Goal: Task Accomplishment & Management: Manage account settings

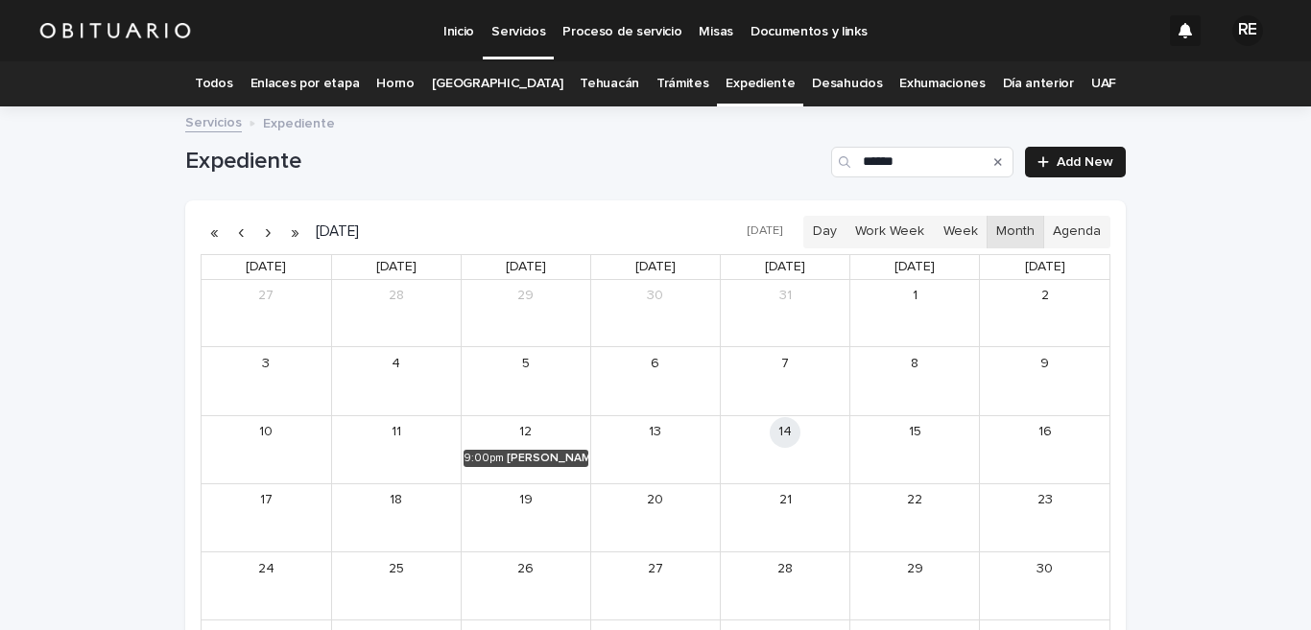
click at [232, 90] on link "Todos" at bounding box center [213, 83] width 37 height 45
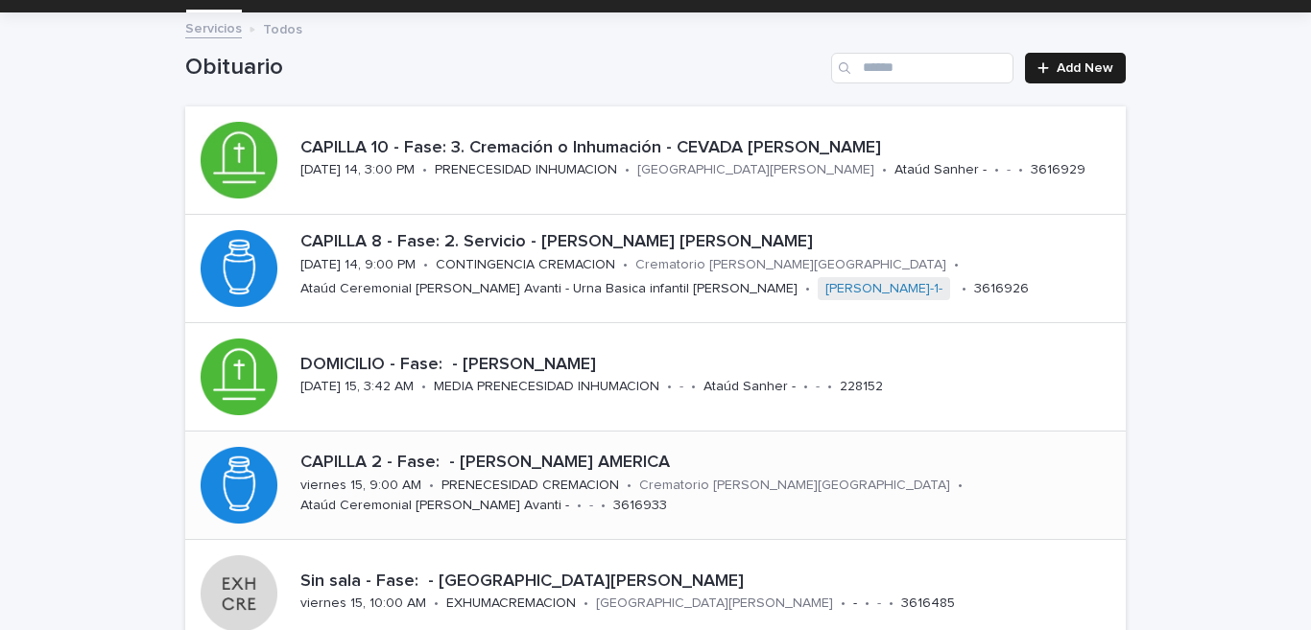
scroll to position [378, 0]
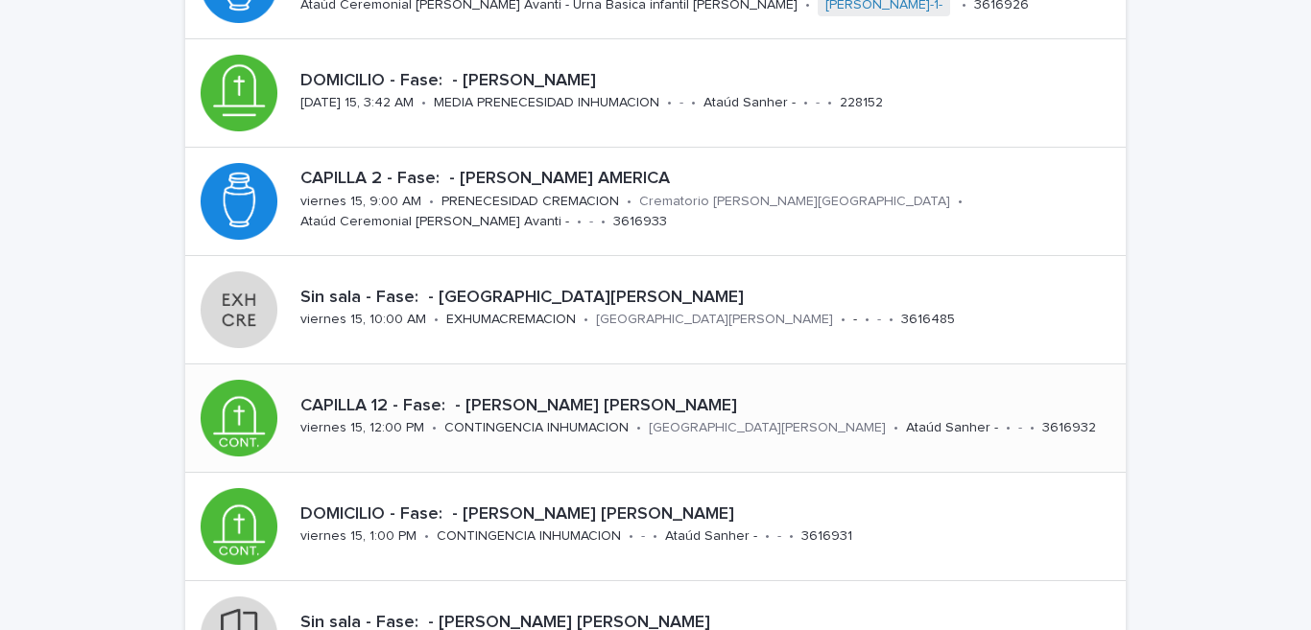
click at [395, 420] on p "viernes 15, 12:00 PM" at bounding box center [362, 428] width 124 height 16
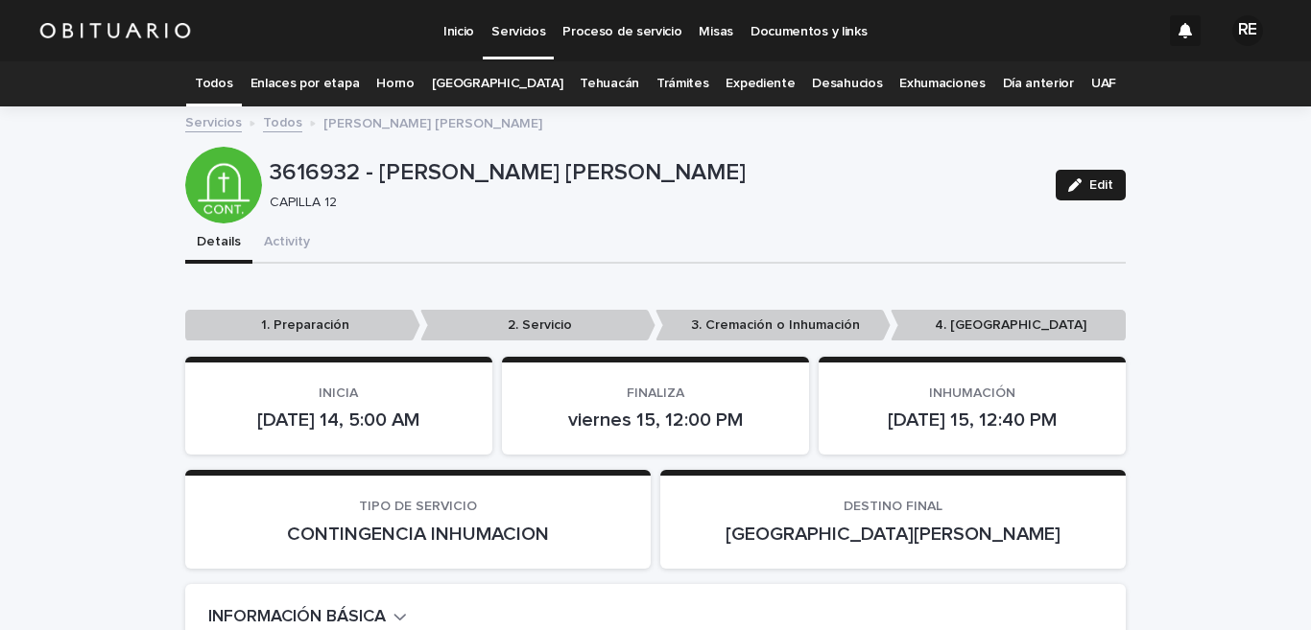
click at [232, 86] on link "Todos" at bounding box center [213, 83] width 37 height 45
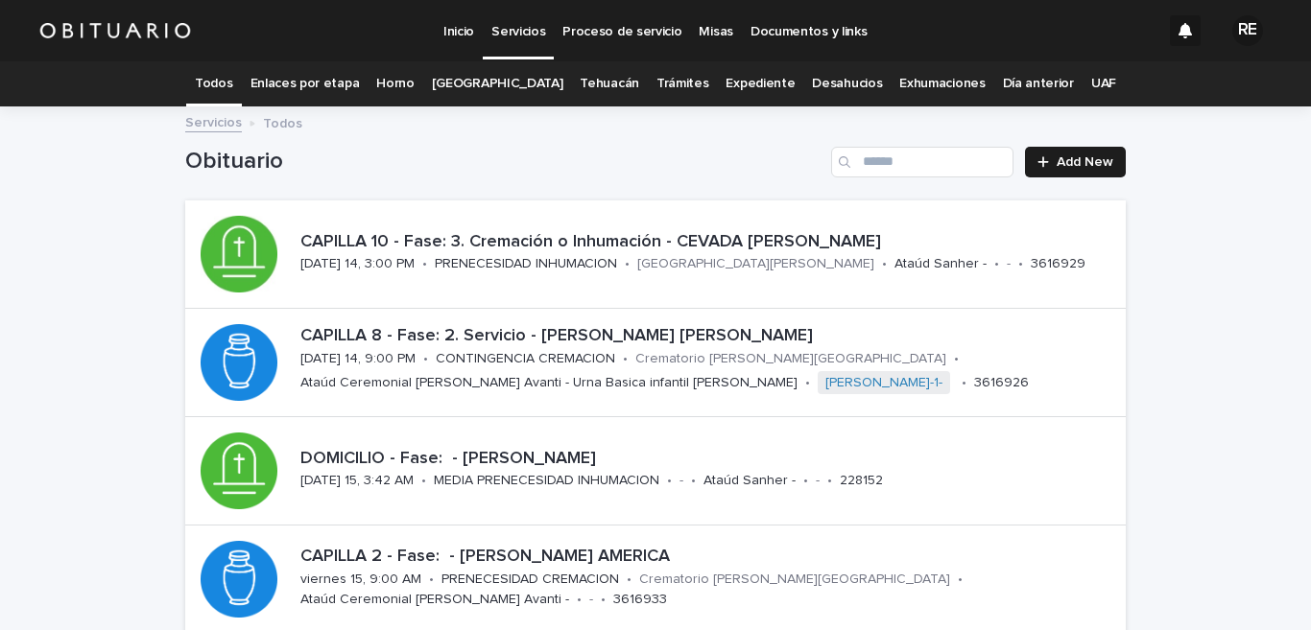
click at [750, 84] on link "Expediente" at bounding box center [759, 83] width 69 height 45
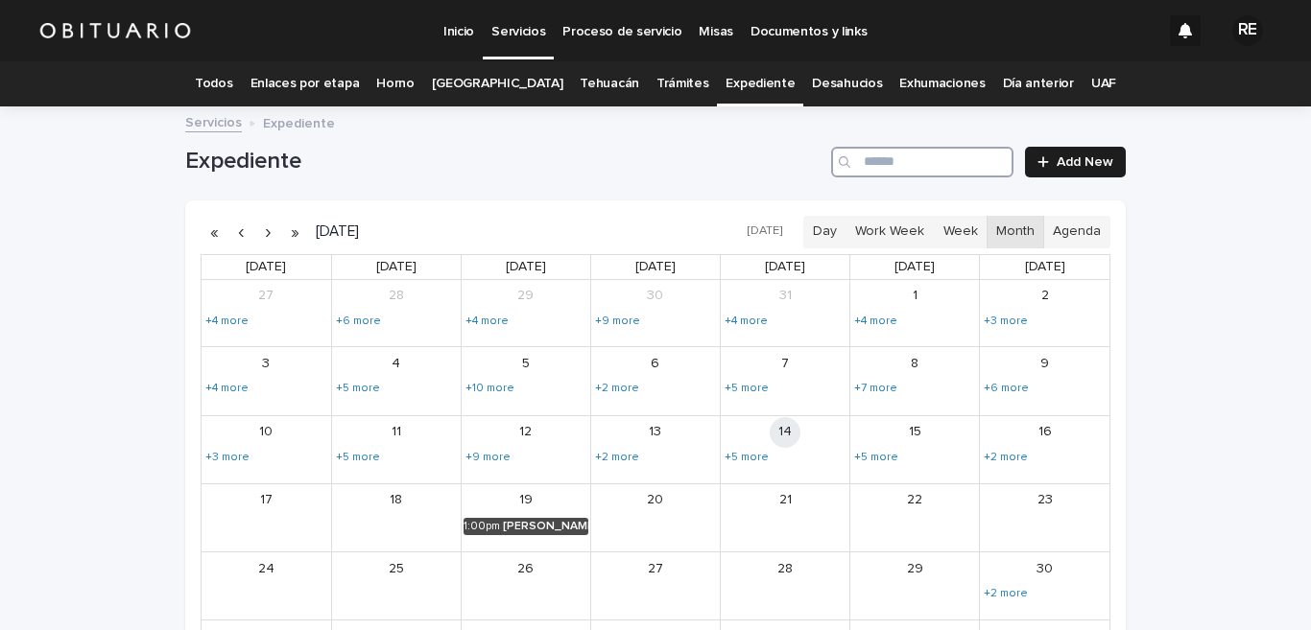
click at [888, 167] on input "Search" at bounding box center [922, 162] width 182 height 31
type input "******"
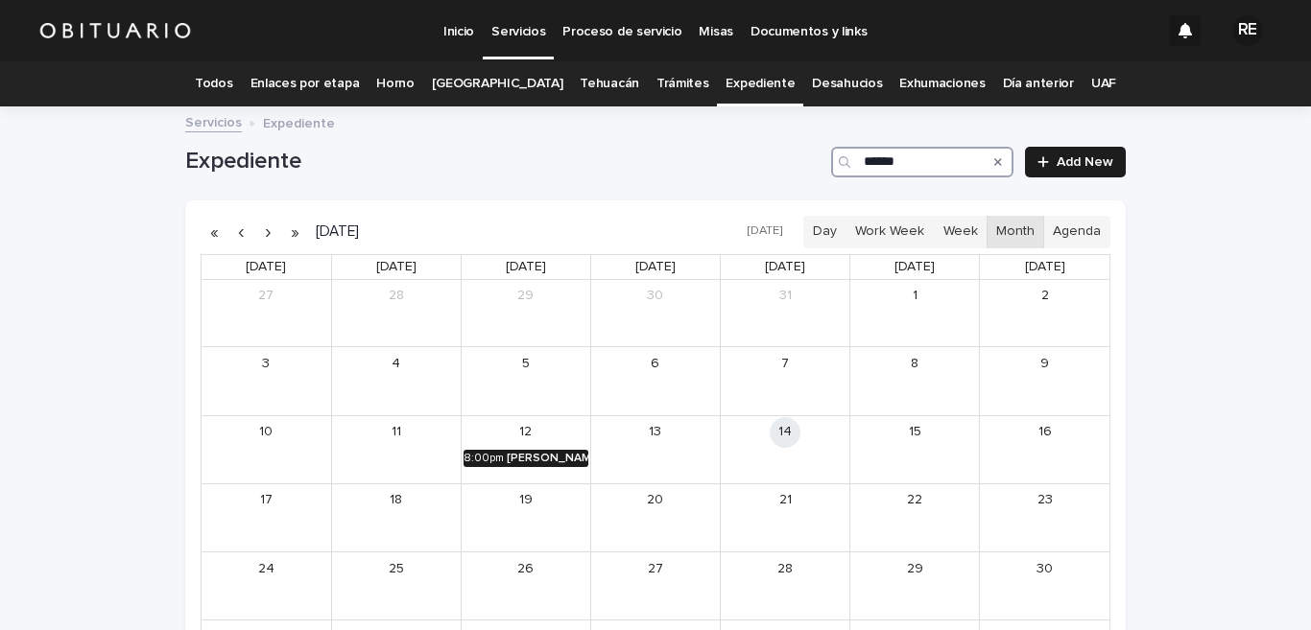
click at [541, 462] on div "[PERSON_NAME] [PERSON_NAME]" at bounding box center [548, 458] width 82 height 13
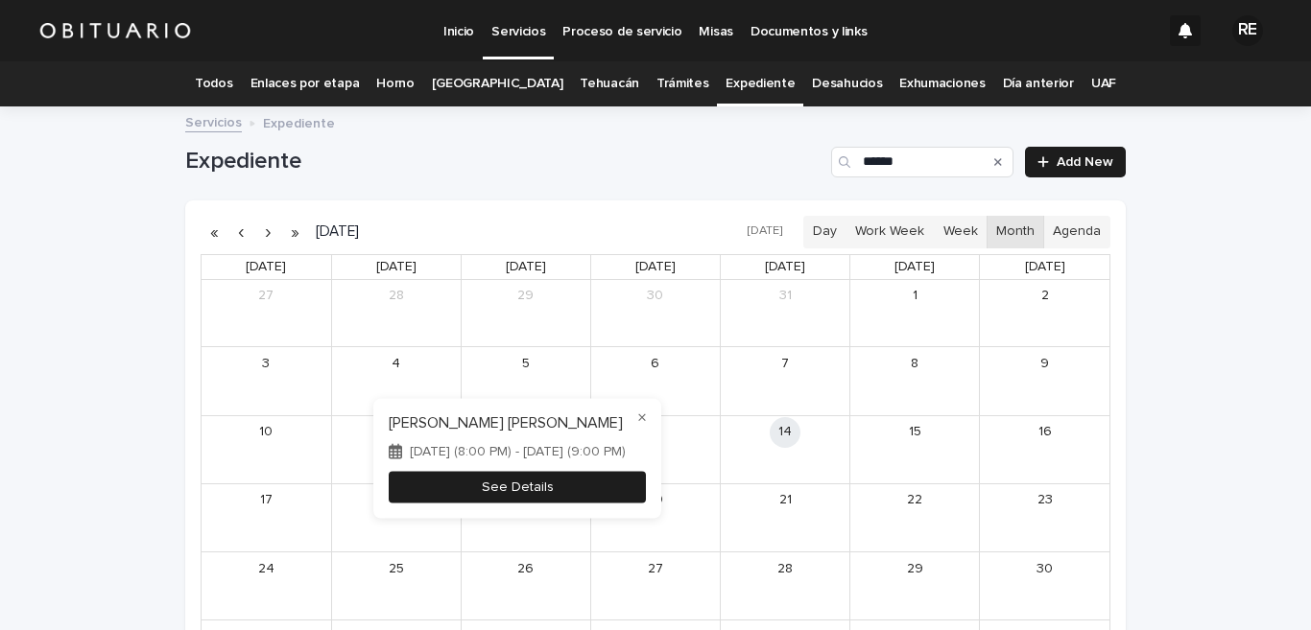
click at [558, 482] on button "See Details" at bounding box center [517, 487] width 257 height 32
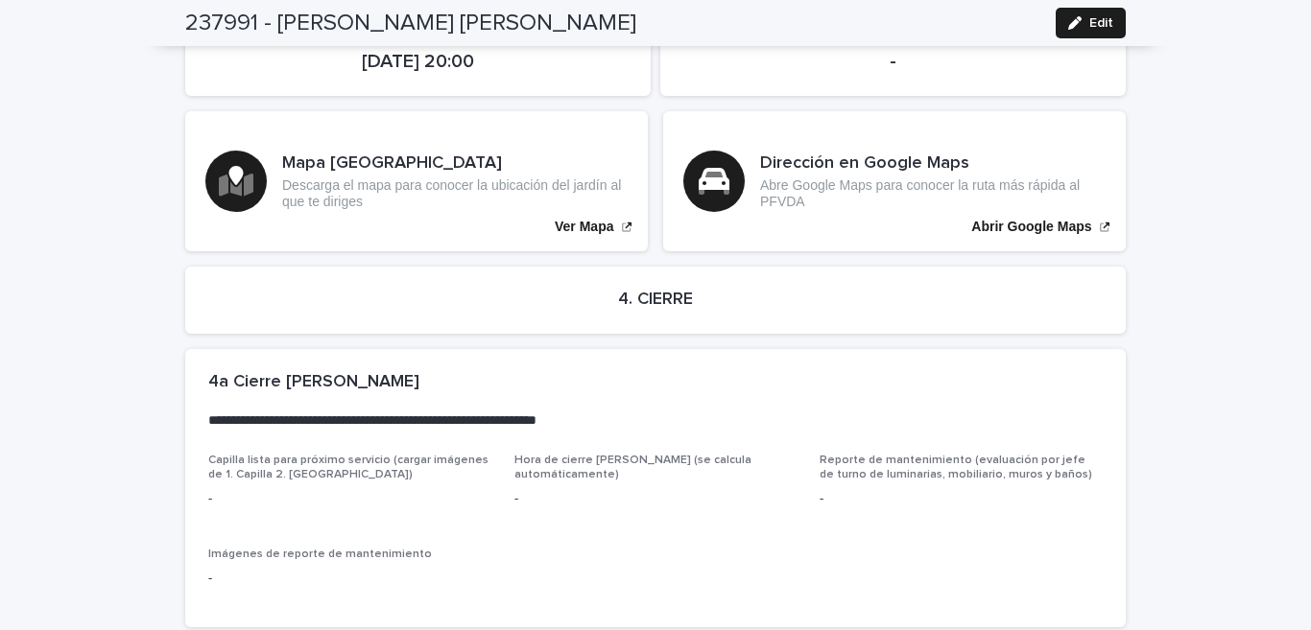
scroll to position [4313, 0]
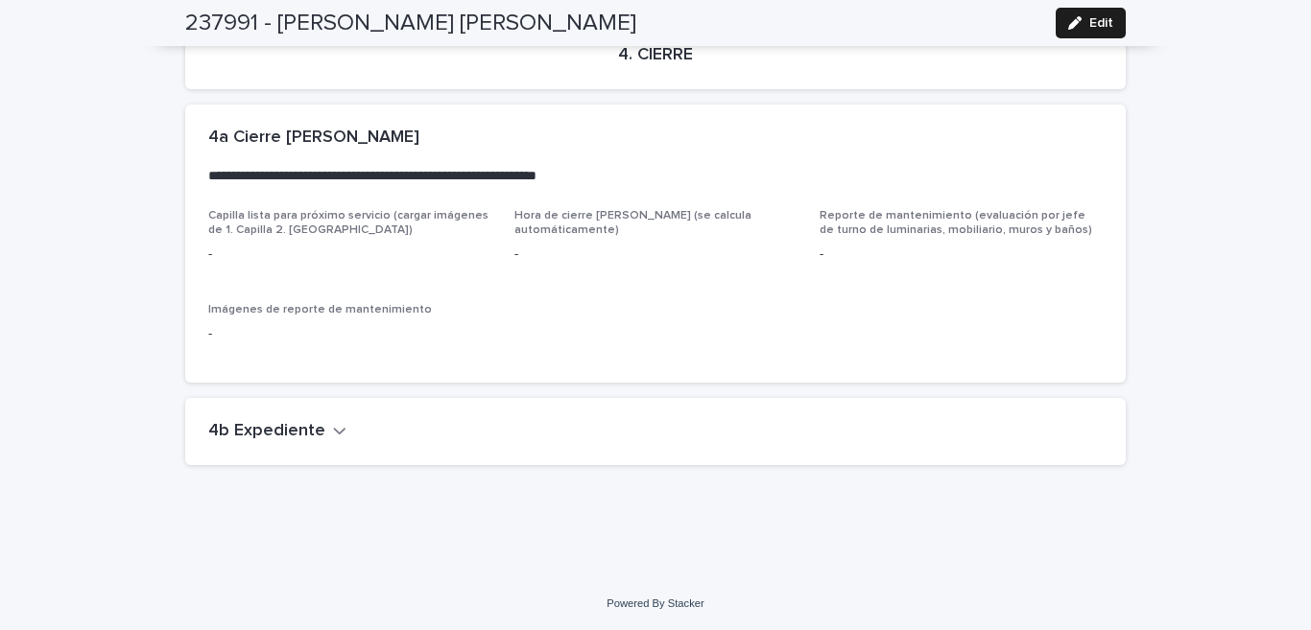
click at [333, 422] on div "4b Expediente" at bounding box center [651, 431] width 887 height 21
click at [334, 433] on icon "button" at bounding box center [340, 431] width 12 height 7
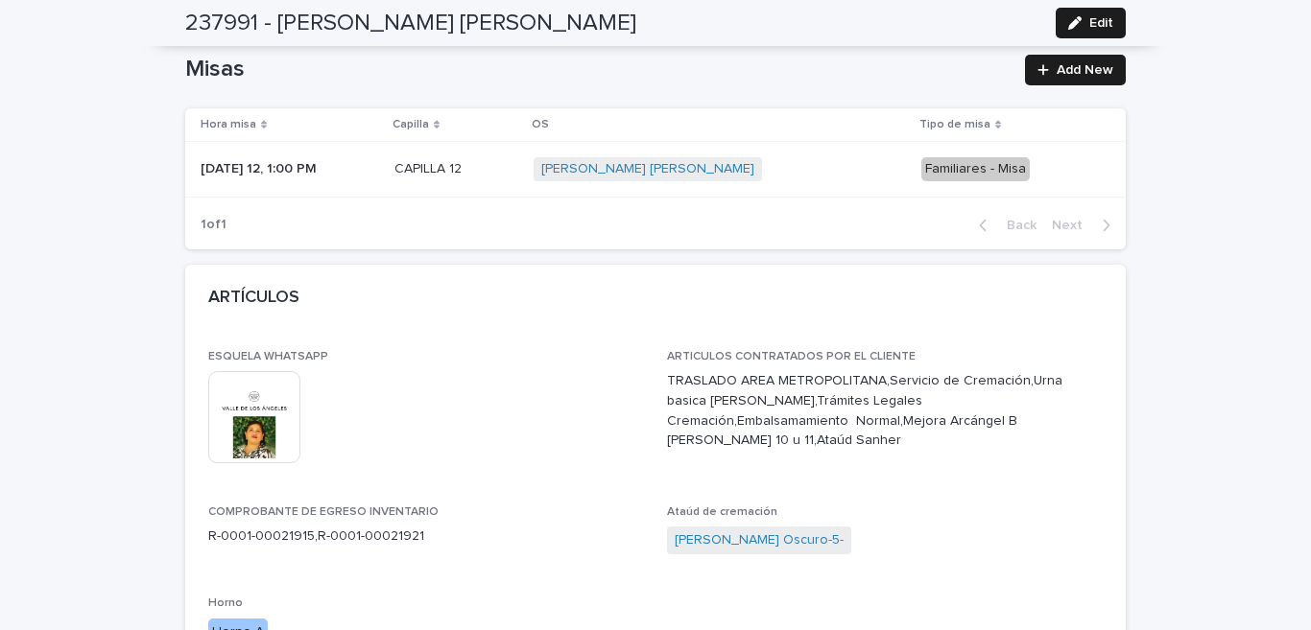
scroll to position [0, 0]
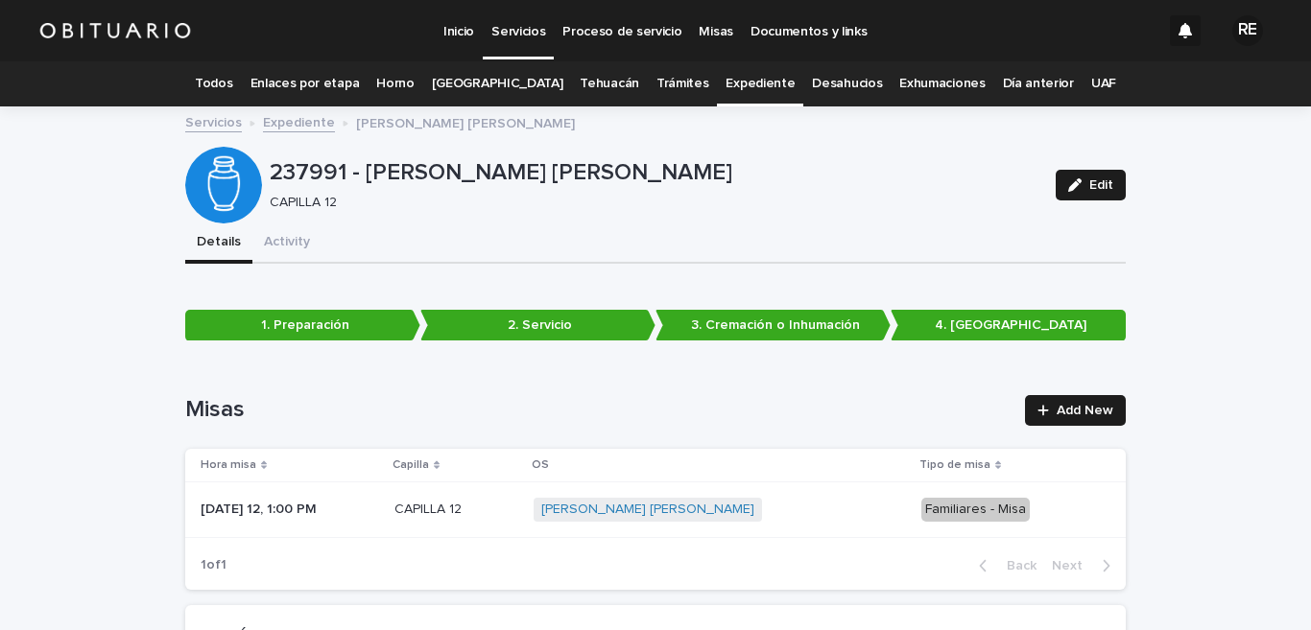
click at [232, 79] on link "Todos" at bounding box center [213, 83] width 37 height 45
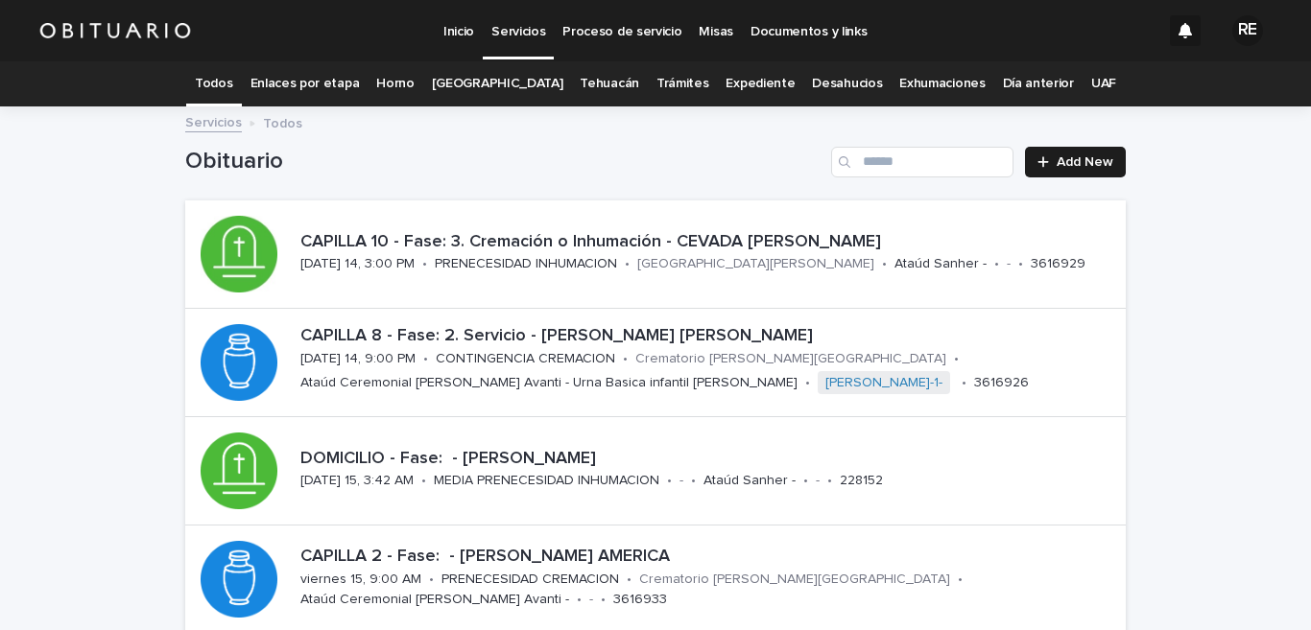
click at [737, 87] on link "Expediente" at bounding box center [759, 83] width 69 height 45
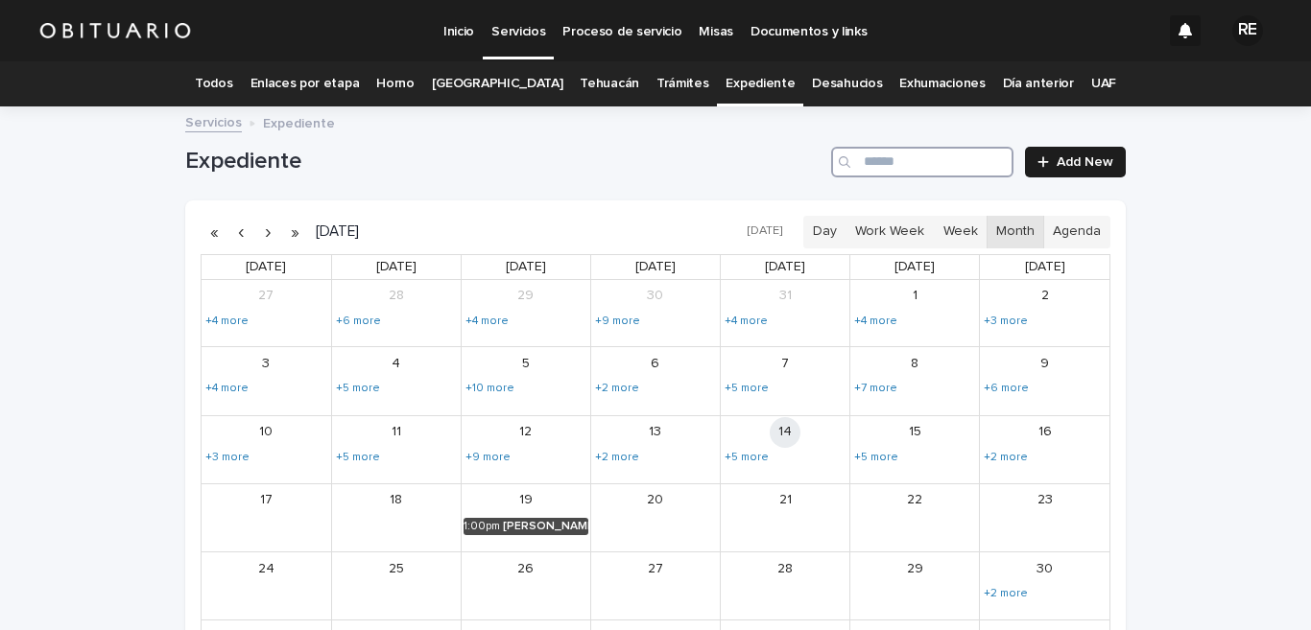
click at [943, 157] on input "Search" at bounding box center [922, 162] width 182 height 31
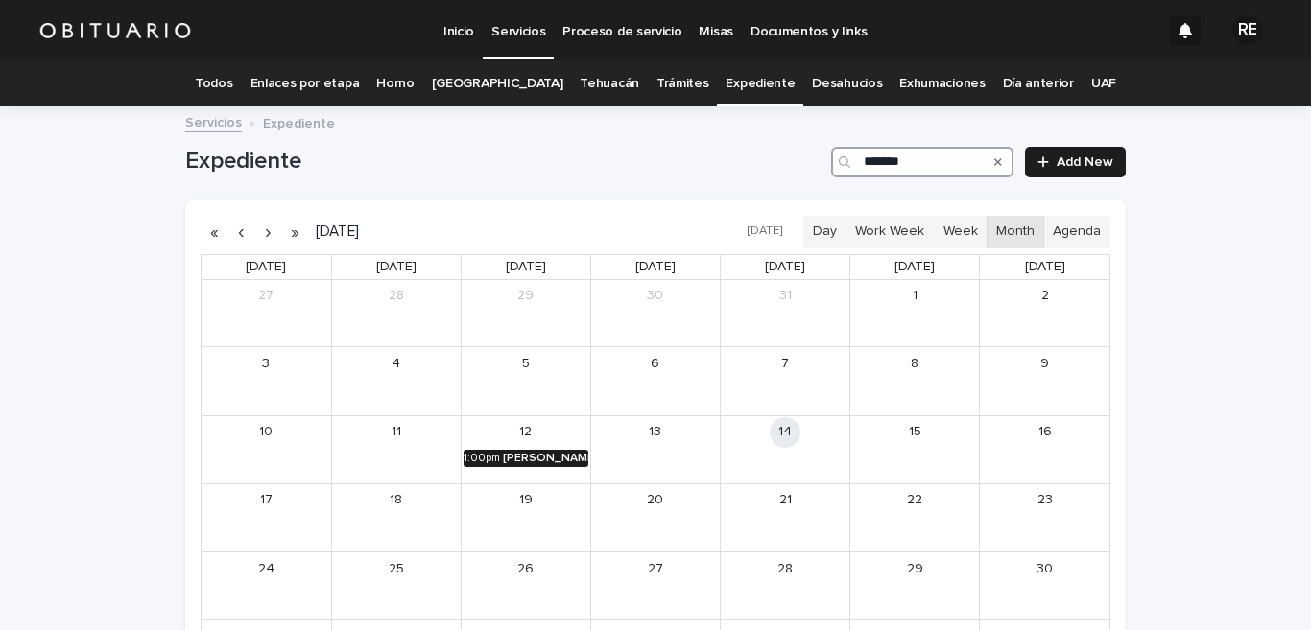
click at [517, 462] on div "[PERSON_NAME] [PERSON_NAME]" at bounding box center [545, 458] width 85 height 13
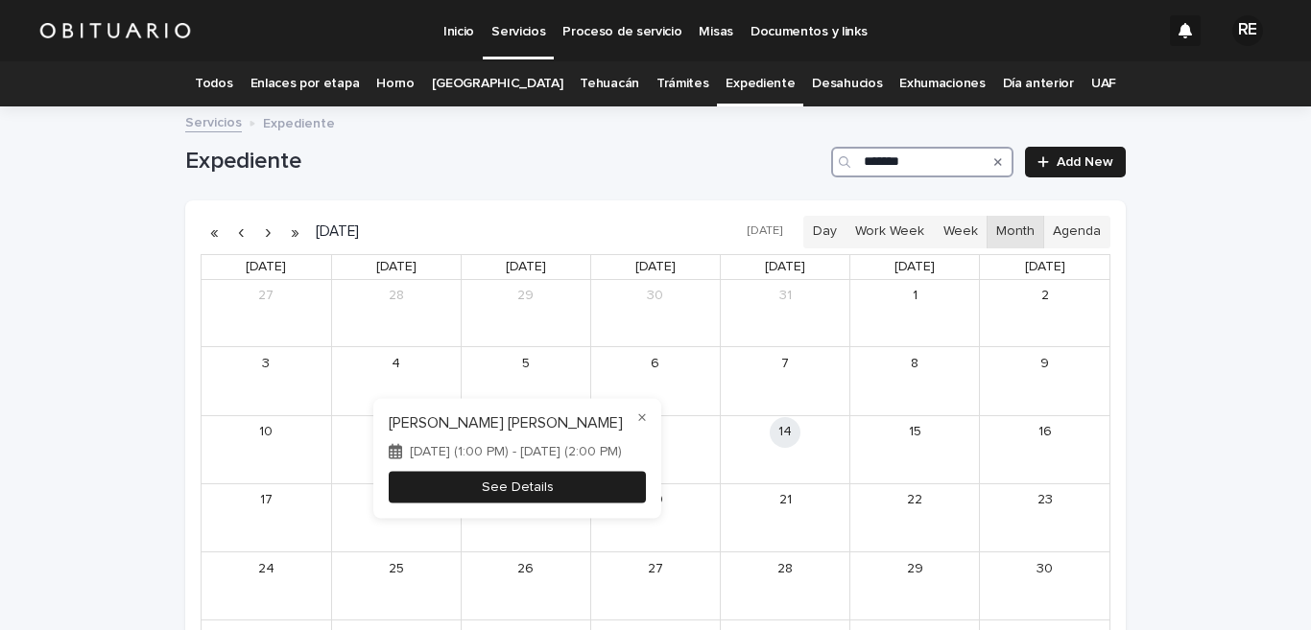
type input "*******"
click at [511, 483] on button "See Details" at bounding box center [517, 487] width 257 height 32
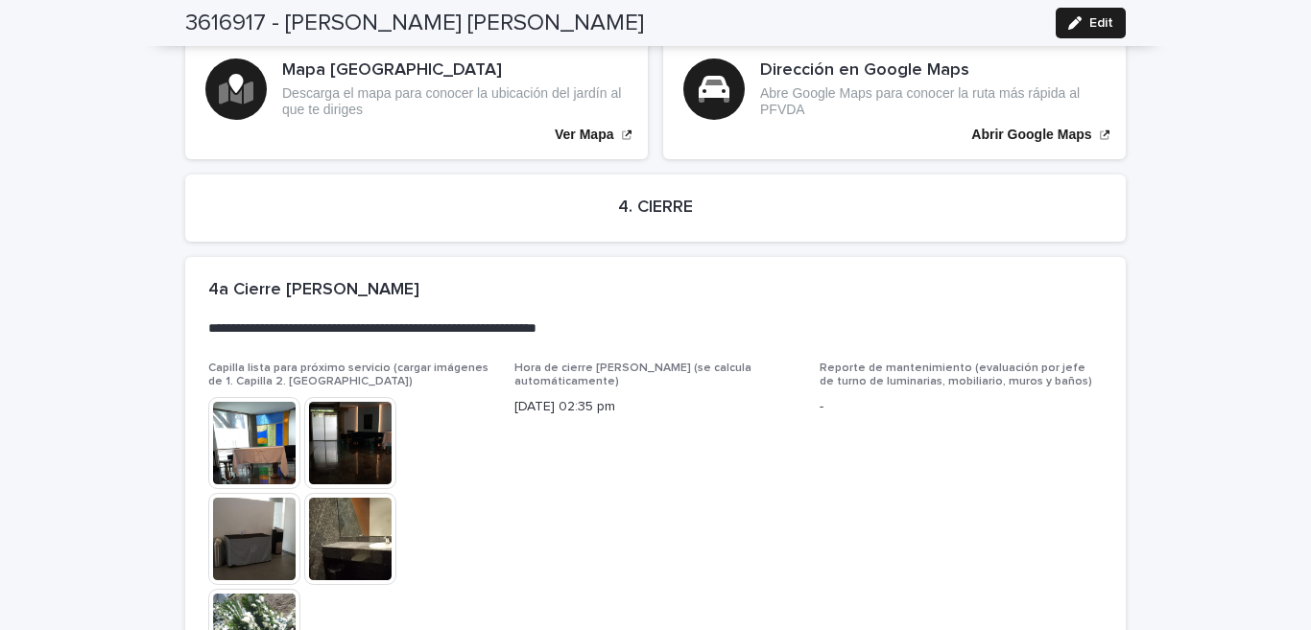
scroll to position [4678, 0]
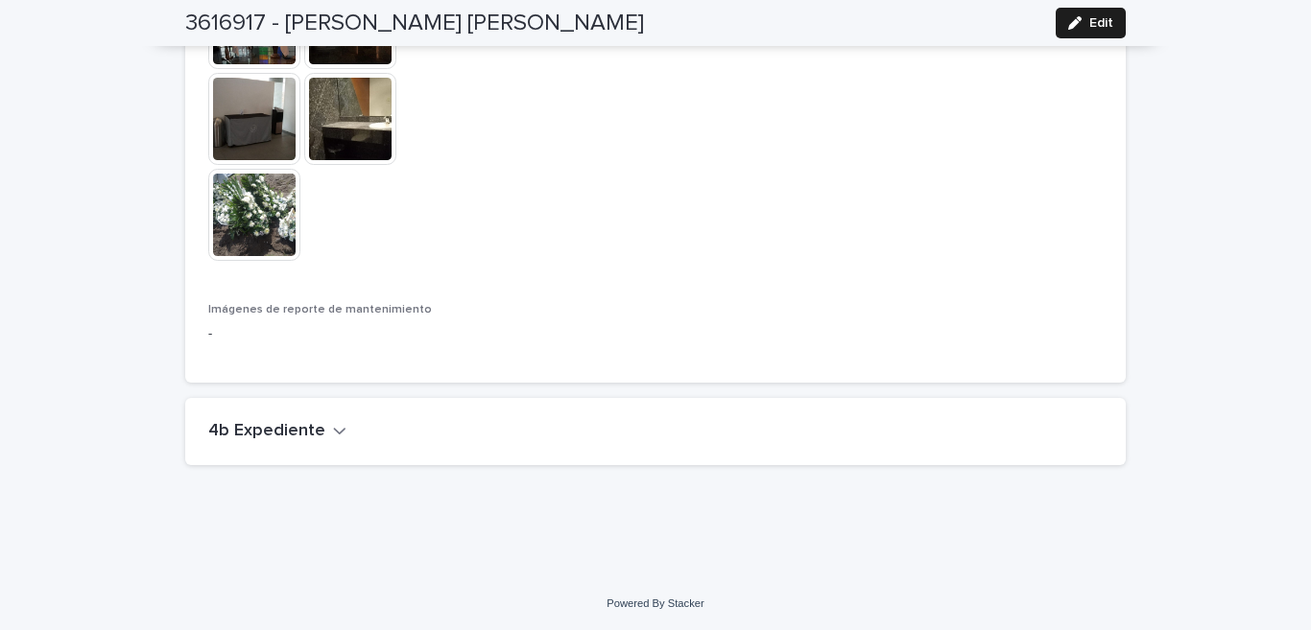
click at [334, 430] on icon "button" at bounding box center [340, 431] width 12 height 7
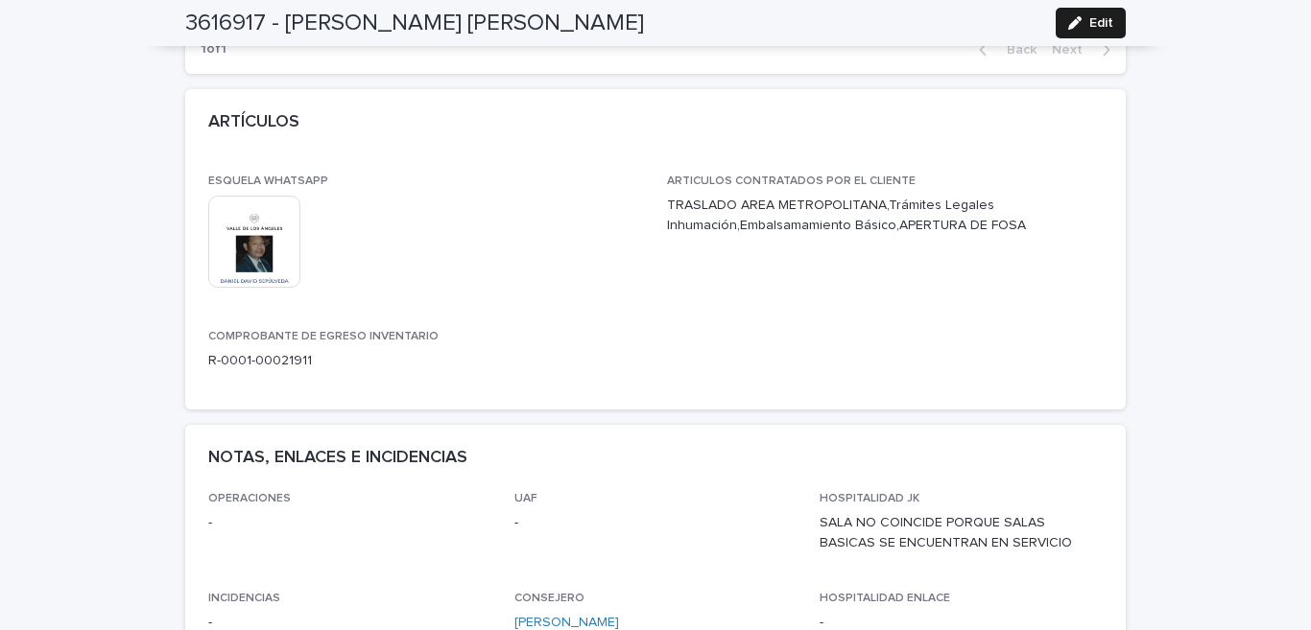
scroll to position [0, 0]
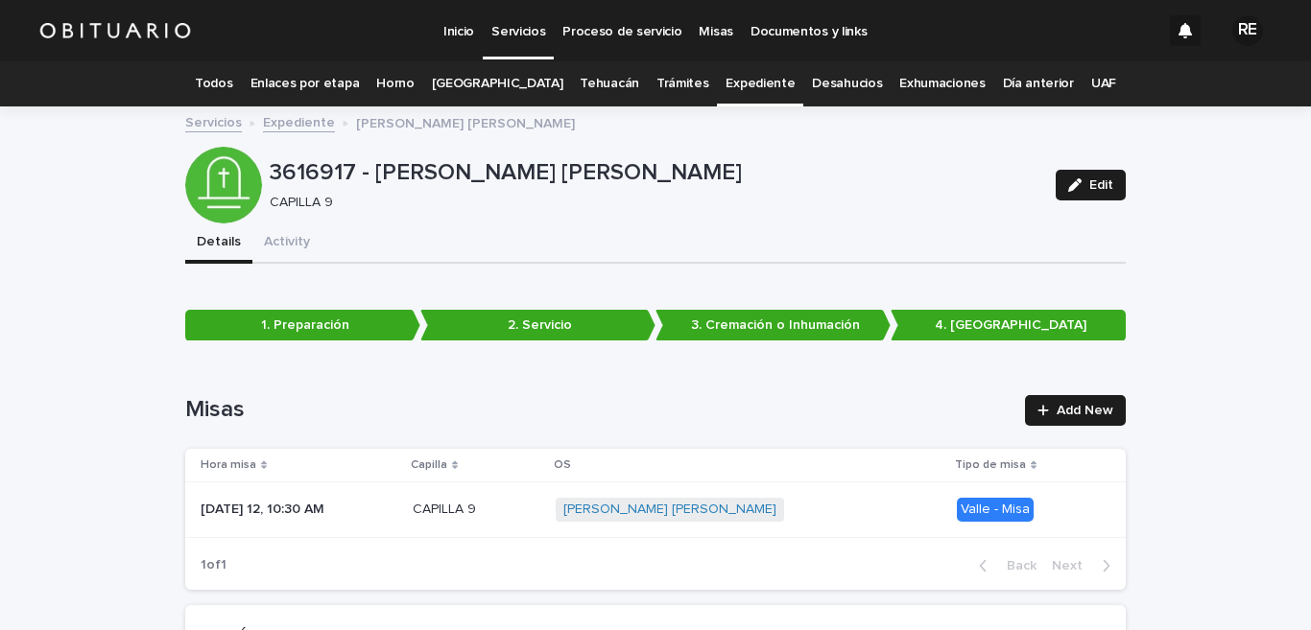
click at [737, 83] on link "Expediente" at bounding box center [759, 83] width 69 height 45
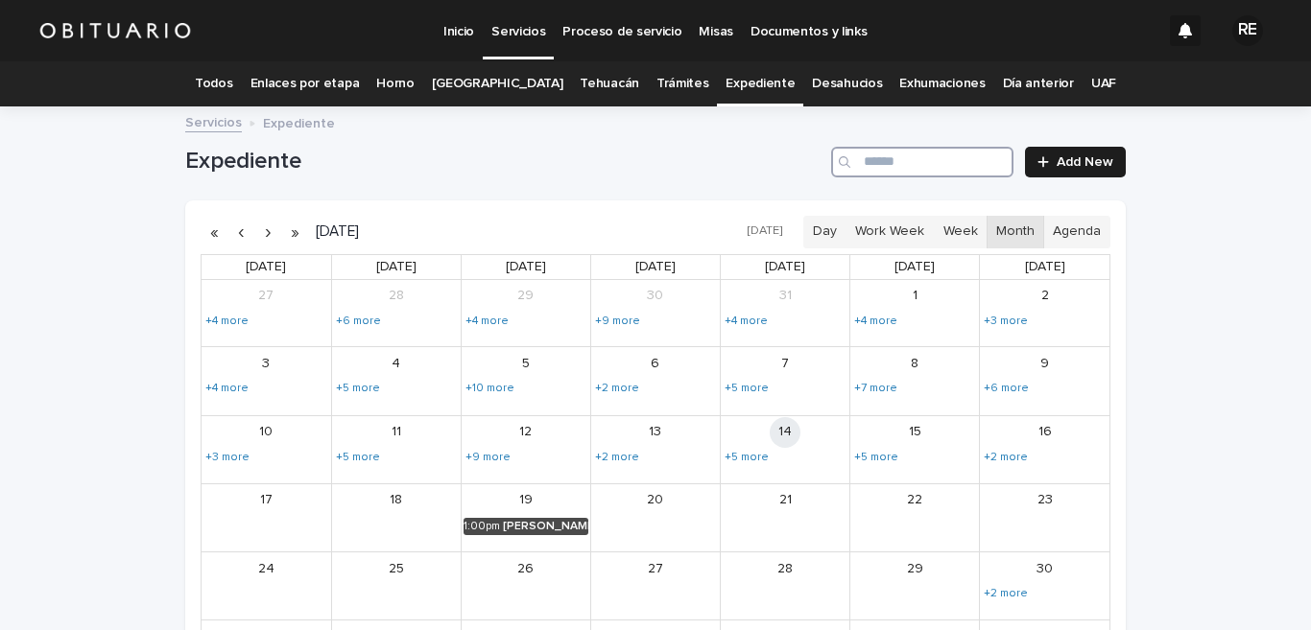
click at [870, 167] on input "Search" at bounding box center [922, 162] width 182 height 31
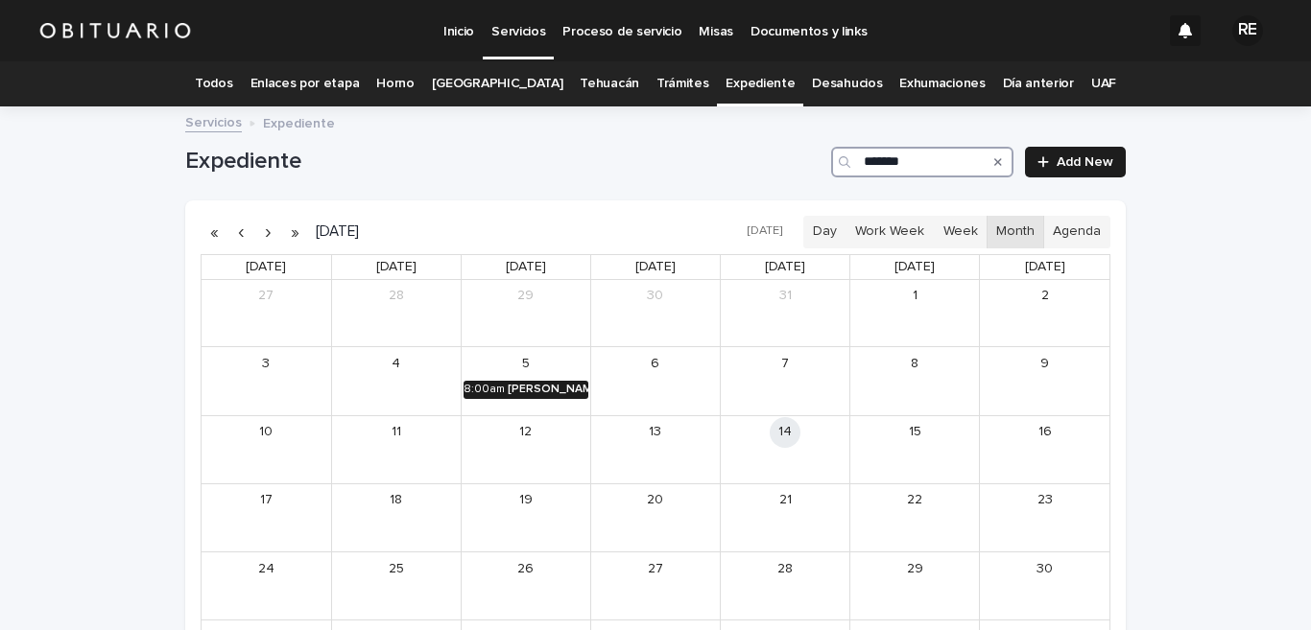
click at [544, 386] on div "[PERSON_NAME] [PERSON_NAME]" at bounding box center [548, 389] width 81 height 13
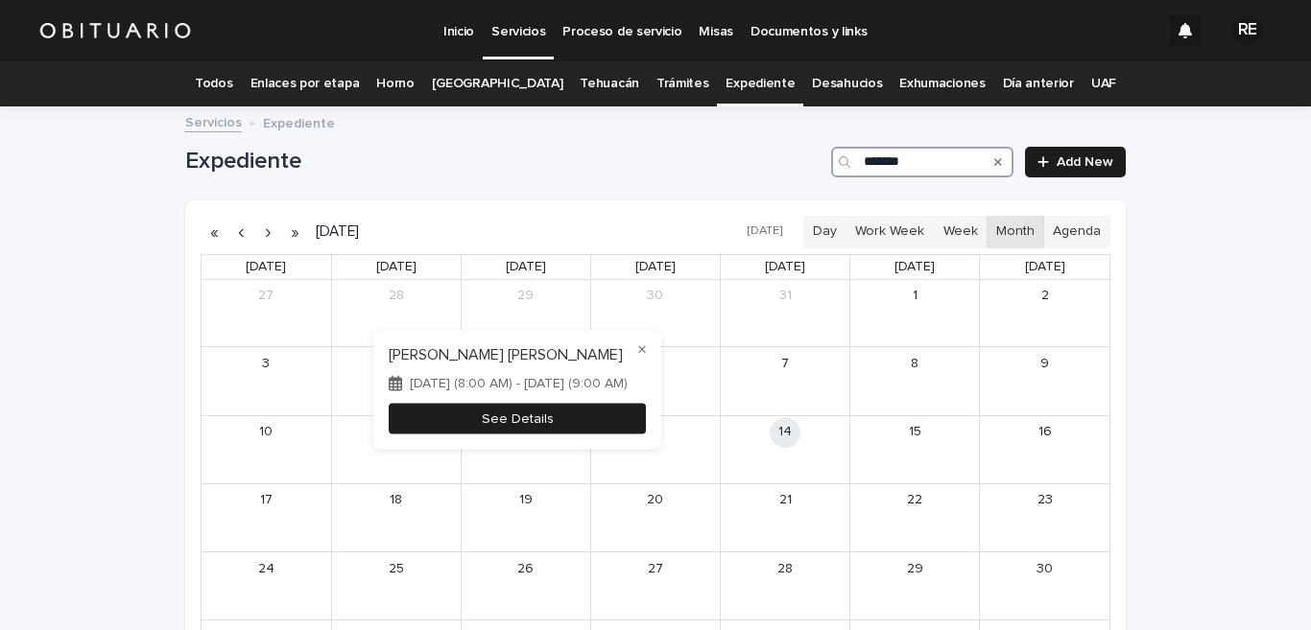
type input "*******"
click at [535, 409] on button "See Details" at bounding box center [517, 419] width 257 height 32
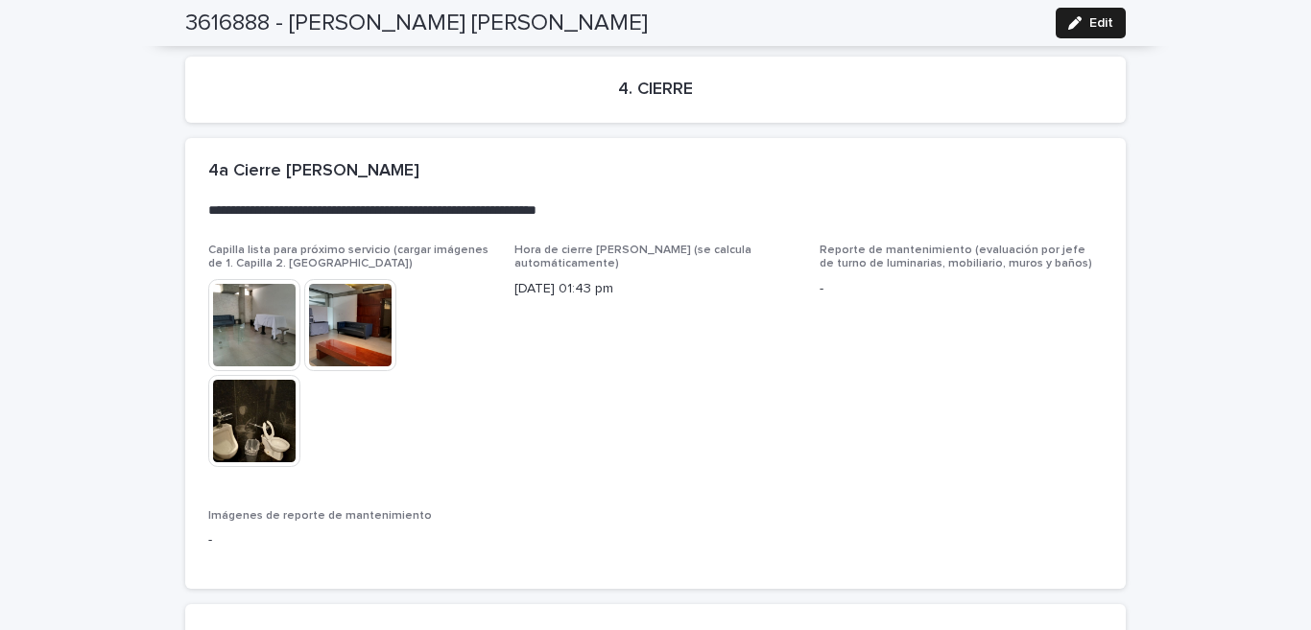
scroll to position [4748, 0]
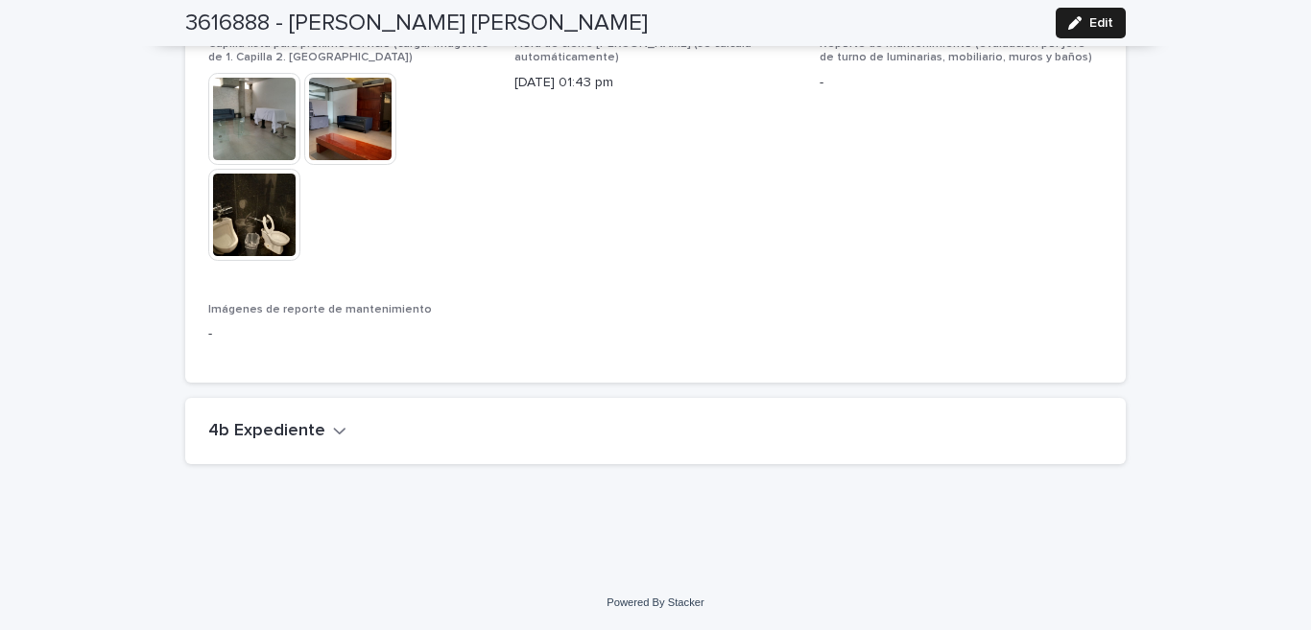
click at [318, 429] on button "4b Expediente" at bounding box center [277, 431] width 138 height 21
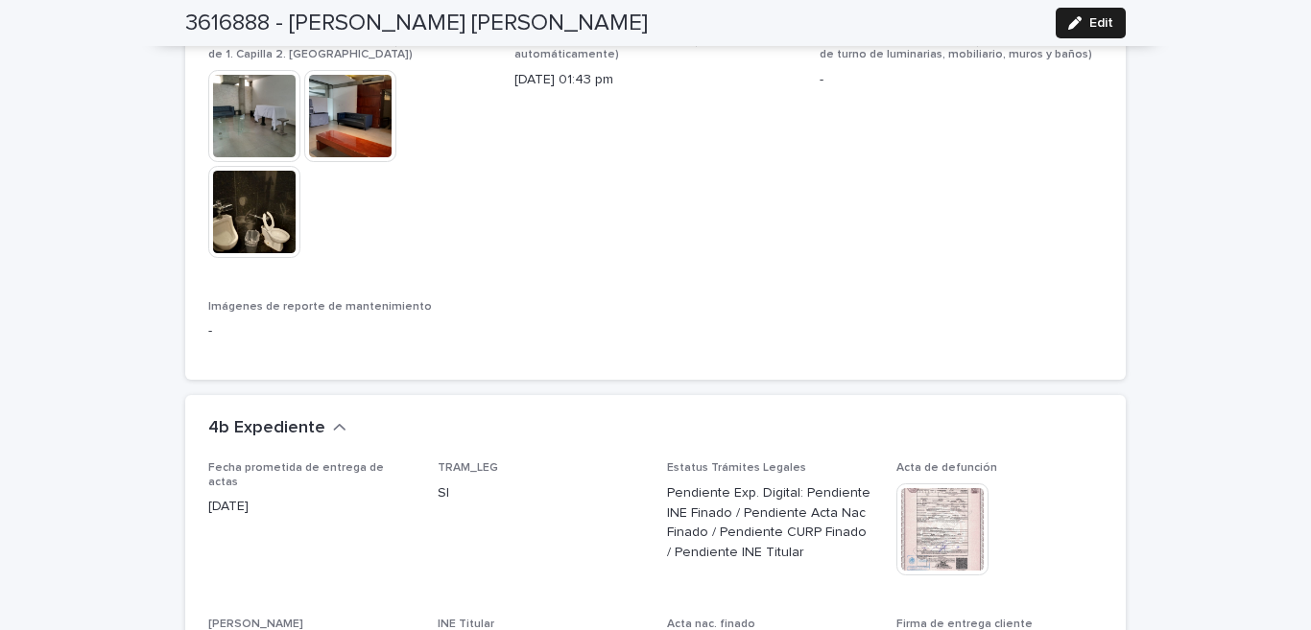
scroll to position [4937, 0]
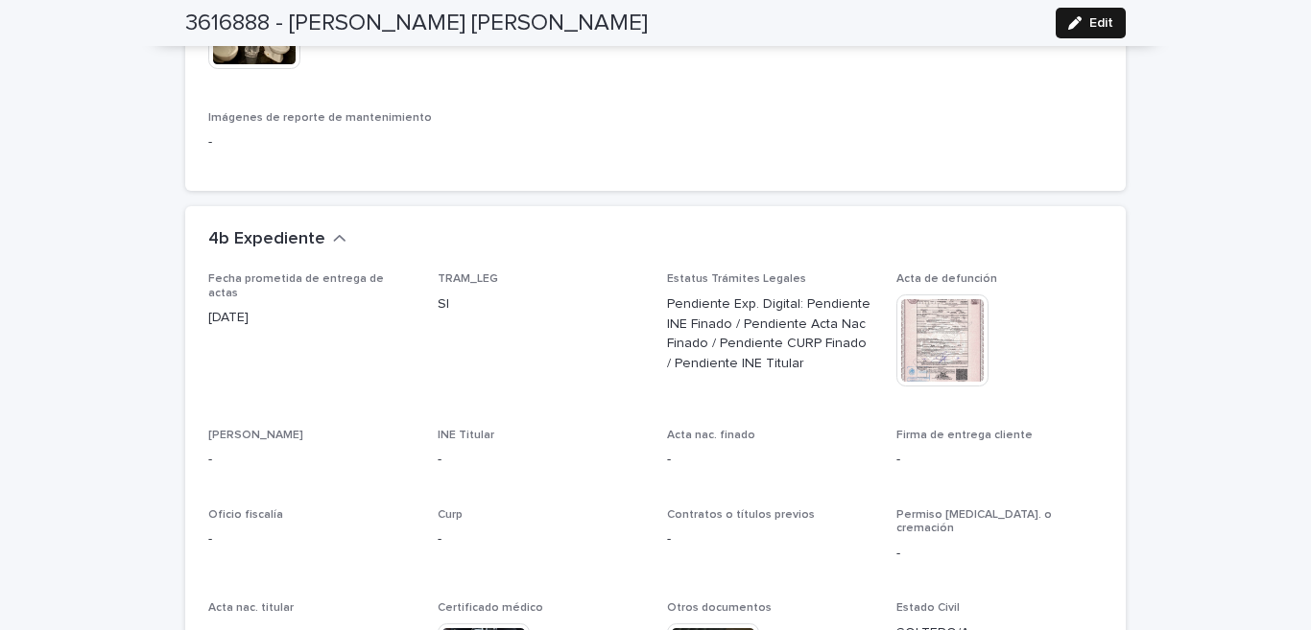
click at [1091, 23] on span "Edit" at bounding box center [1101, 22] width 24 height 13
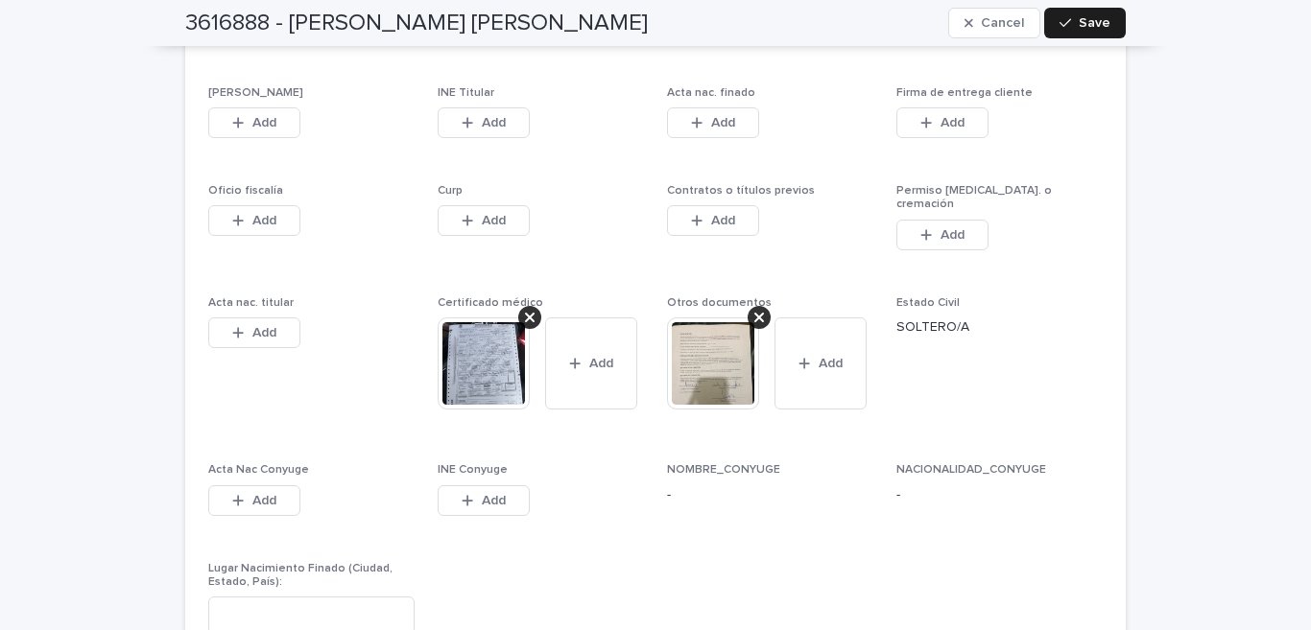
scroll to position [5504, 0]
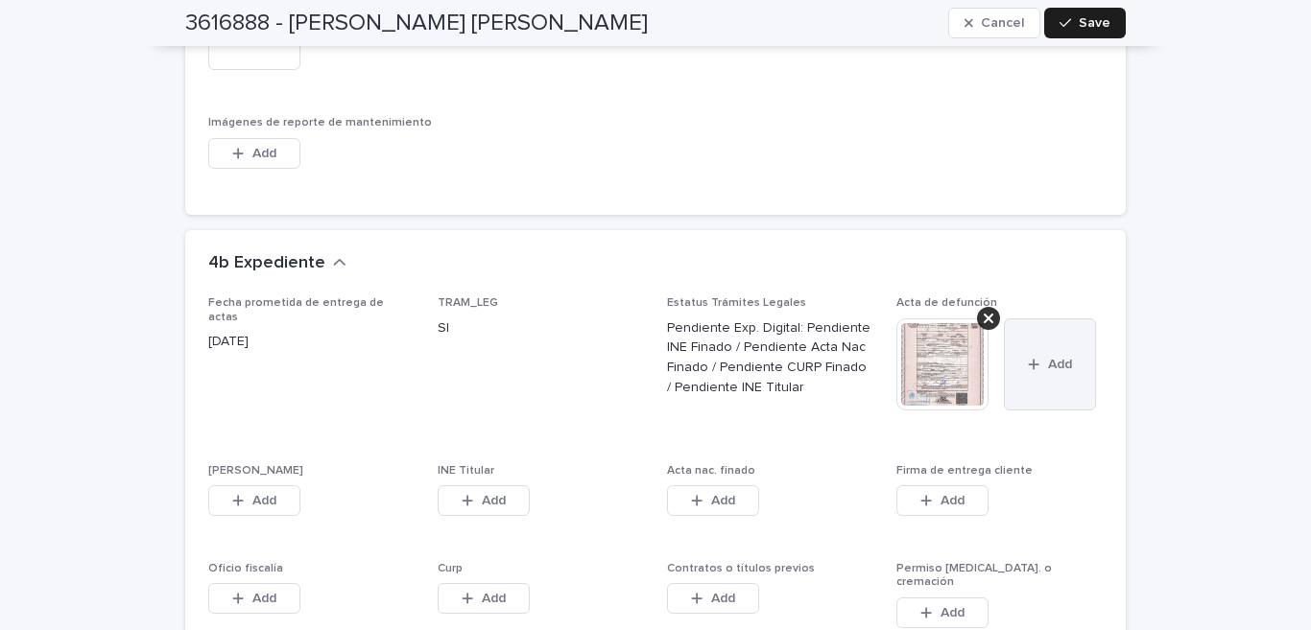
click at [1030, 371] on icon "button" at bounding box center [1034, 364] width 12 height 13
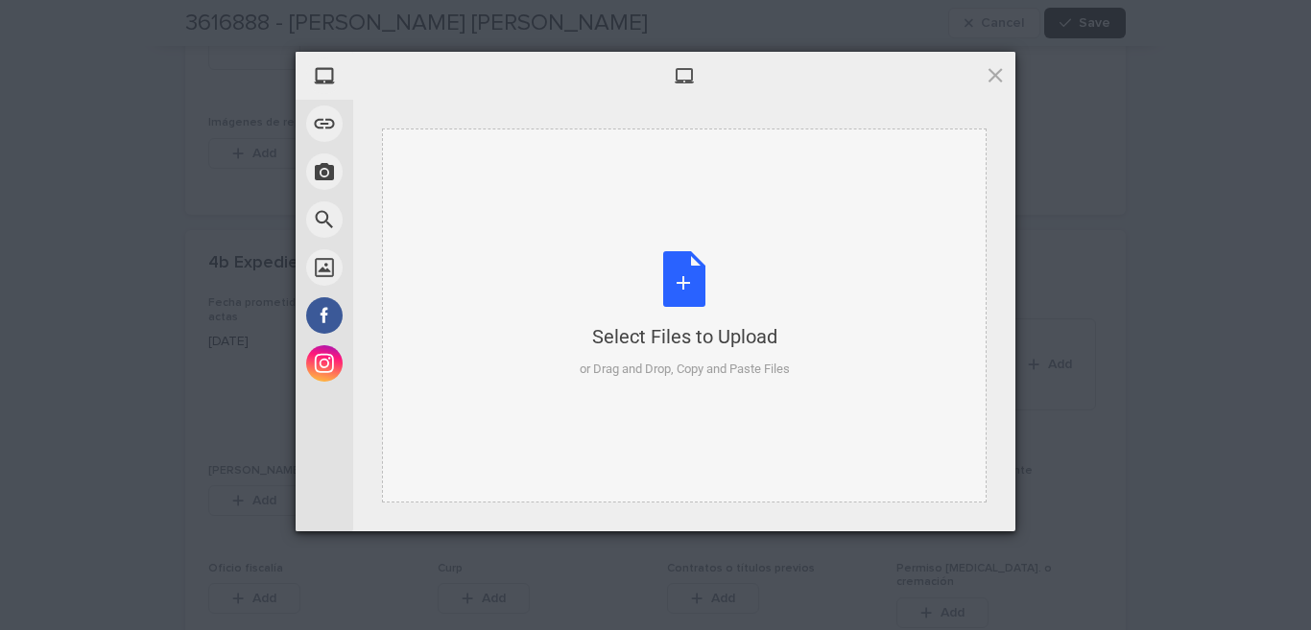
click at [698, 259] on div "Select Files to Upload or Drag and Drop, Copy and Paste Files" at bounding box center [685, 315] width 210 height 128
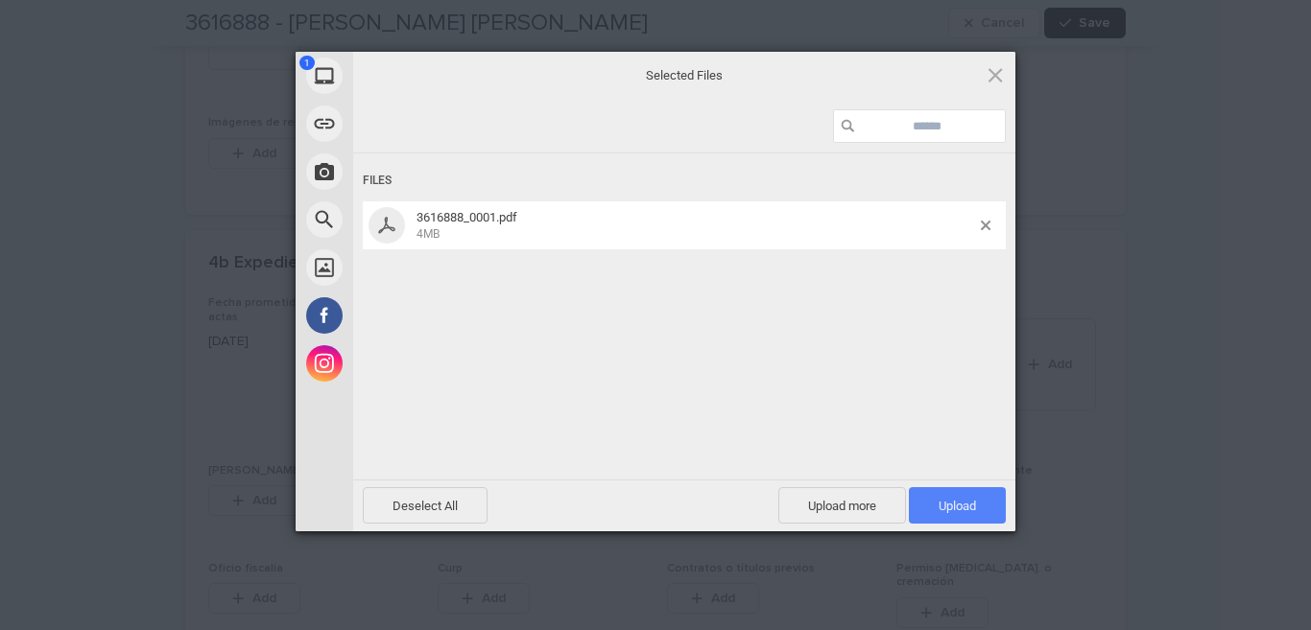
click at [963, 494] on span "Upload 1" at bounding box center [957, 505] width 97 height 36
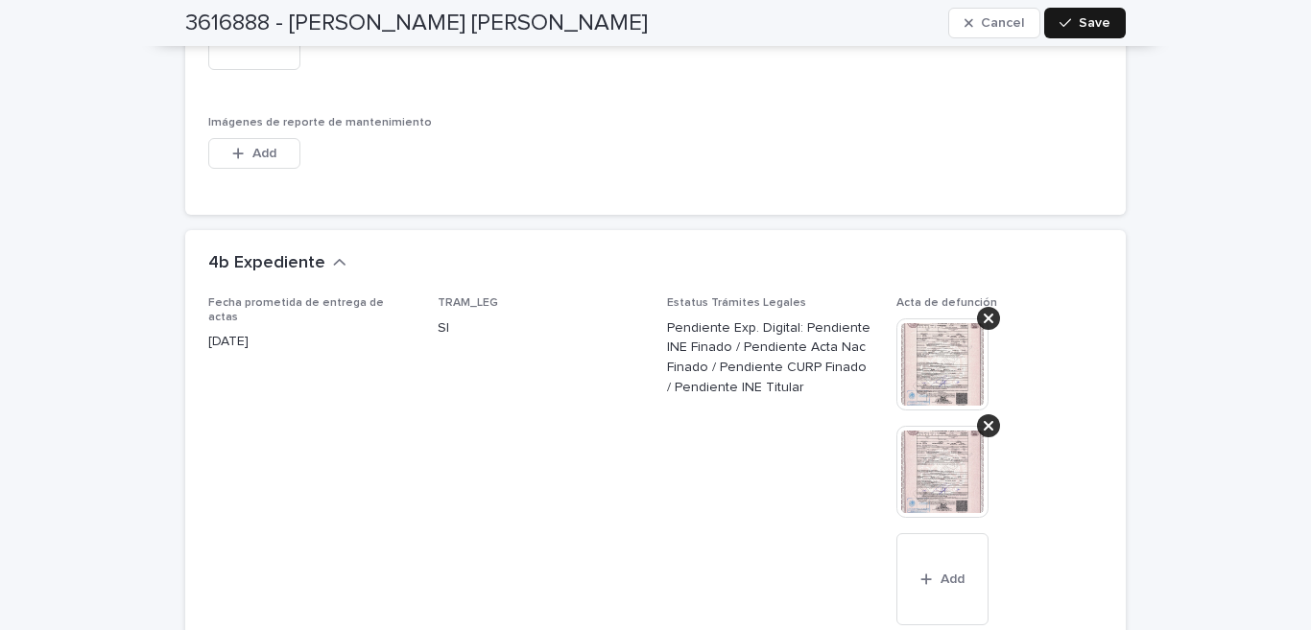
click at [1064, 29] on icon "button" at bounding box center [1065, 22] width 12 height 13
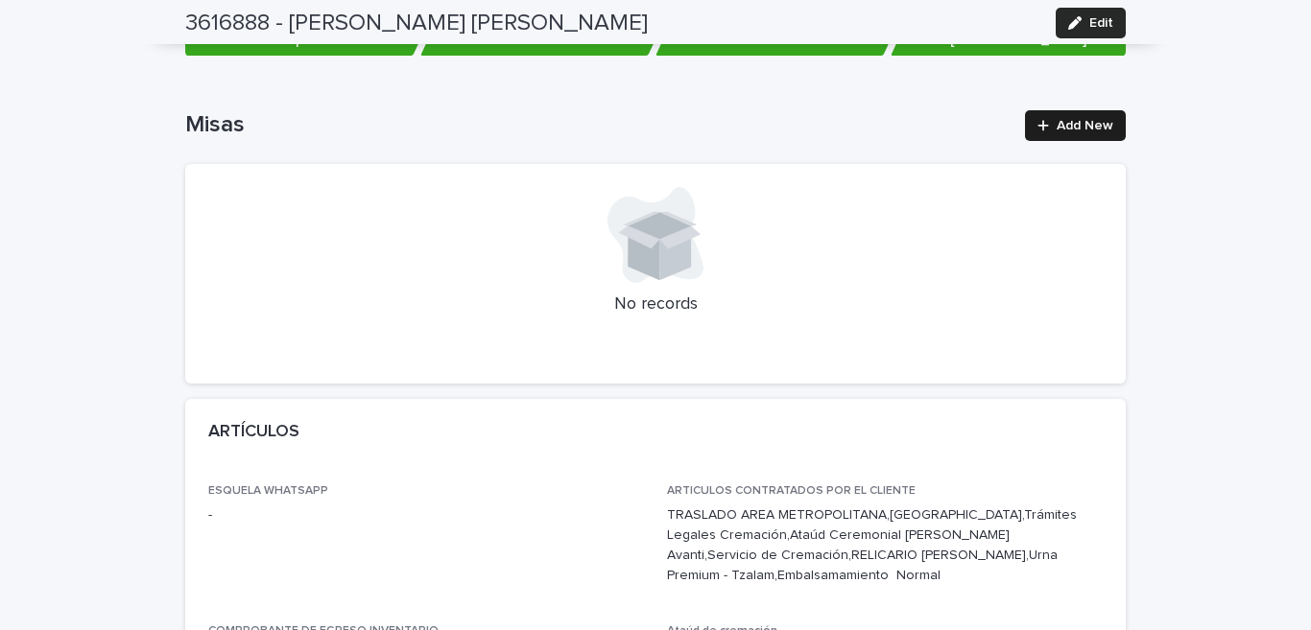
scroll to position [0, 0]
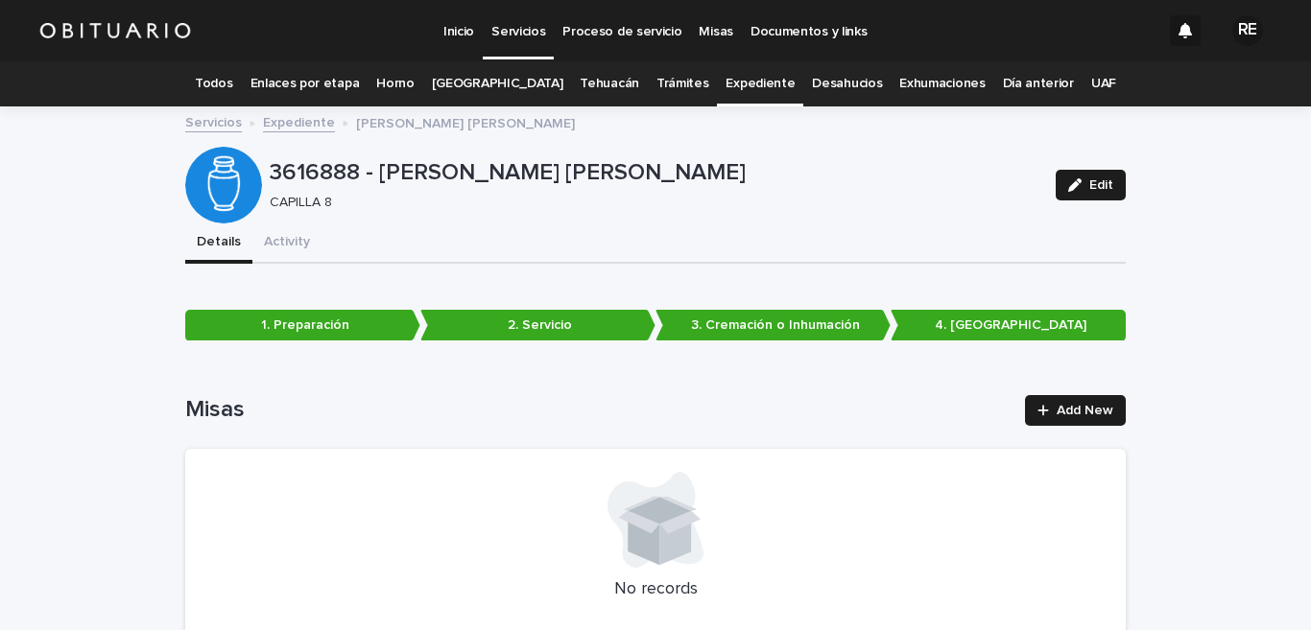
click at [232, 84] on link "Todos" at bounding box center [213, 83] width 37 height 45
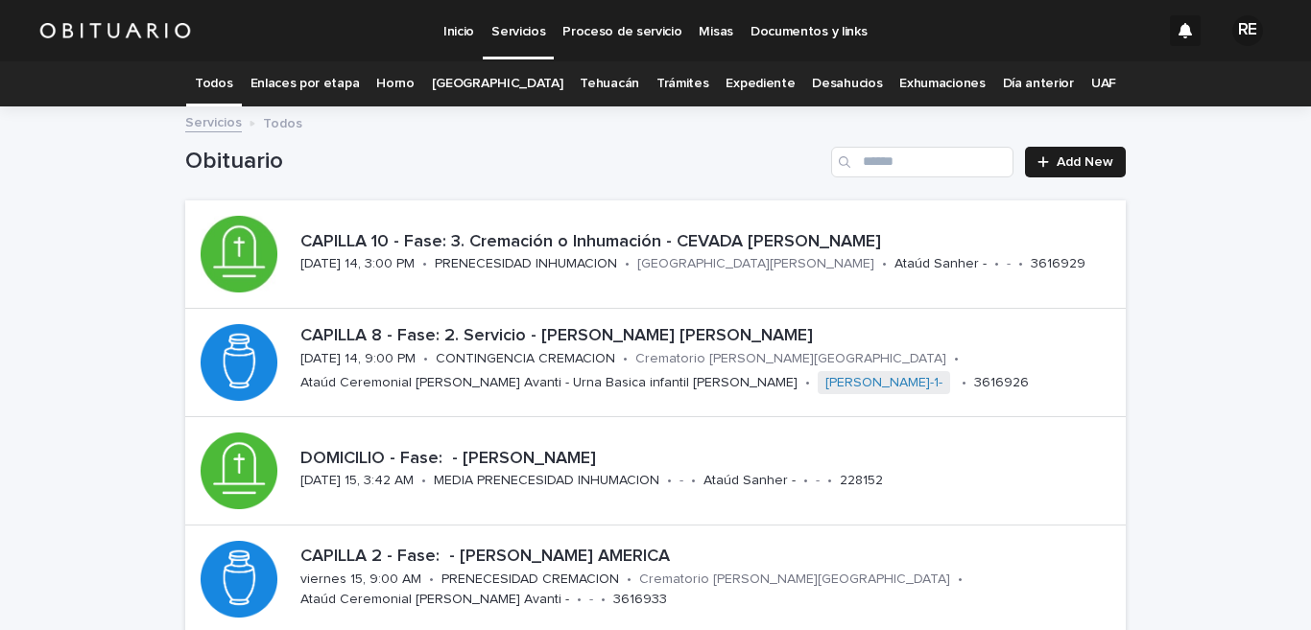
click at [725, 79] on link "Expediente" at bounding box center [759, 83] width 69 height 45
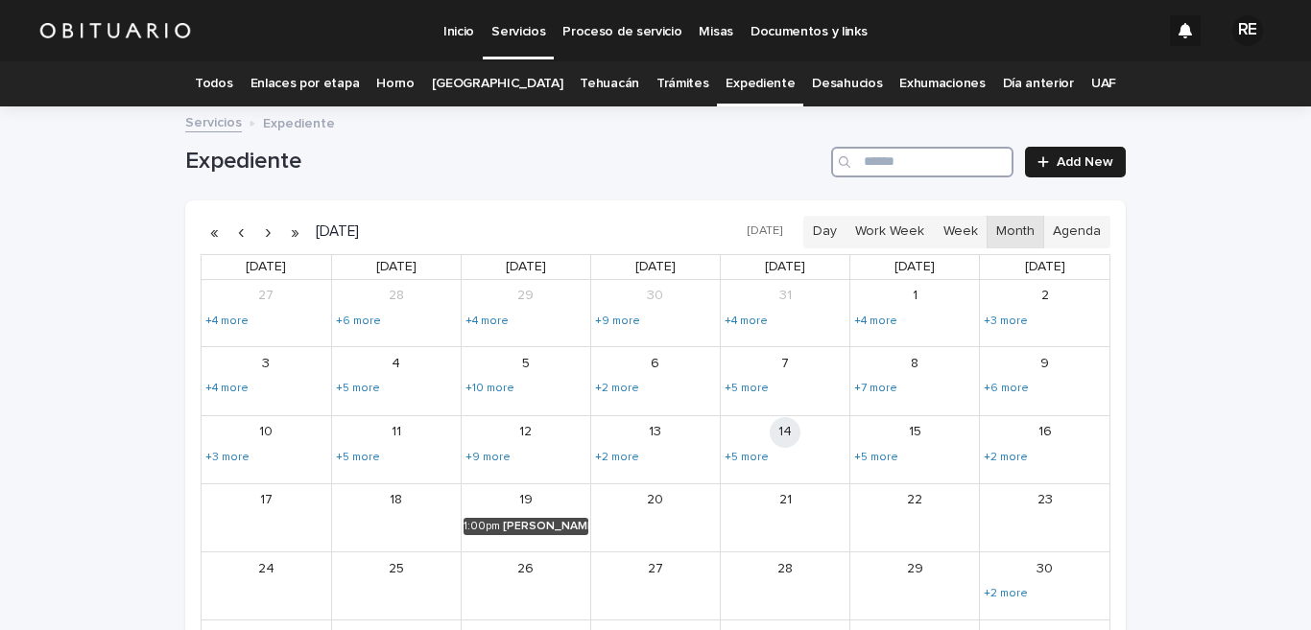
click at [878, 158] on input "Search" at bounding box center [922, 162] width 182 height 31
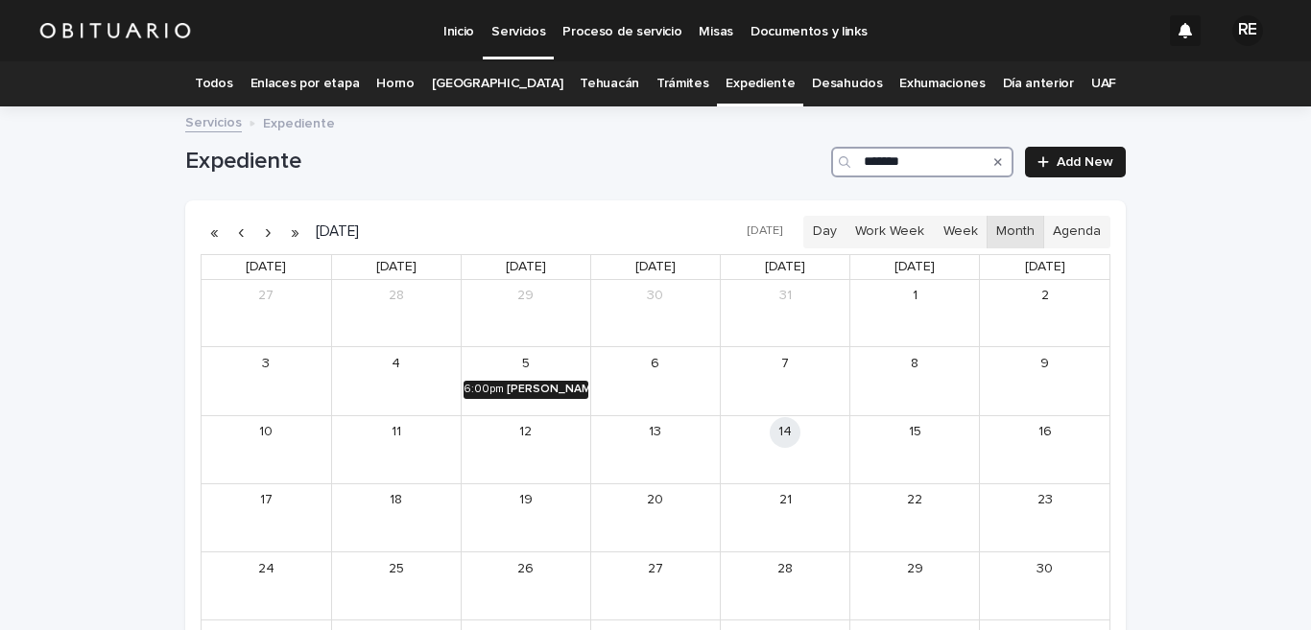
click at [507, 392] on div "[PERSON_NAME] Y [PERSON_NAME]" at bounding box center [548, 389] width 82 height 13
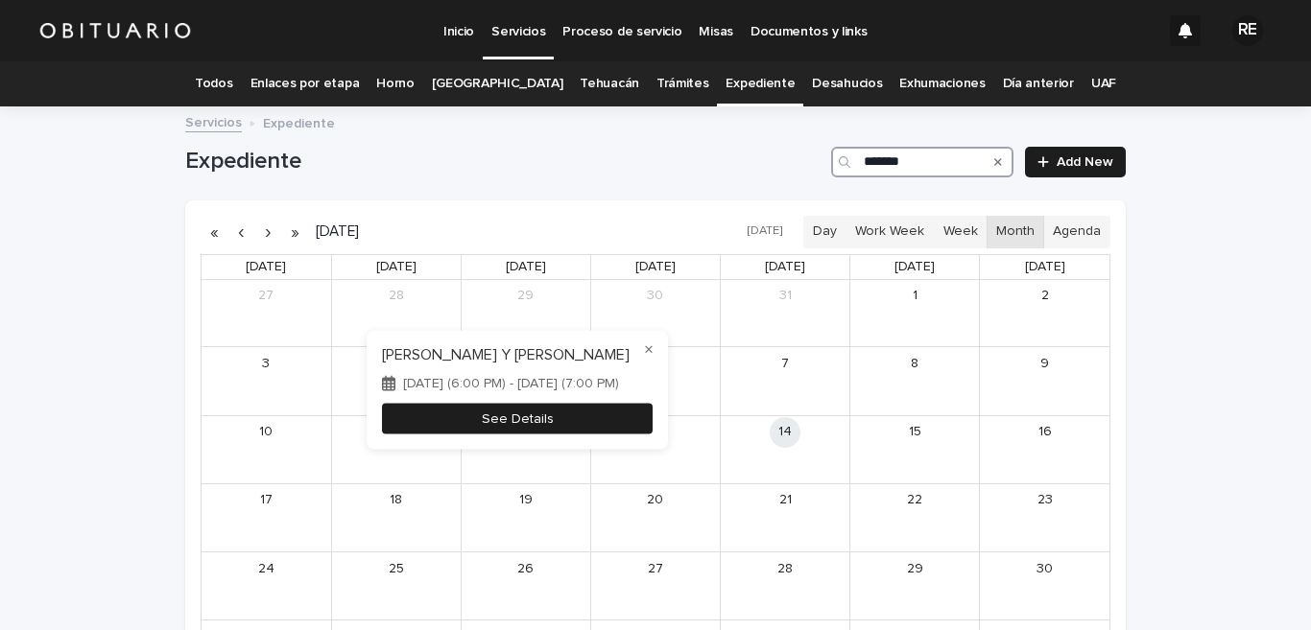
type input "*******"
click at [505, 414] on button "See Details" at bounding box center [517, 419] width 271 height 32
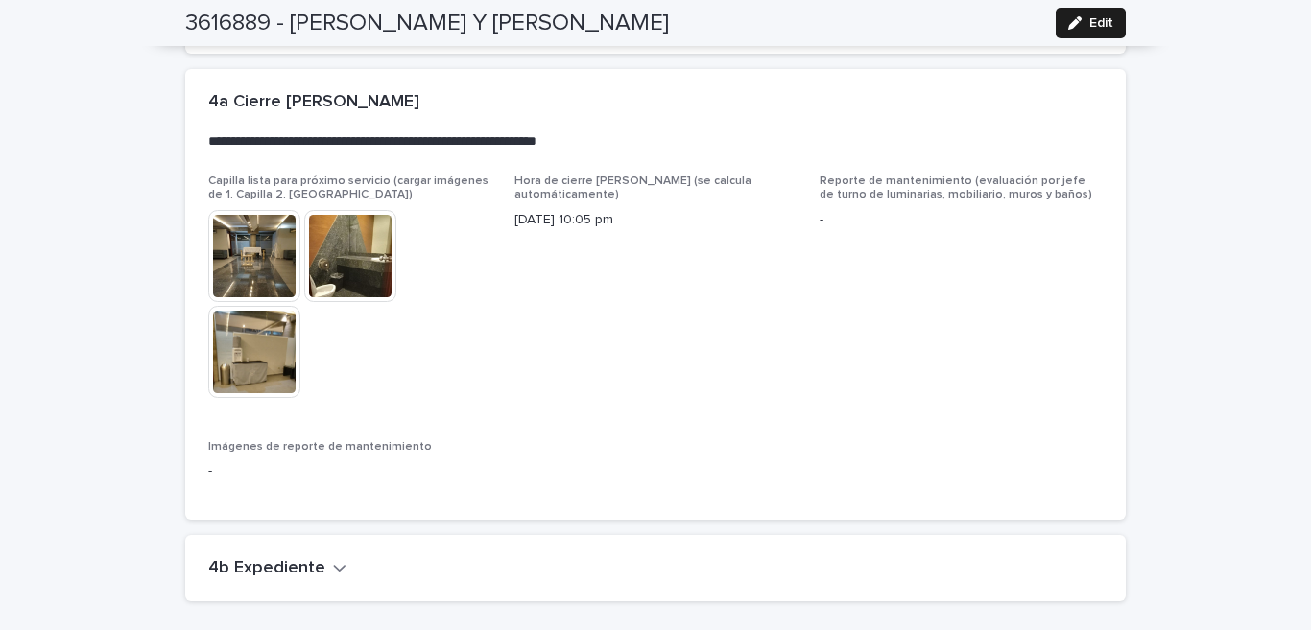
scroll to position [4679, 0]
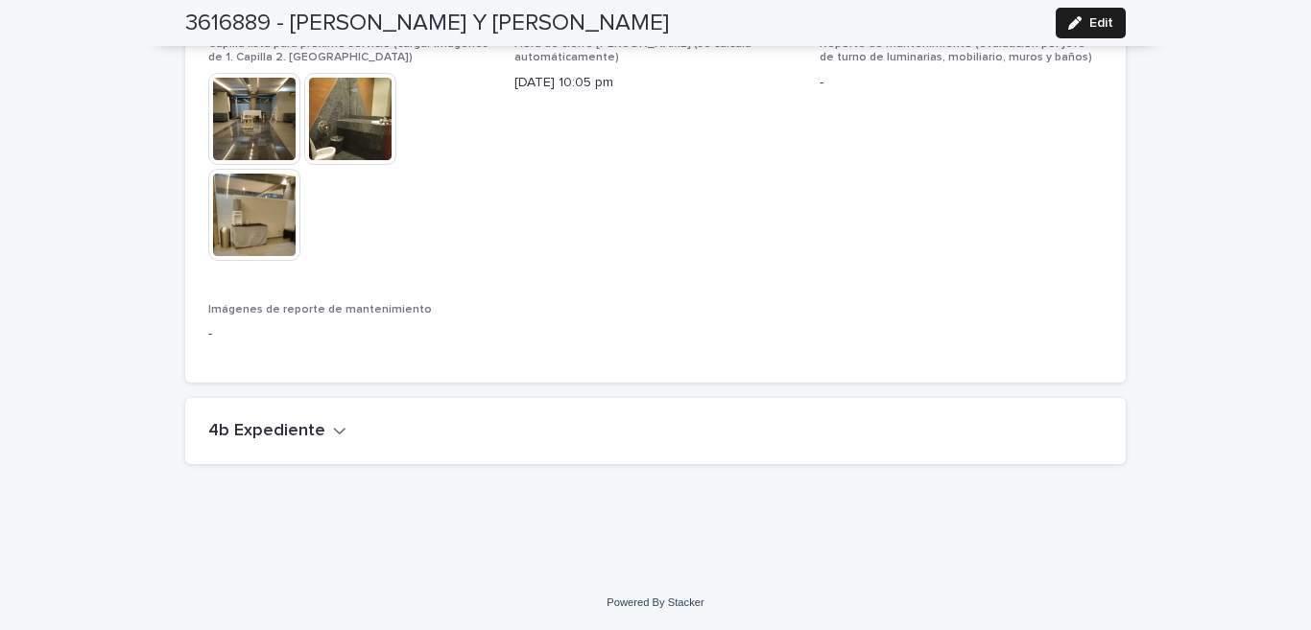
click at [333, 436] on icon "button" at bounding box center [339, 430] width 13 height 17
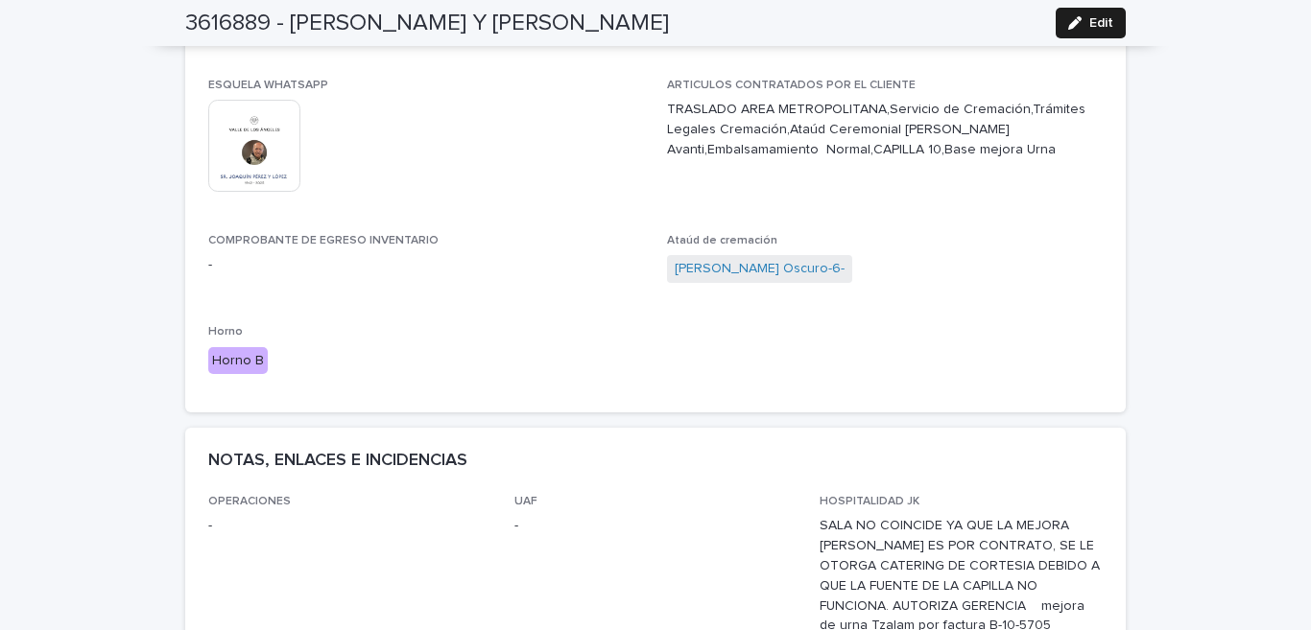
scroll to position [0, 0]
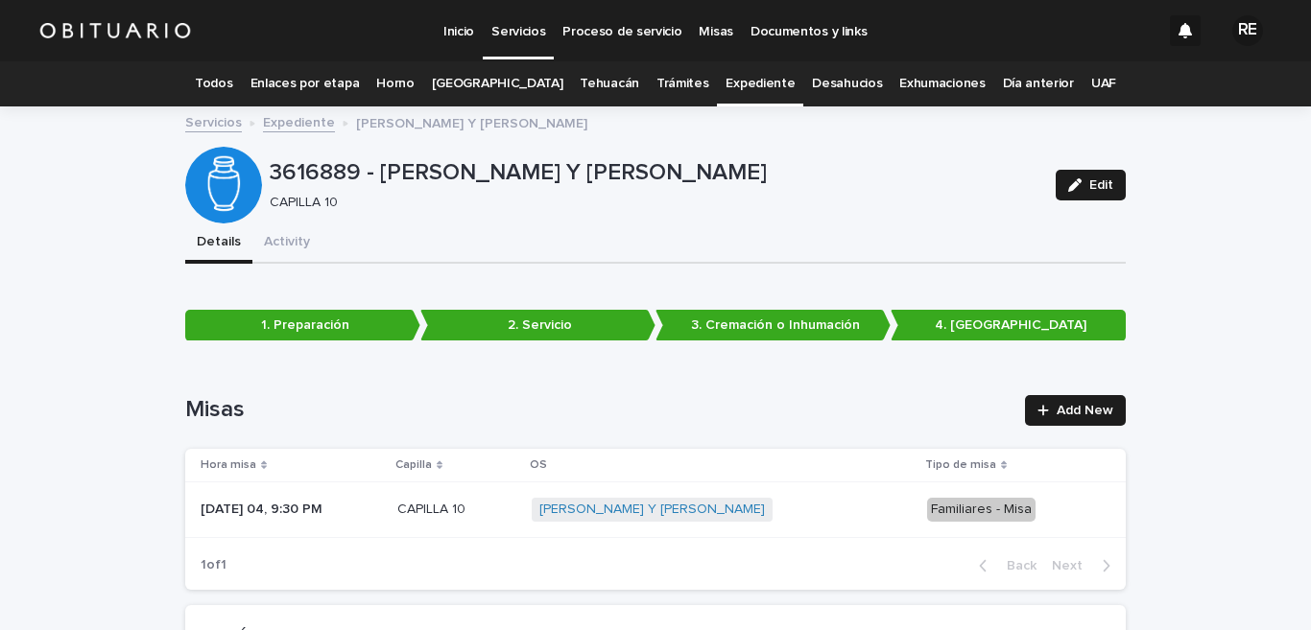
click at [732, 83] on link "Expediente" at bounding box center [759, 83] width 69 height 45
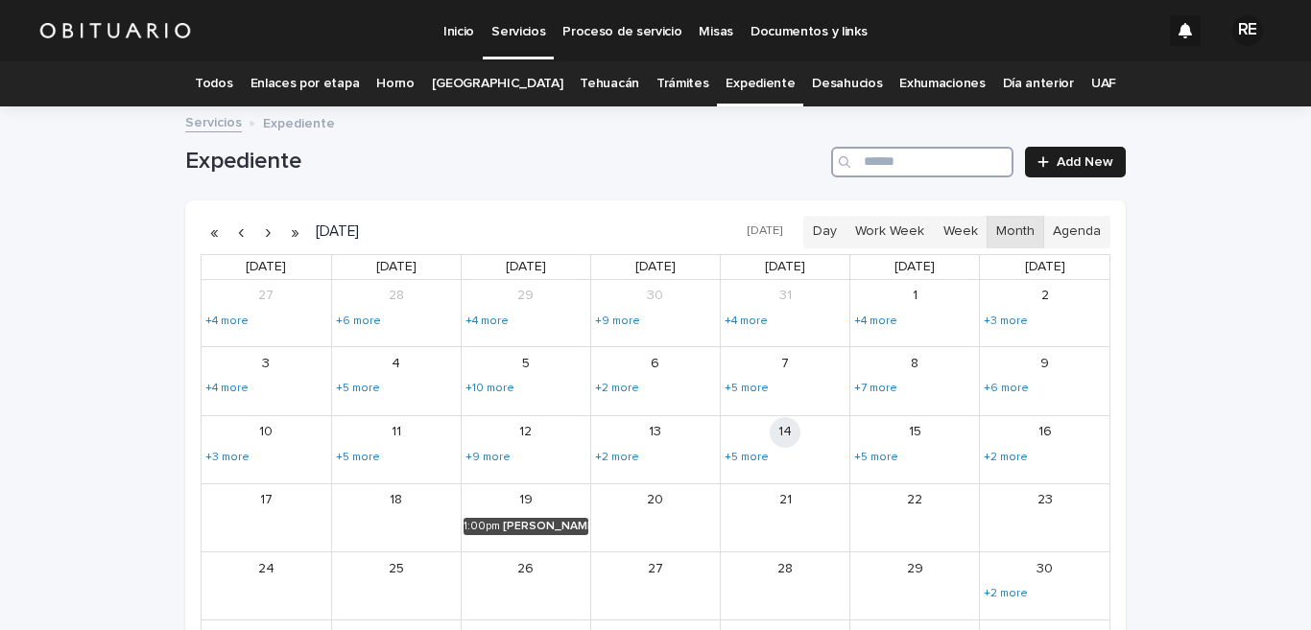
click at [896, 163] on input "Search" at bounding box center [922, 162] width 182 height 31
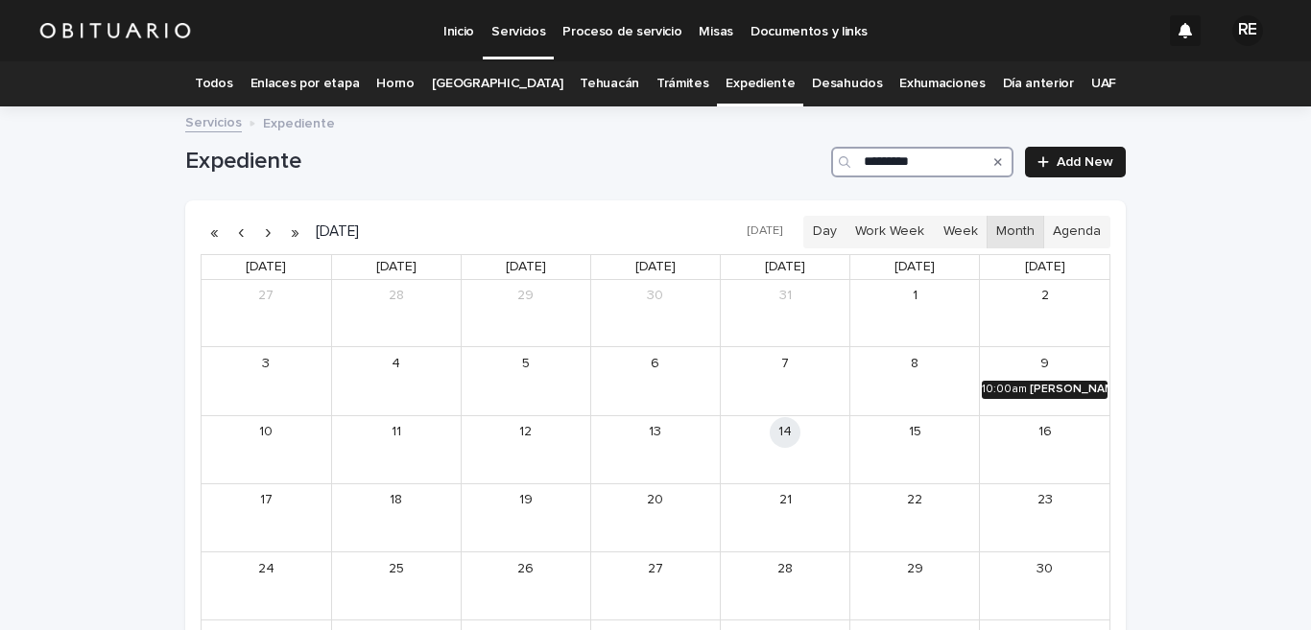
click at [1051, 392] on div "[PERSON_NAME] [PERSON_NAME] CORAZON" at bounding box center [1069, 389] width 78 height 13
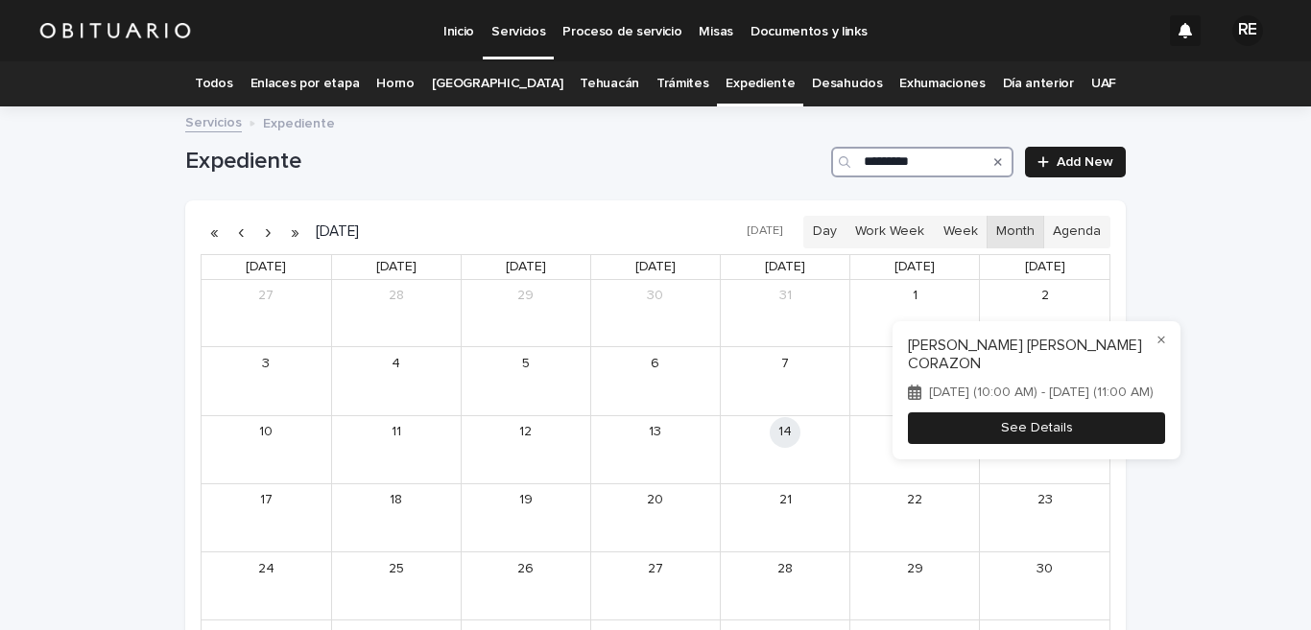
type input "*********"
click at [1048, 429] on button "See Details" at bounding box center [1036, 429] width 257 height 32
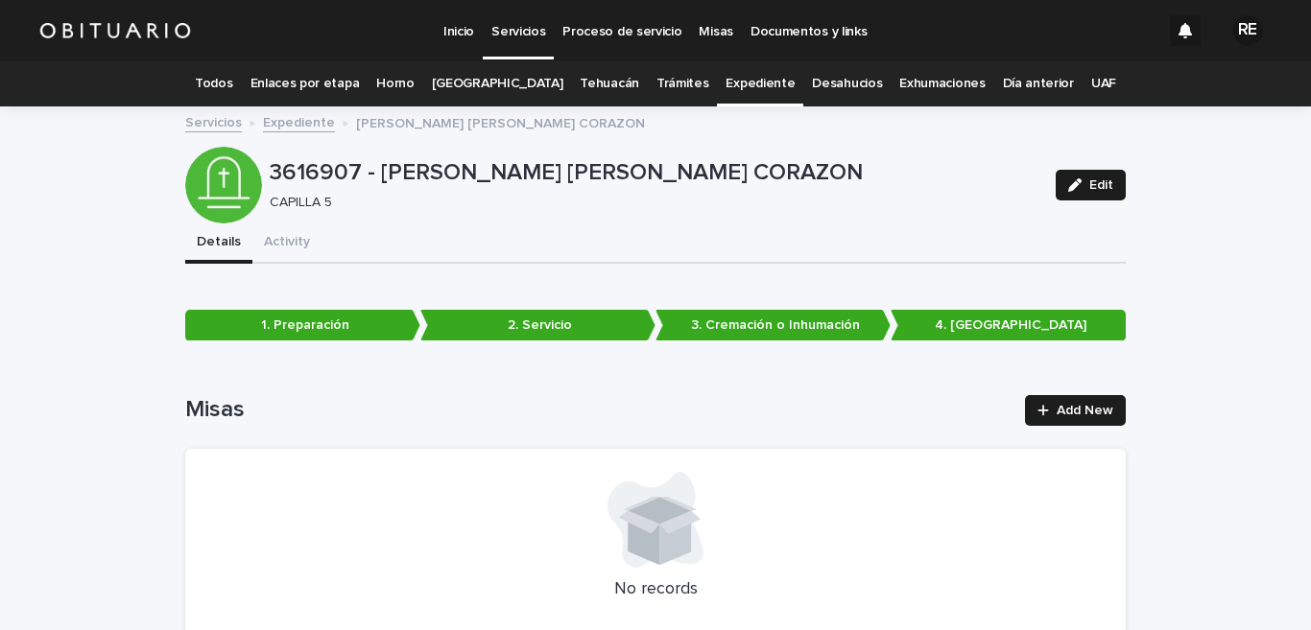
click at [743, 74] on link "Expediente" at bounding box center [759, 83] width 69 height 45
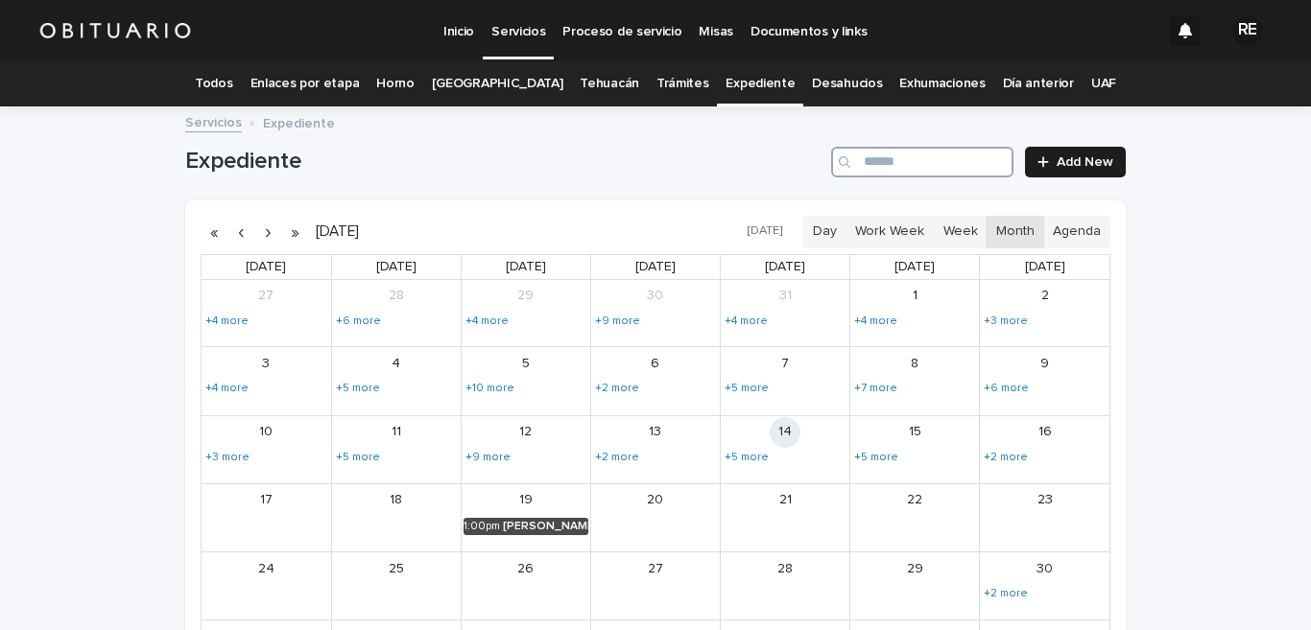
click at [896, 165] on input "Search" at bounding box center [922, 162] width 182 height 31
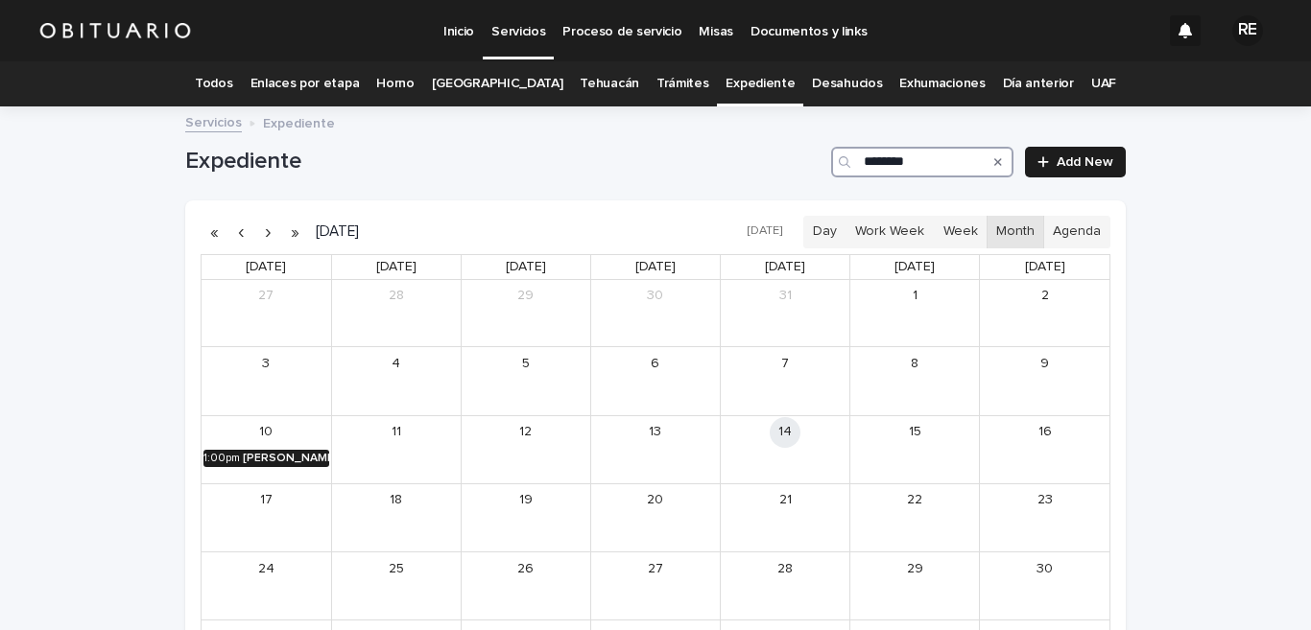
click at [298, 454] on div "[PERSON_NAME]" at bounding box center [286, 458] width 86 height 13
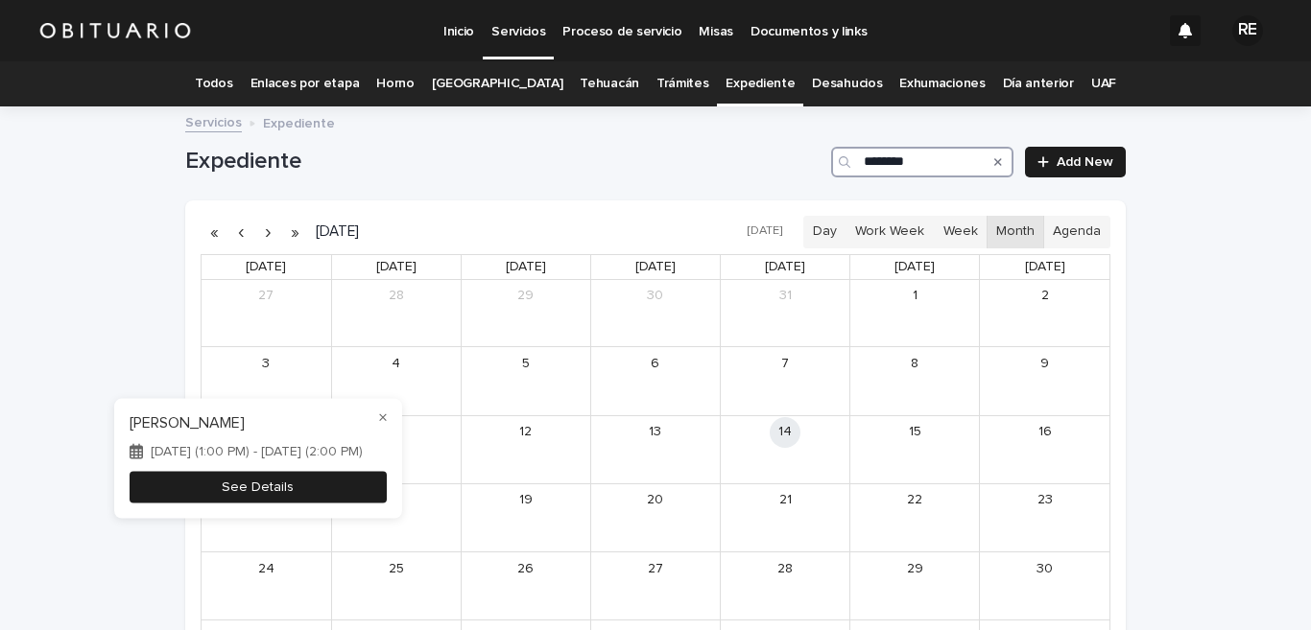
type input "********"
click at [254, 488] on button "See Details" at bounding box center [258, 487] width 257 height 32
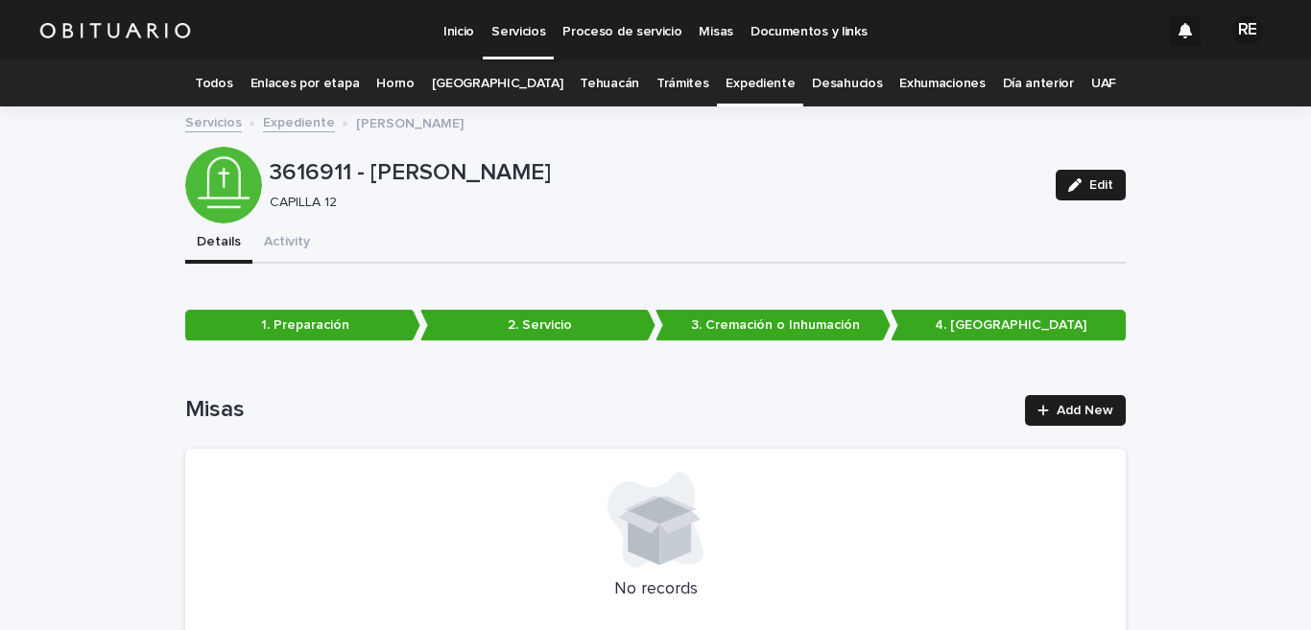
click at [232, 81] on link "Todos" at bounding box center [213, 83] width 37 height 45
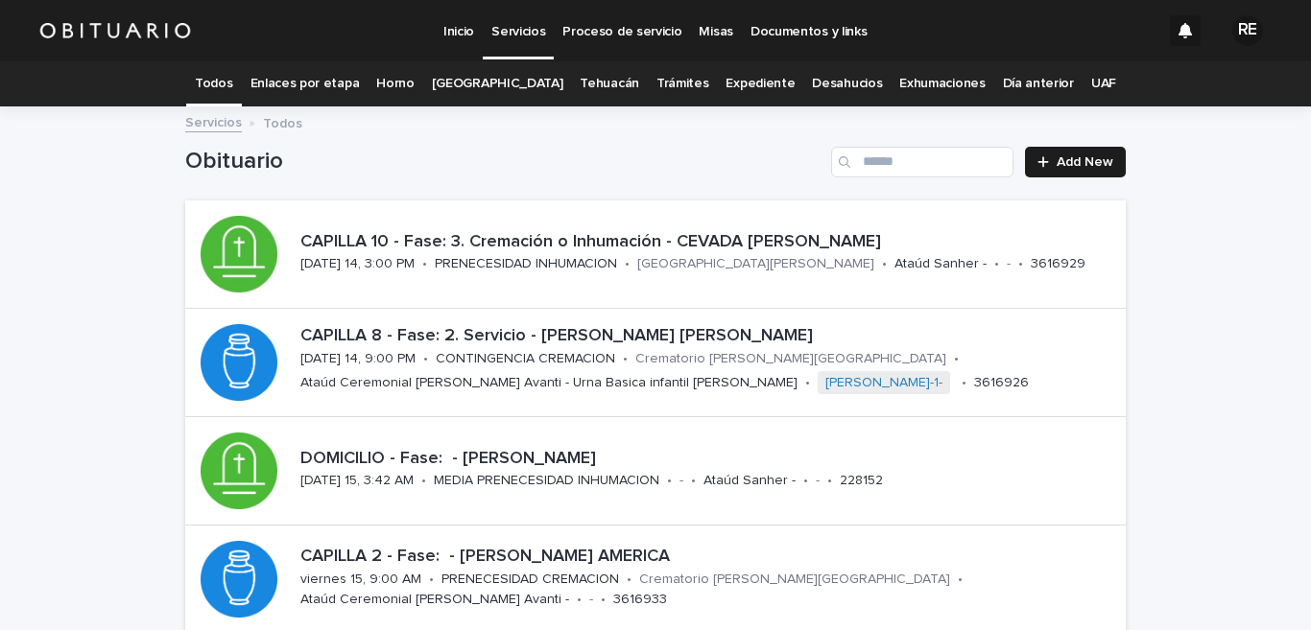
click at [725, 75] on link "Expediente" at bounding box center [759, 83] width 69 height 45
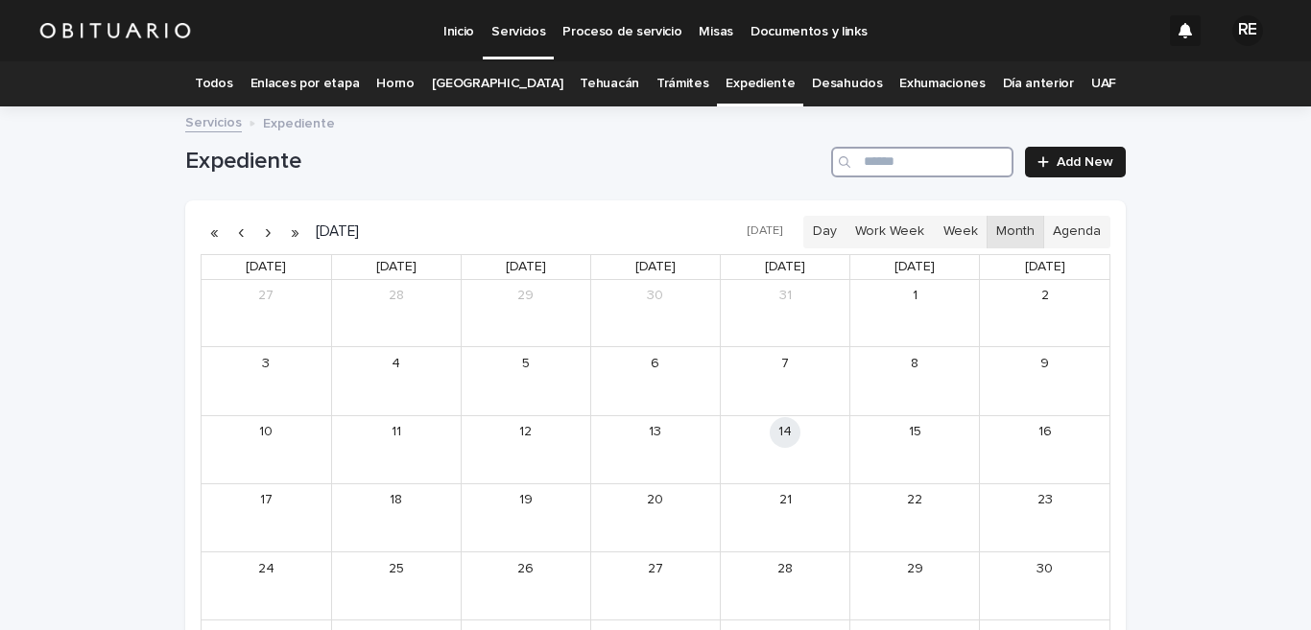
click at [909, 163] on input "Search" at bounding box center [922, 162] width 182 height 31
click at [802, 464] on div "[PERSON_NAME]" at bounding box center [809, 458] width 77 height 13
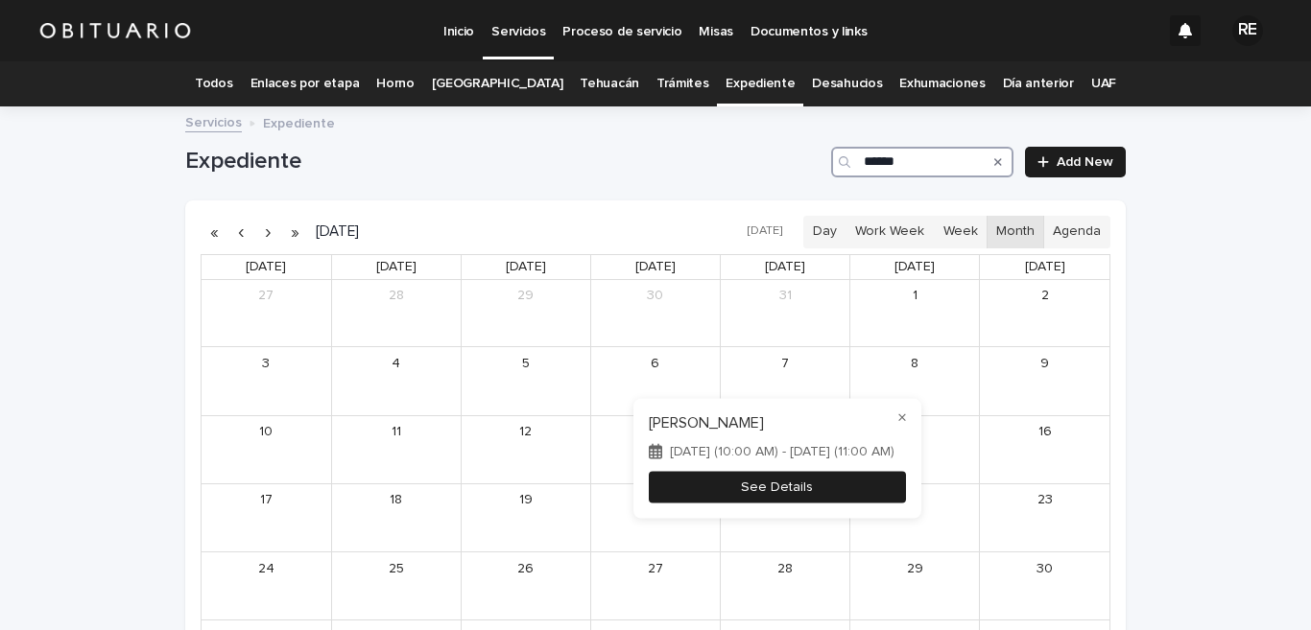
type input "******"
click at [792, 480] on button "See Details" at bounding box center [777, 487] width 257 height 32
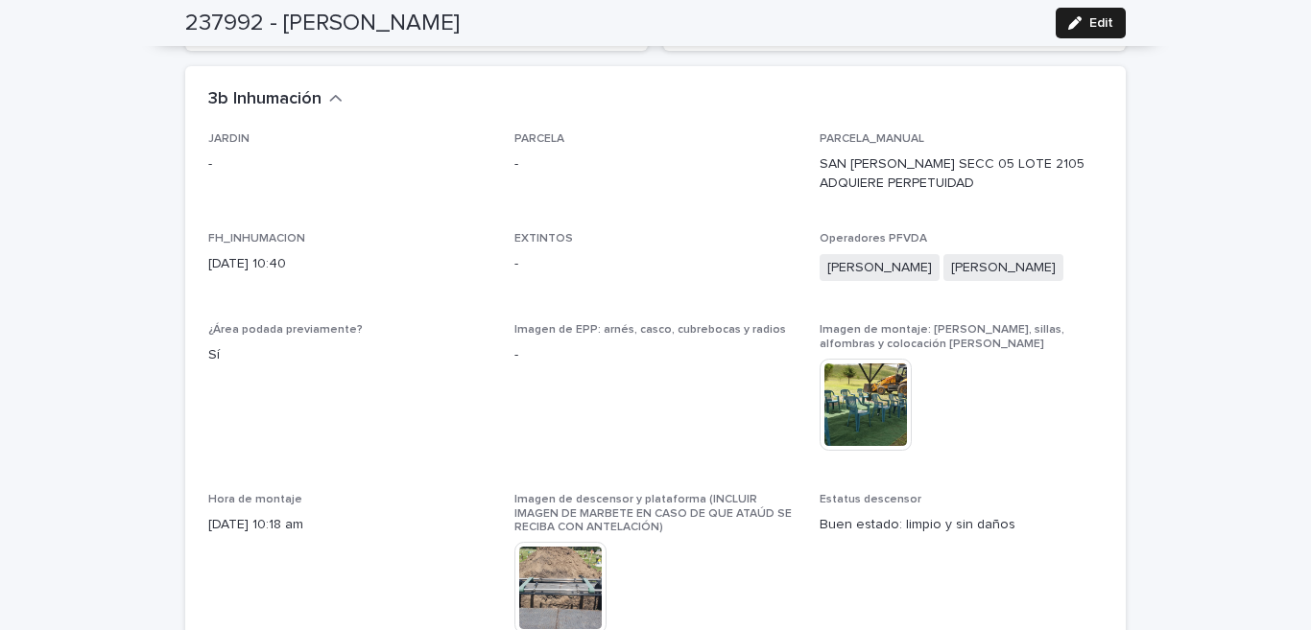
scroll to position [4728, 0]
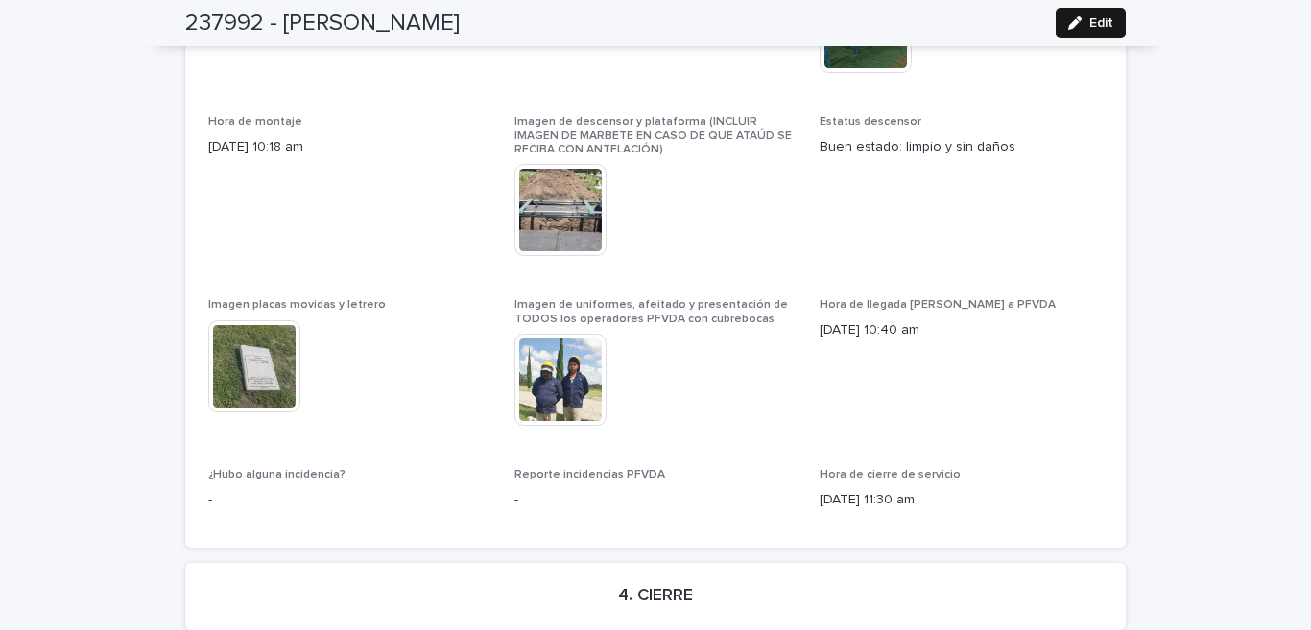
click at [1079, 18] on div "button" at bounding box center [1078, 22] width 21 height 13
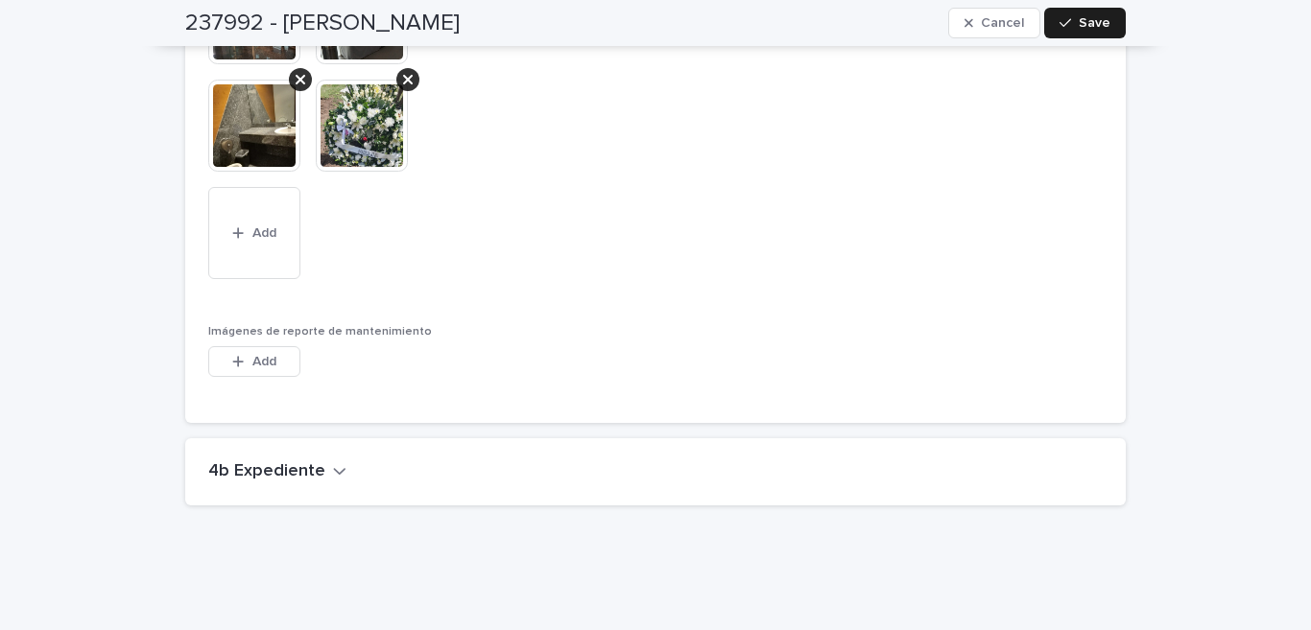
scroll to position [6285, 0]
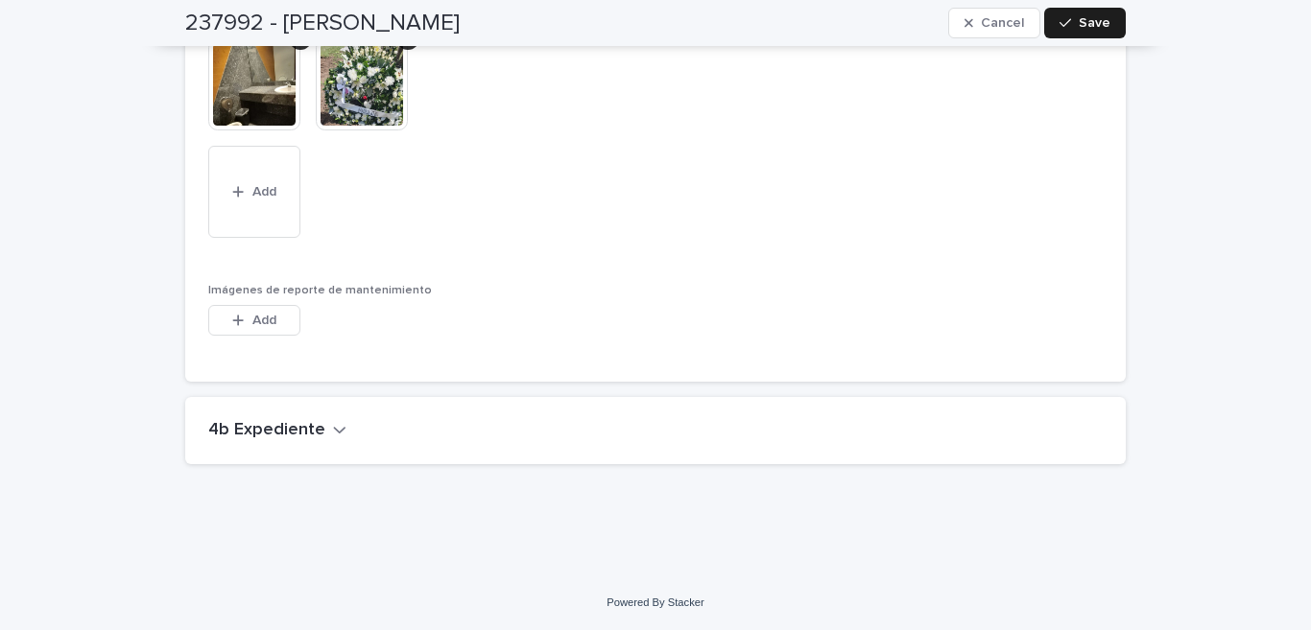
click at [333, 426] on icon "button" at bounding box center [339, 429] width 13 height 17
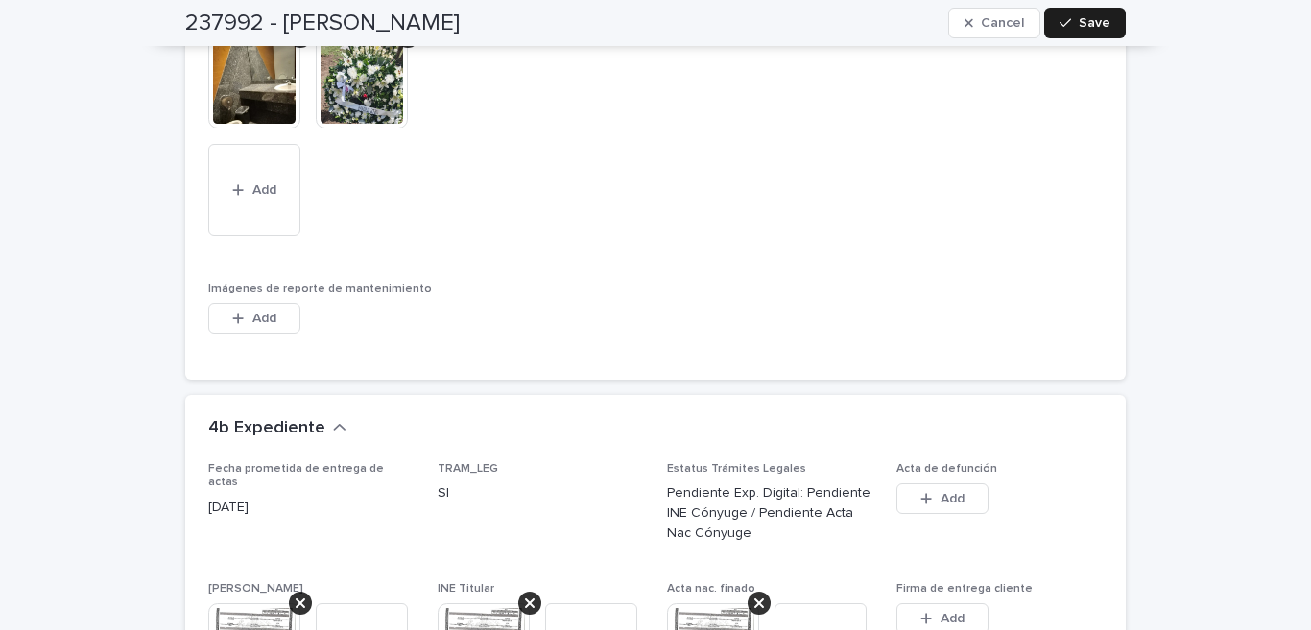
scroll to position [6568, 0]
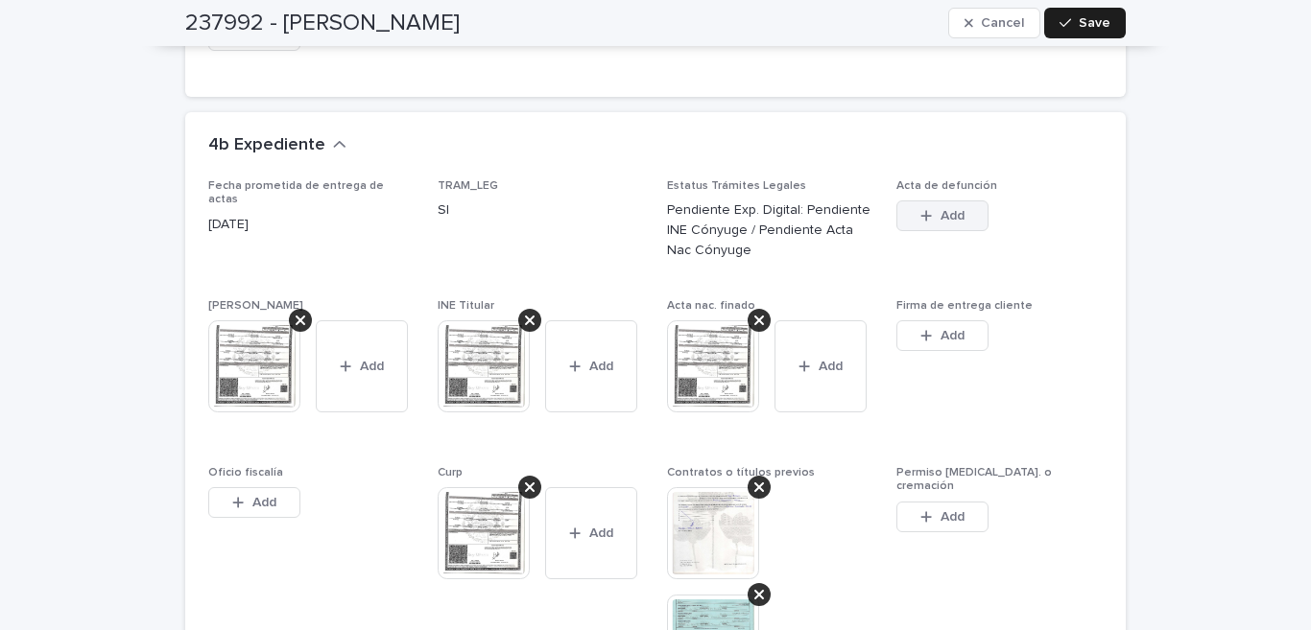
click at [927, 230] on button "Add" at bounding box center [942, 216] width 92 height 31
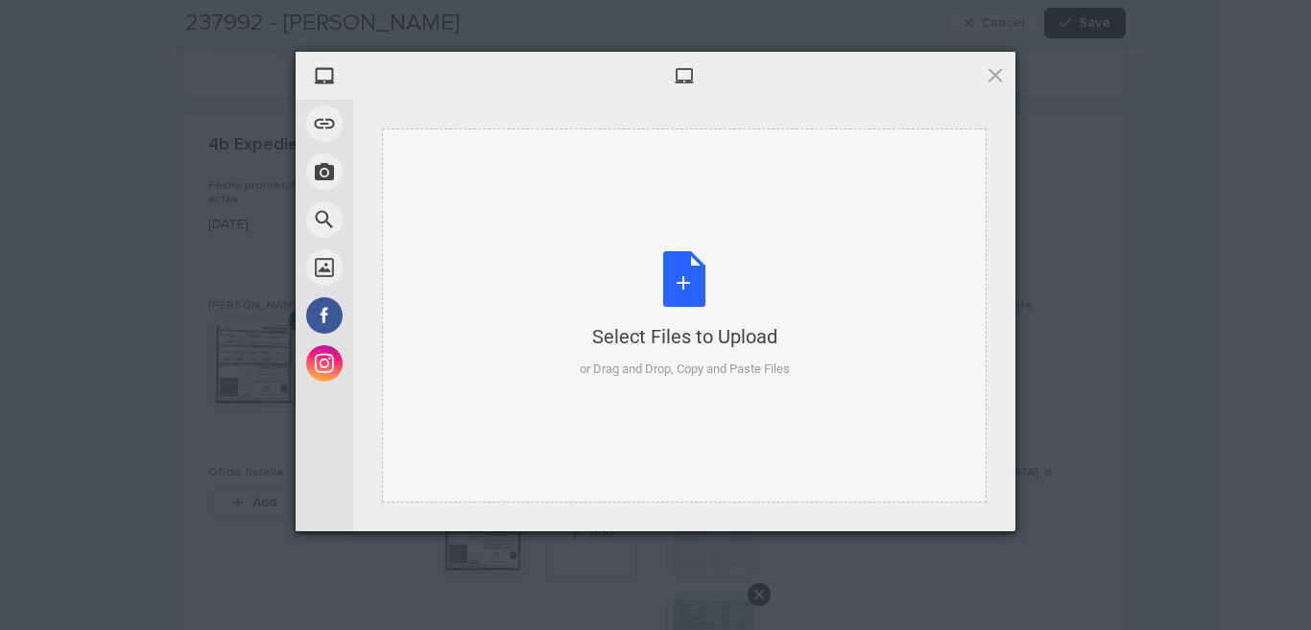
click at [684, 272] on div "Select Files to Upload or Drag and Drop, Copy and Paste Files" at bounding box center [685, 315] width 210 height 128
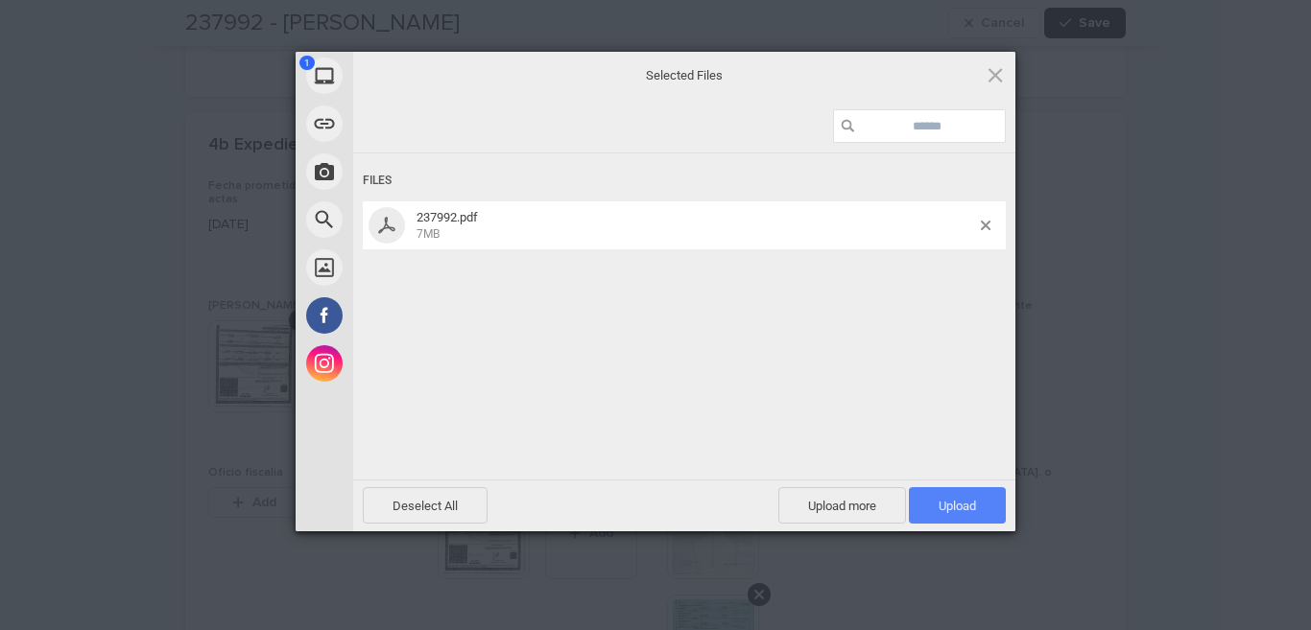
click at [990, 508] on span "Upload 1" at bounding box center [957, 505] width 97 height 36
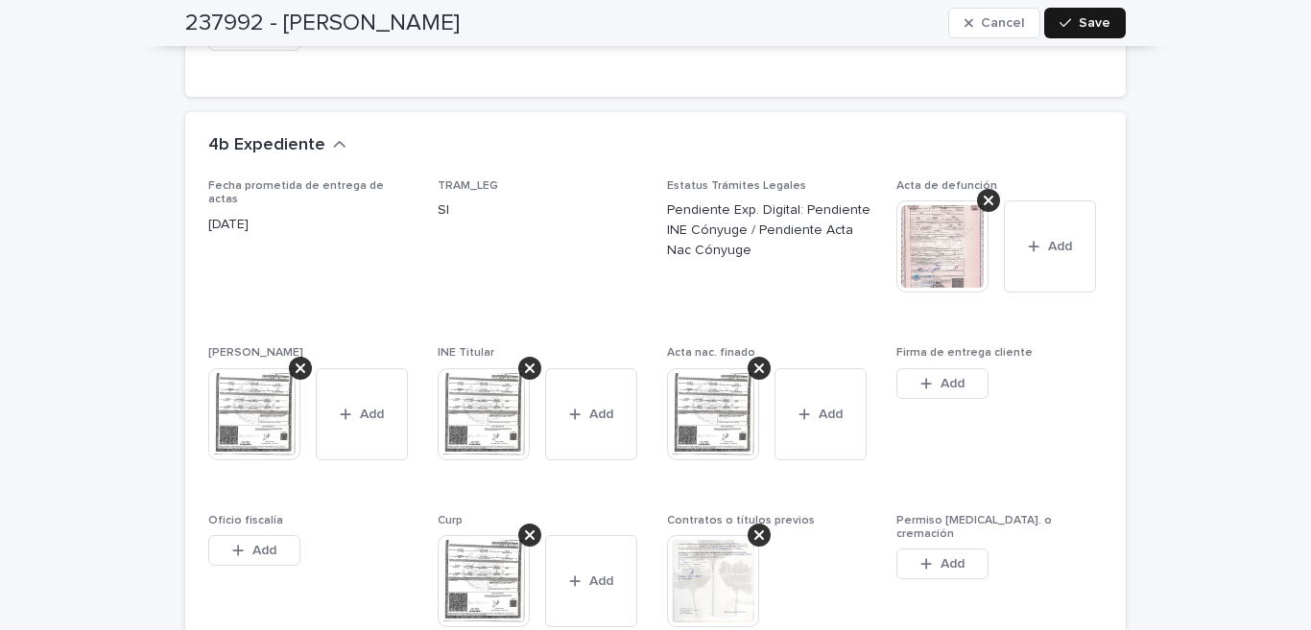
click at [1062, 20] on icon "button" at bounding box center [1065, 22] width 12 height 13
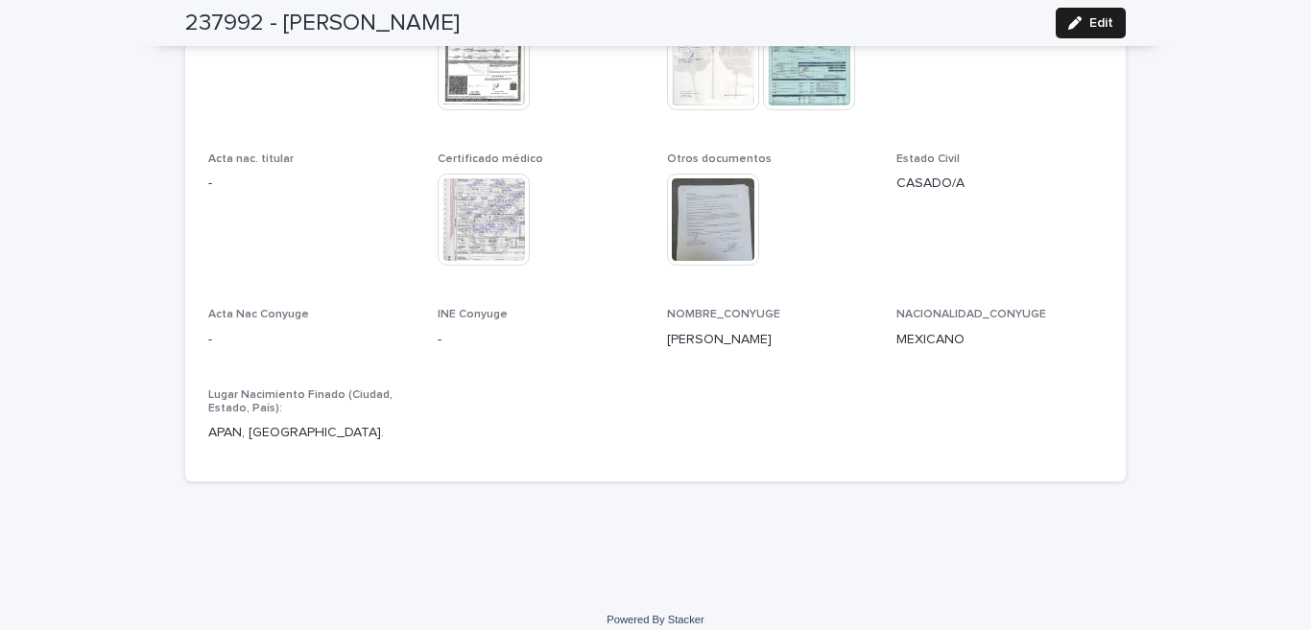
scroll to position [5653, 0]
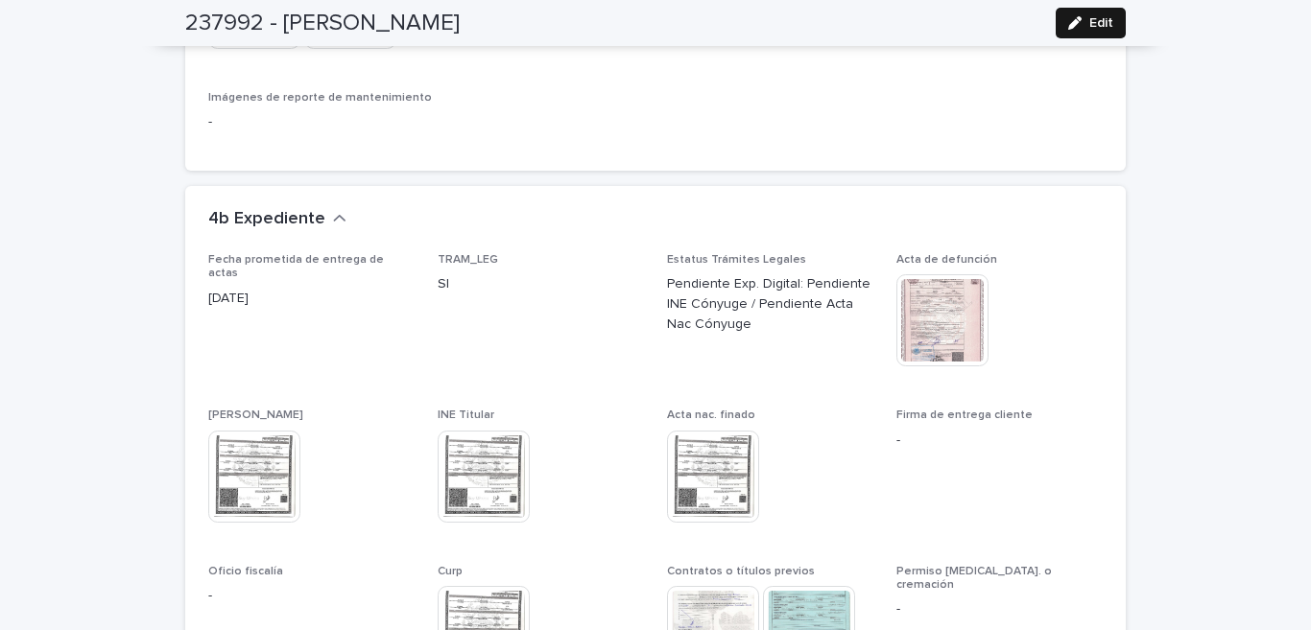
click at [1089, 27] on span "Edit" at bounding box center [1101, 22] width 24 height 13
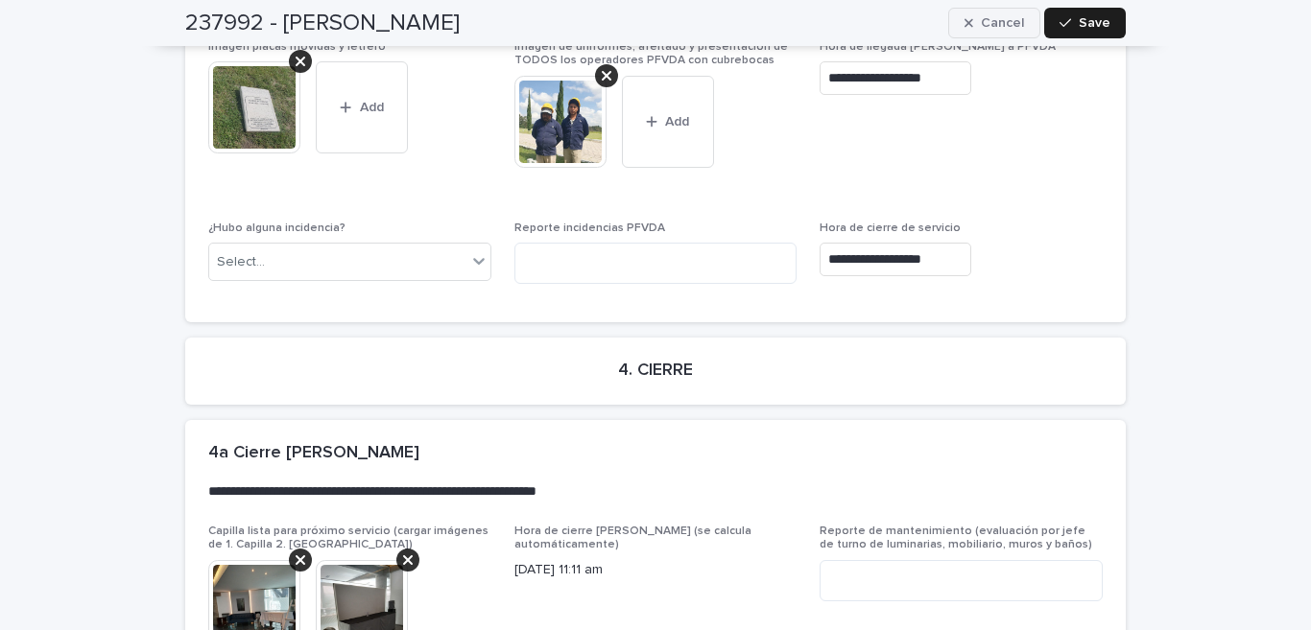
click at [983, 20] on span "Cancel" at bounding box center [1002, 22] width 43 height 13
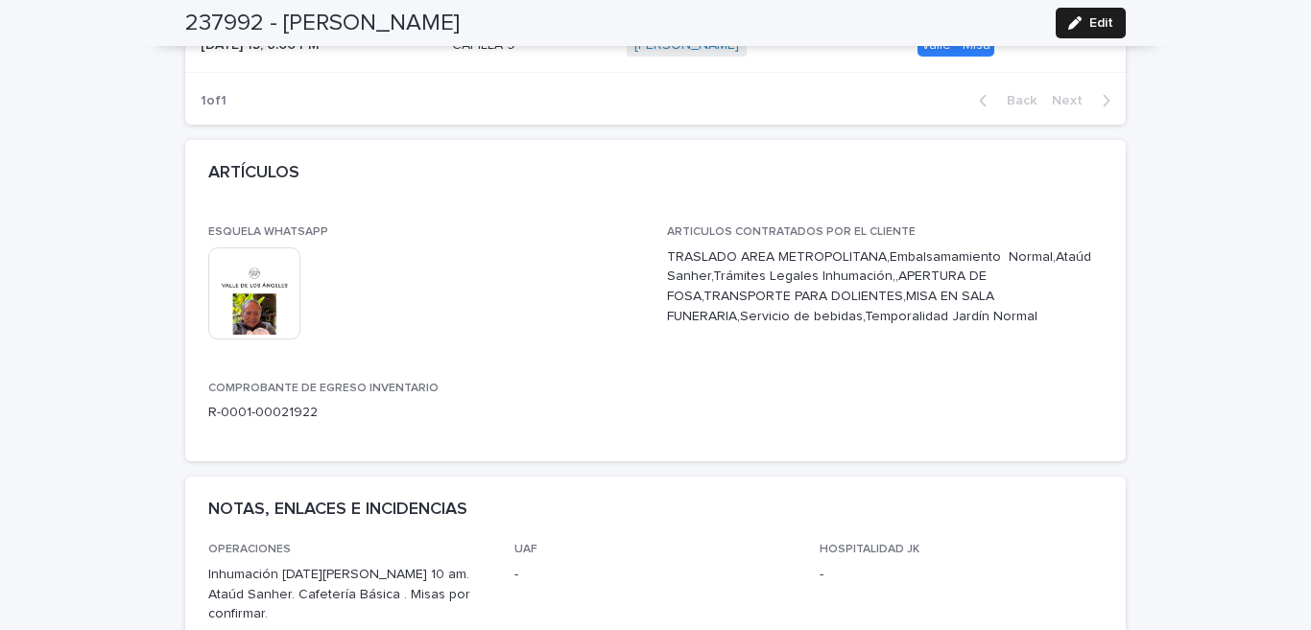
scroll to position [0, 0]
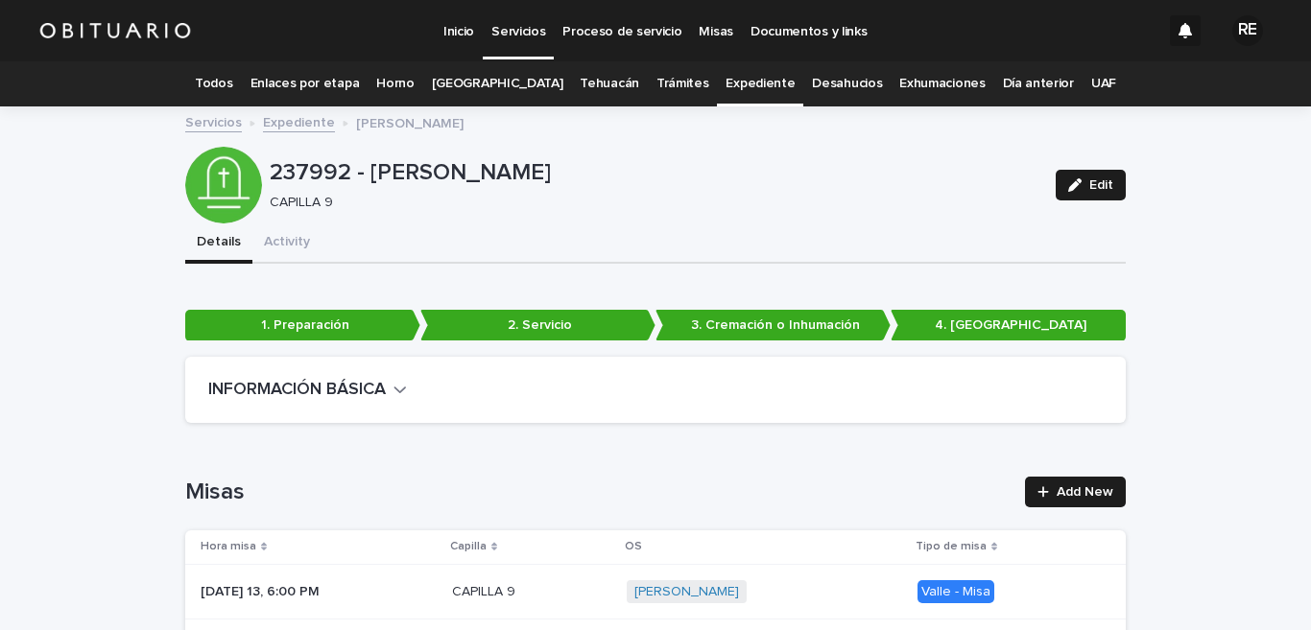
click at [750, 86] on link "Expediente" at bounding box center [759, 83] width 69 height 45
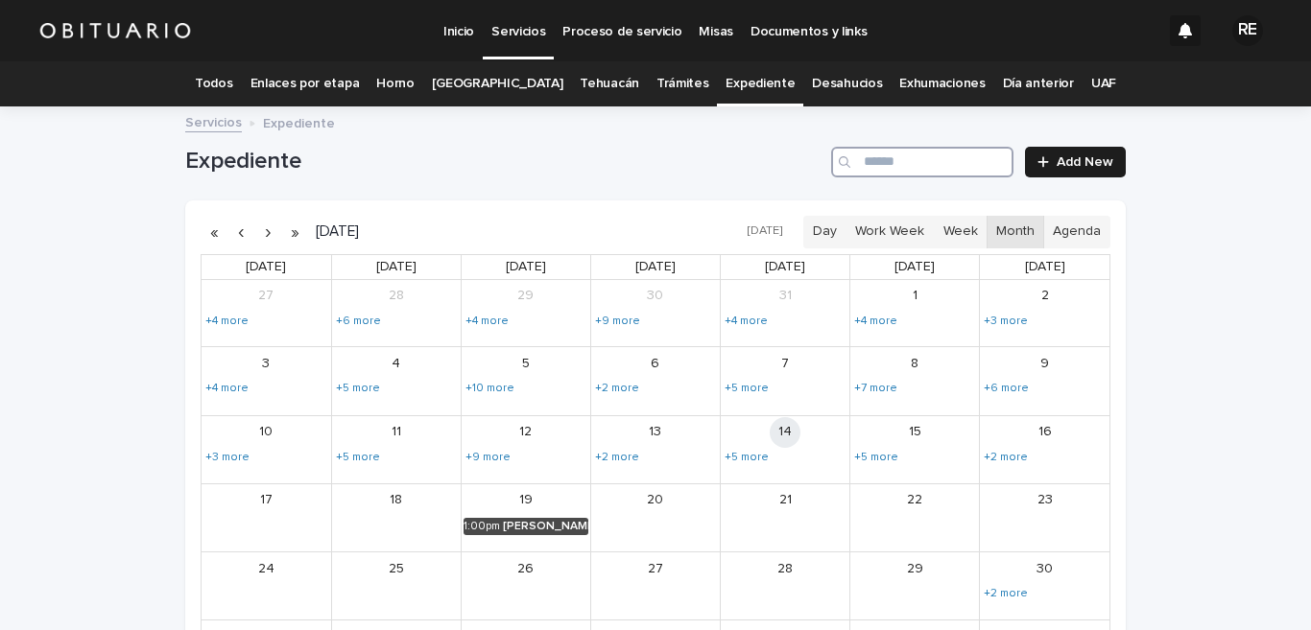
click at [945, 173] on input "Search" at bounding box center [922, 162] width 182 height 31
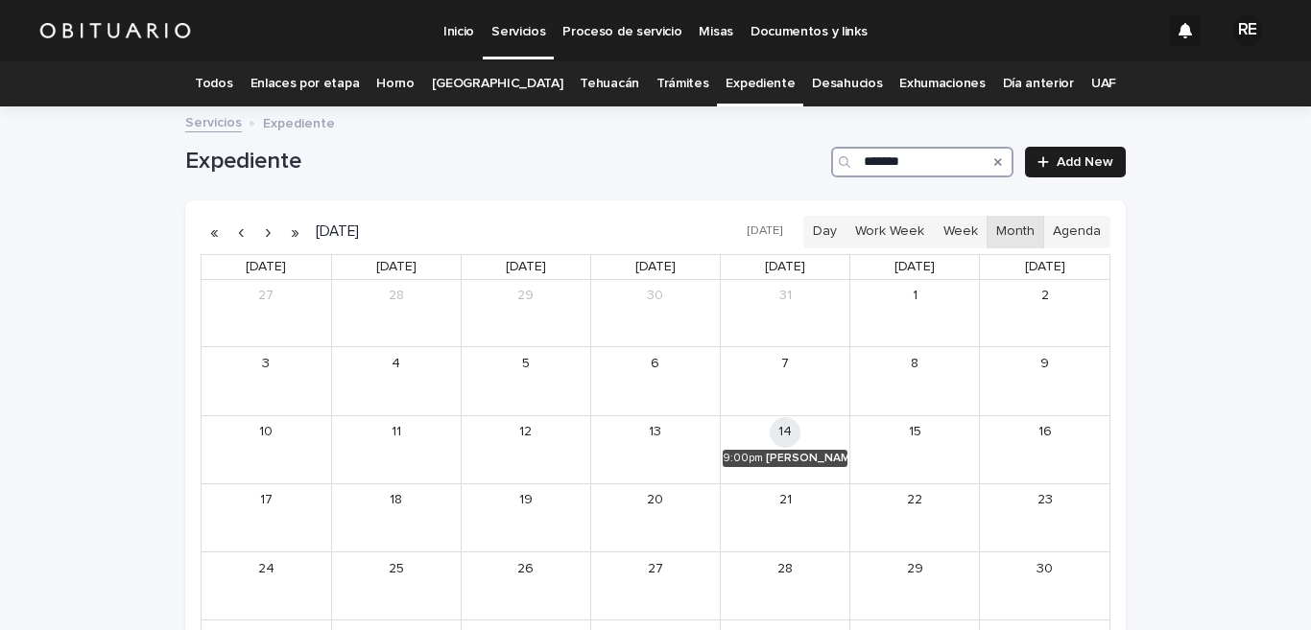
type input "*******"
click at [754, 456] on link "9:00pm [PERSON_NAME] [PERSON_NAME]" at bounding box center [785, 458] width 125 height 17
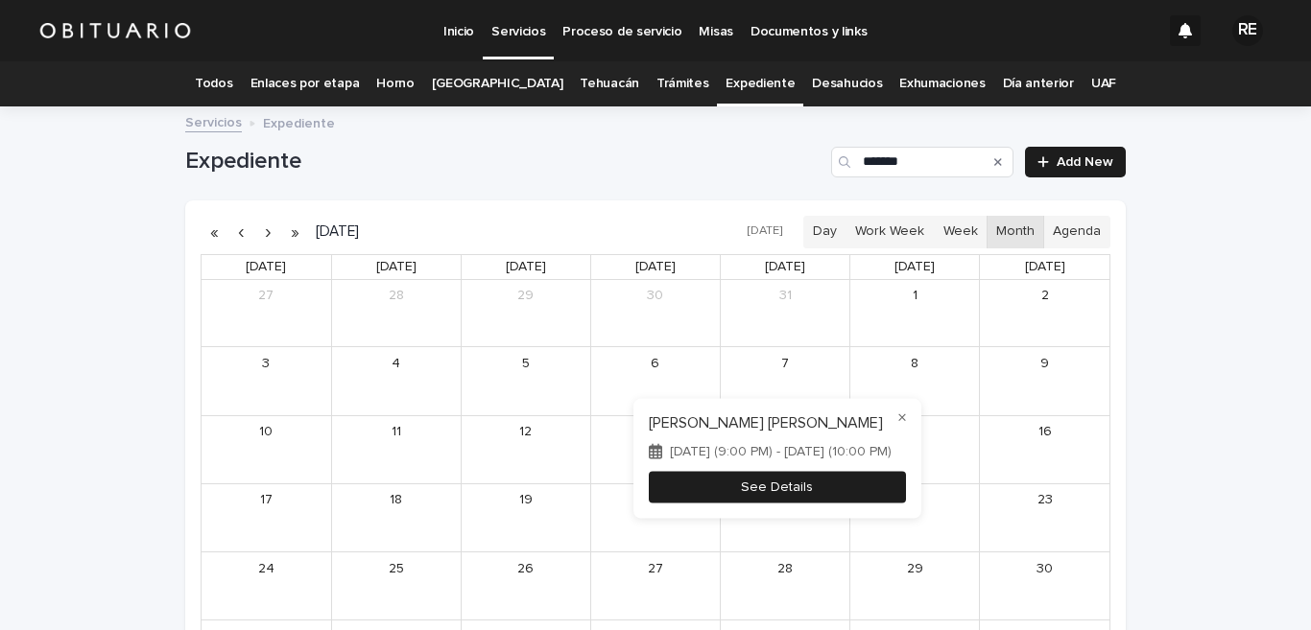
click at [747, 480] on button "See Details" at bounding box center [777, 487] width 257 height 32
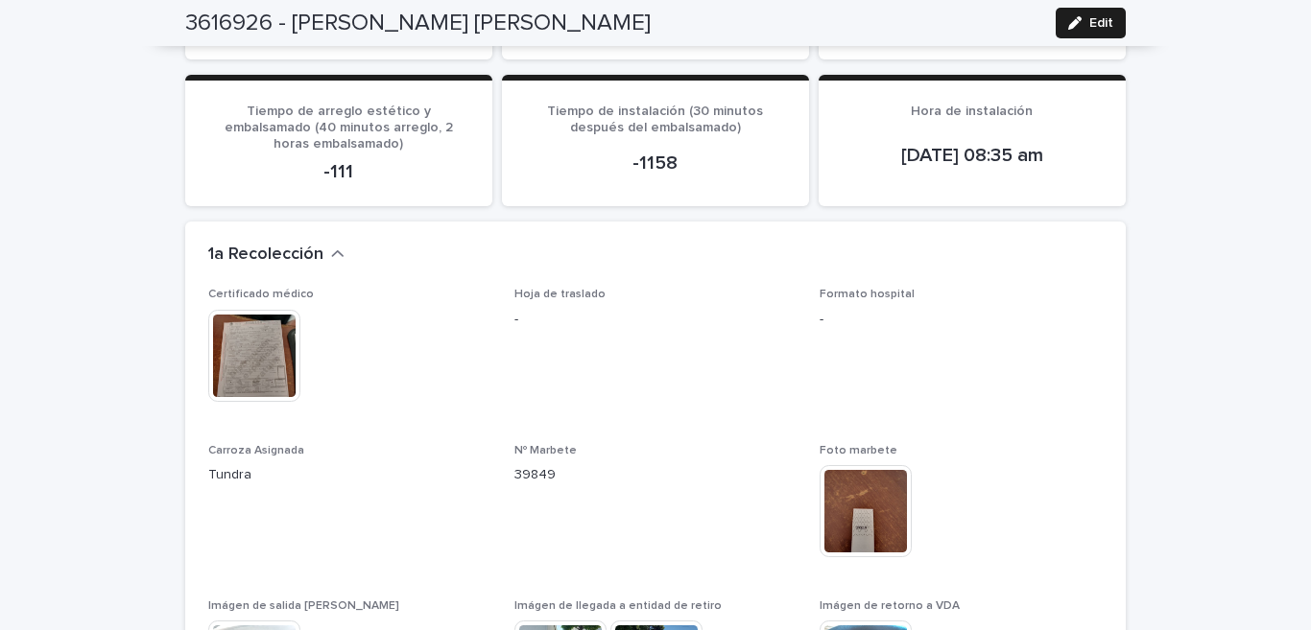
scroll to position [2364, 0]
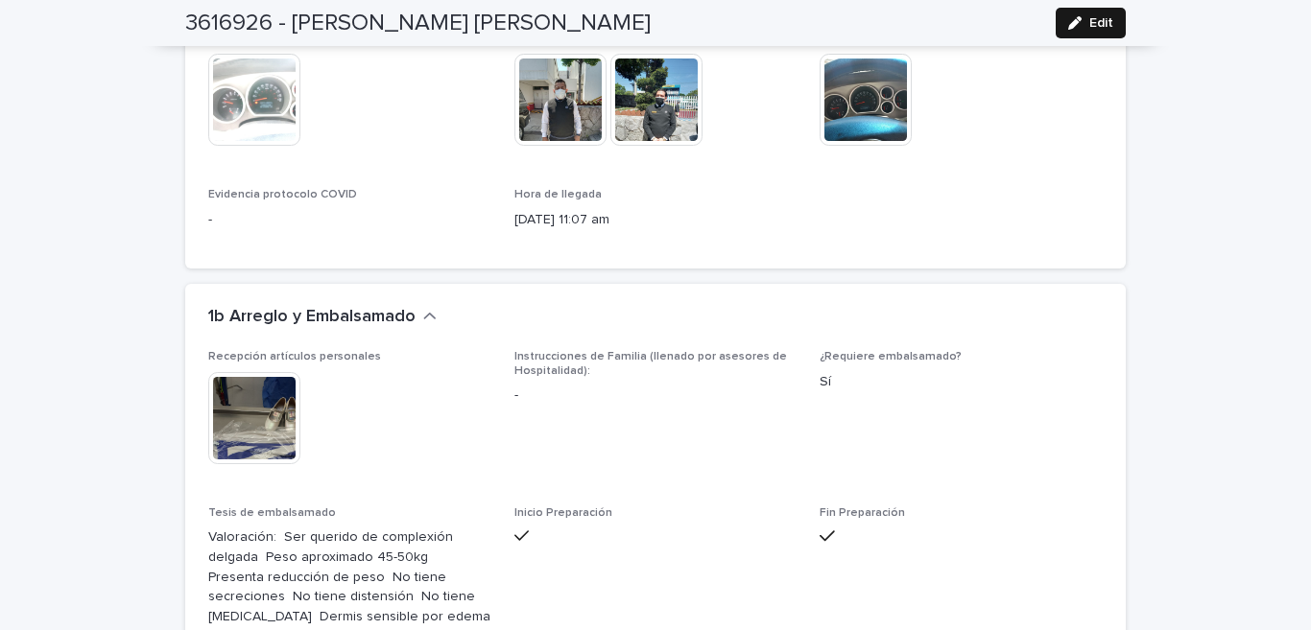
click at [1089, 21] on span "Edit" at bounding box center [1101, 22] width 24 height 13
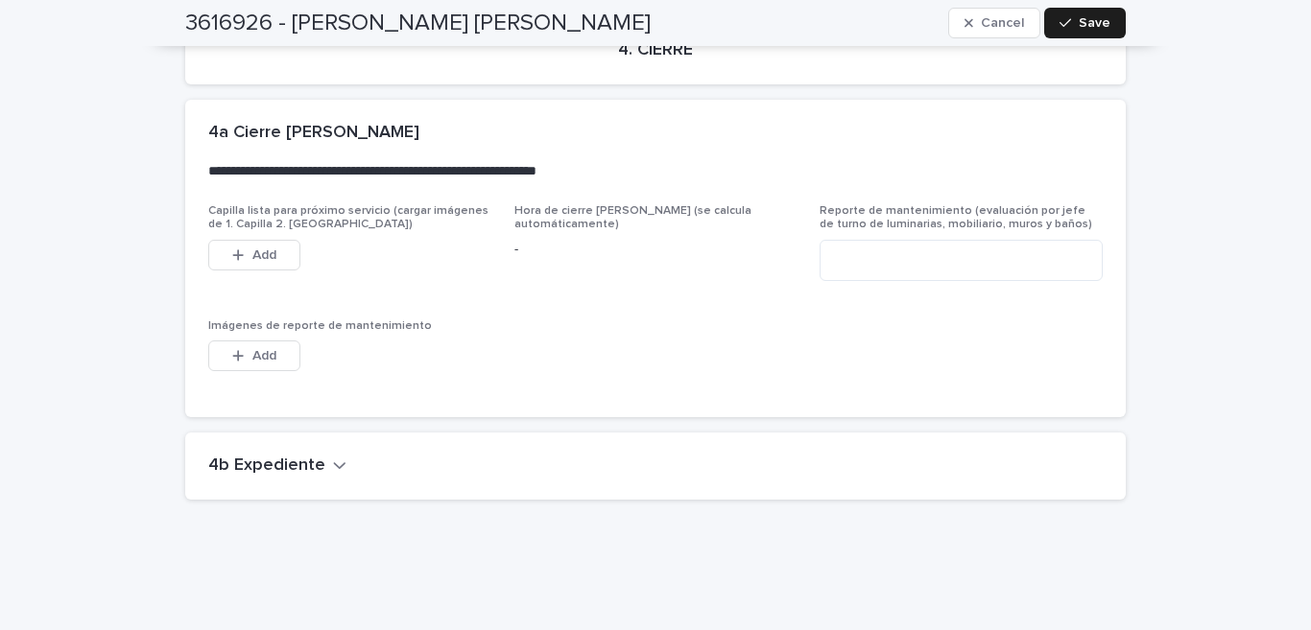
scroll to position [4845, 0]
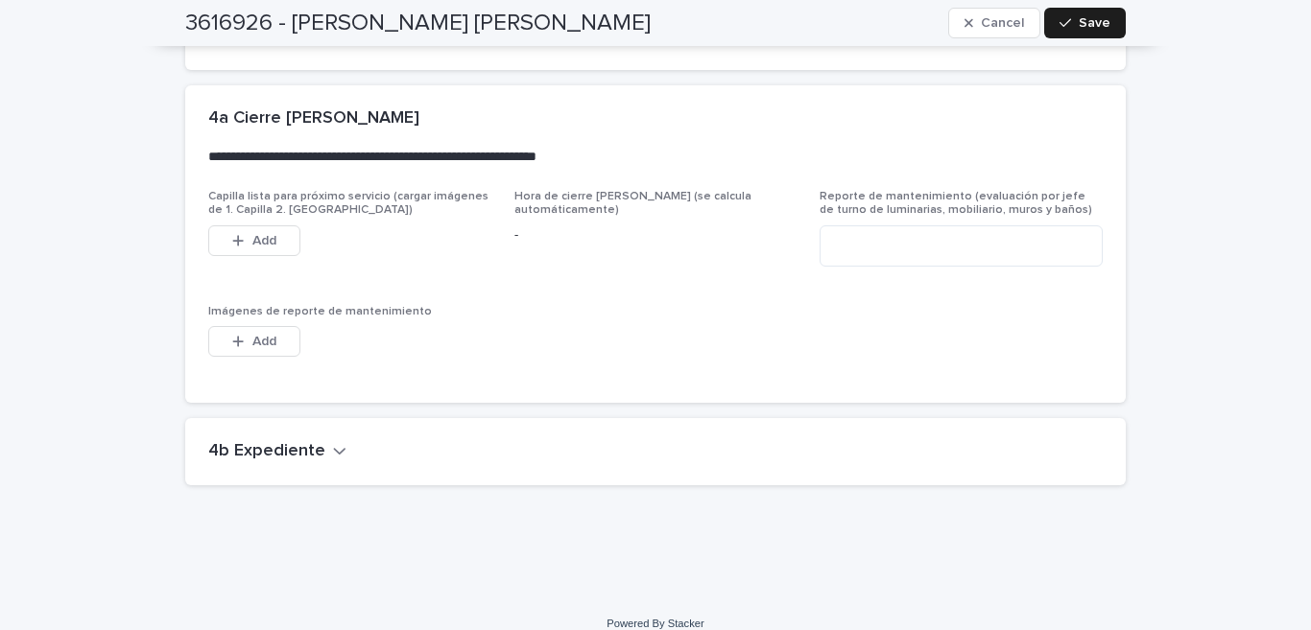
click at [321, 441] on button "4b Expediente" at bounding box center [277, 451] width 138 height 21
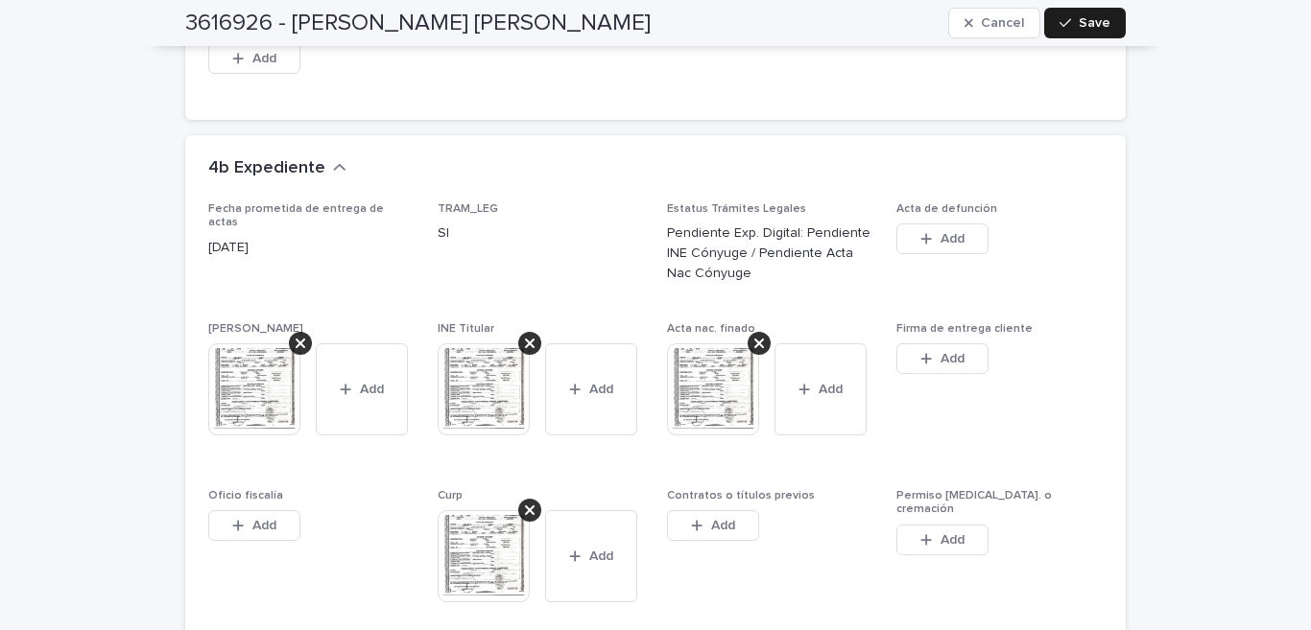
scroll to position [5223, 0]
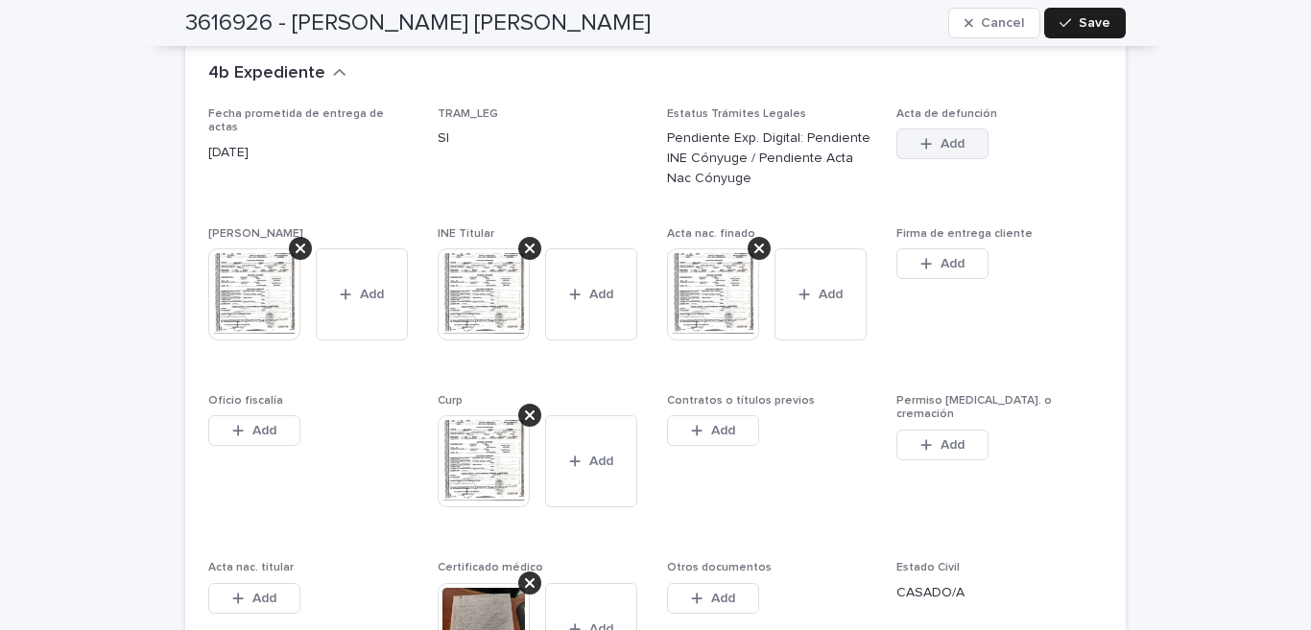
click at [926, 129] on button "Add" at bounding box center [942, 144] width 92 height 31
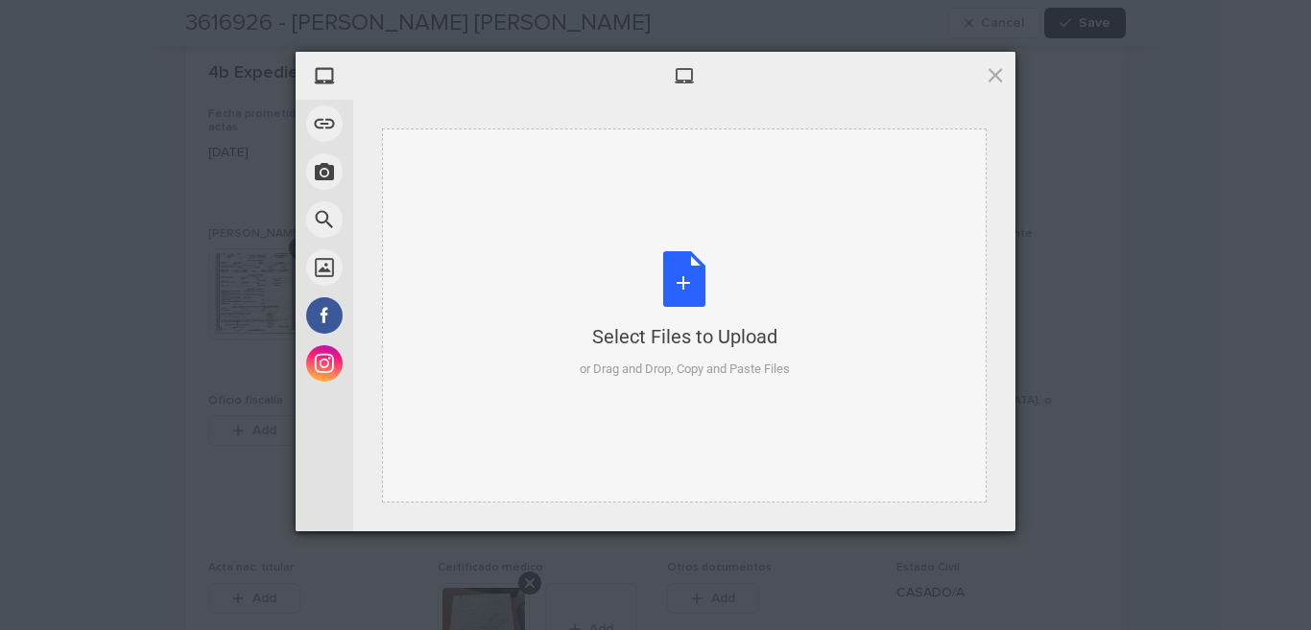
click at [697, 270] on div "Select Files to Upload or Drag and Drop, Copy and Paste Files" at bounding box center [685, 315] width 210 height 128
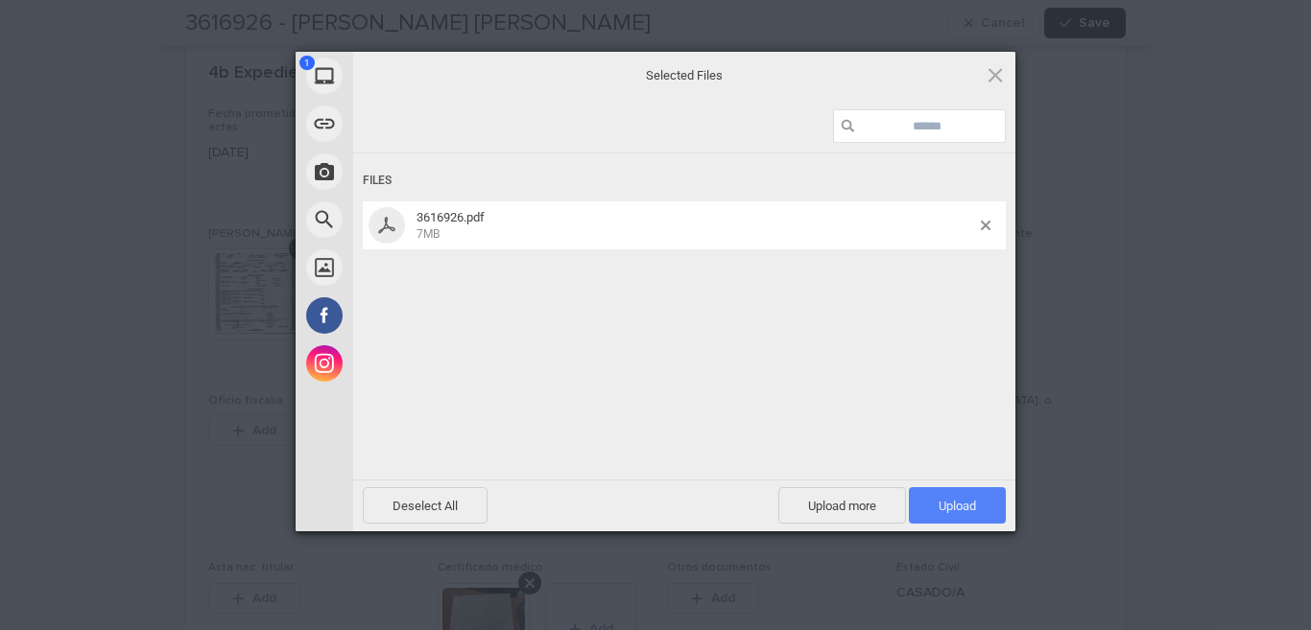
click at [978, 503] on span "Upload 1" at bounding box center [957, 505] width 97 height 36
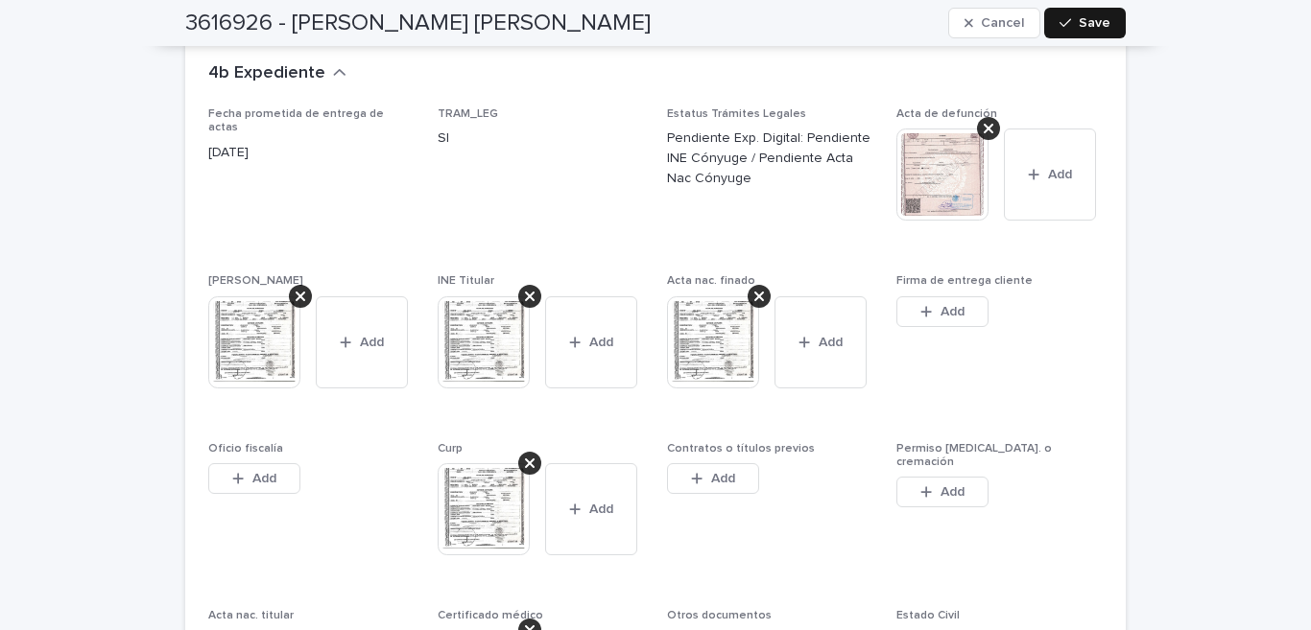
click at [1067, 18] on div "button" at bounding box center [1068, 22] width 19 height 13
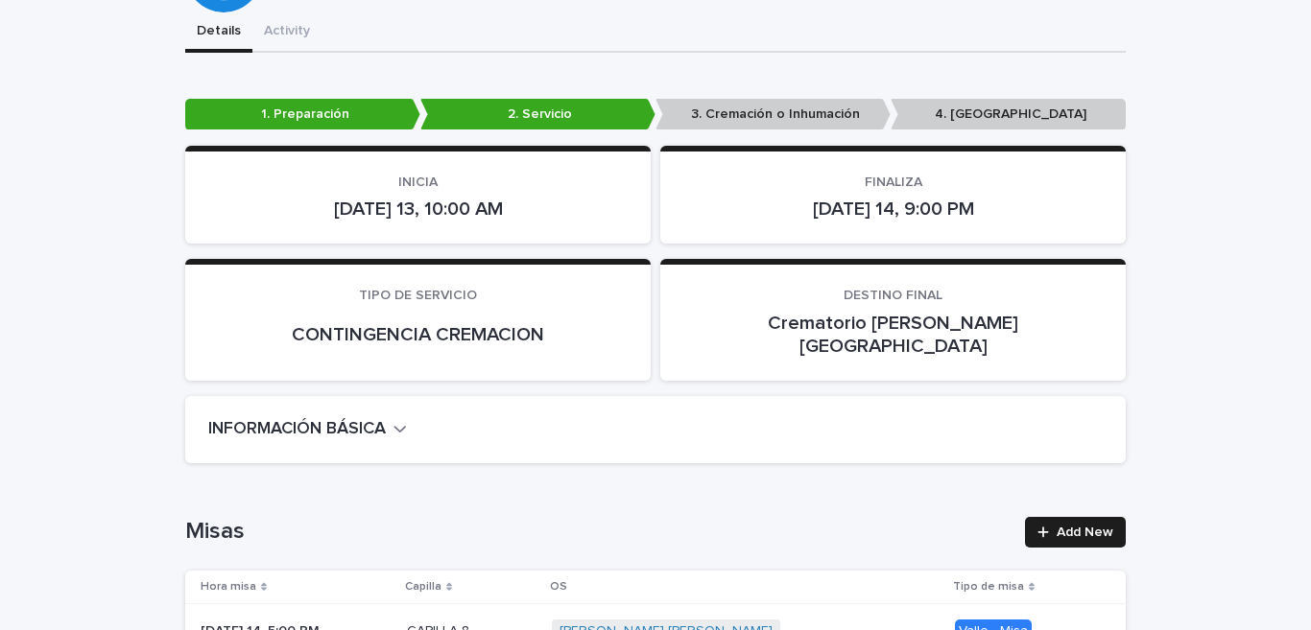
scroll to position [0, 0]
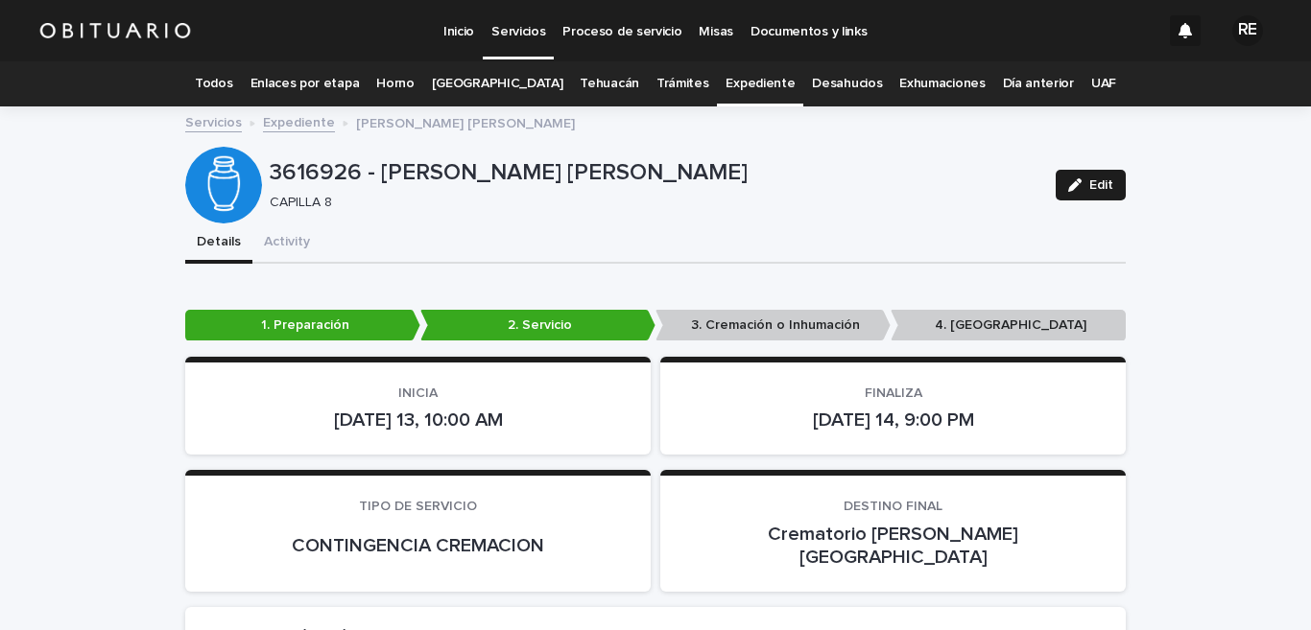
click at [744, 83] on link "Expediente" at bounding box center [759, 83] width 69 height 45
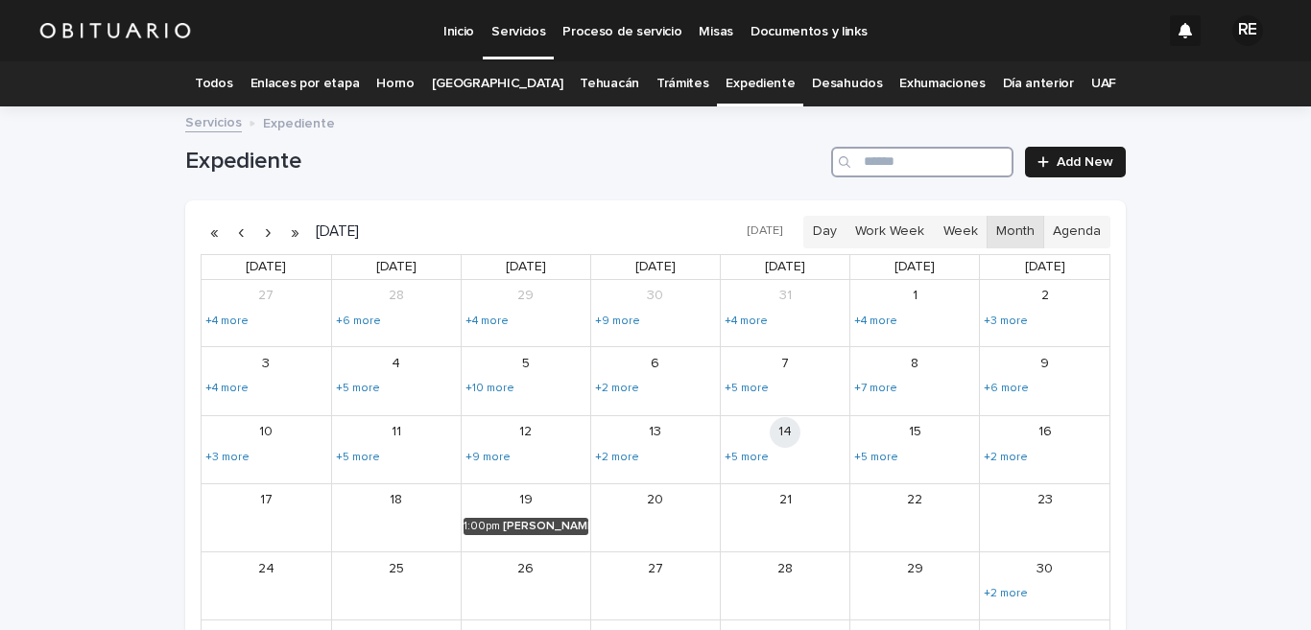
click at [891, 161] on input "Search" at bounding box center [922, 162] width 182 height 31
type input "*******"
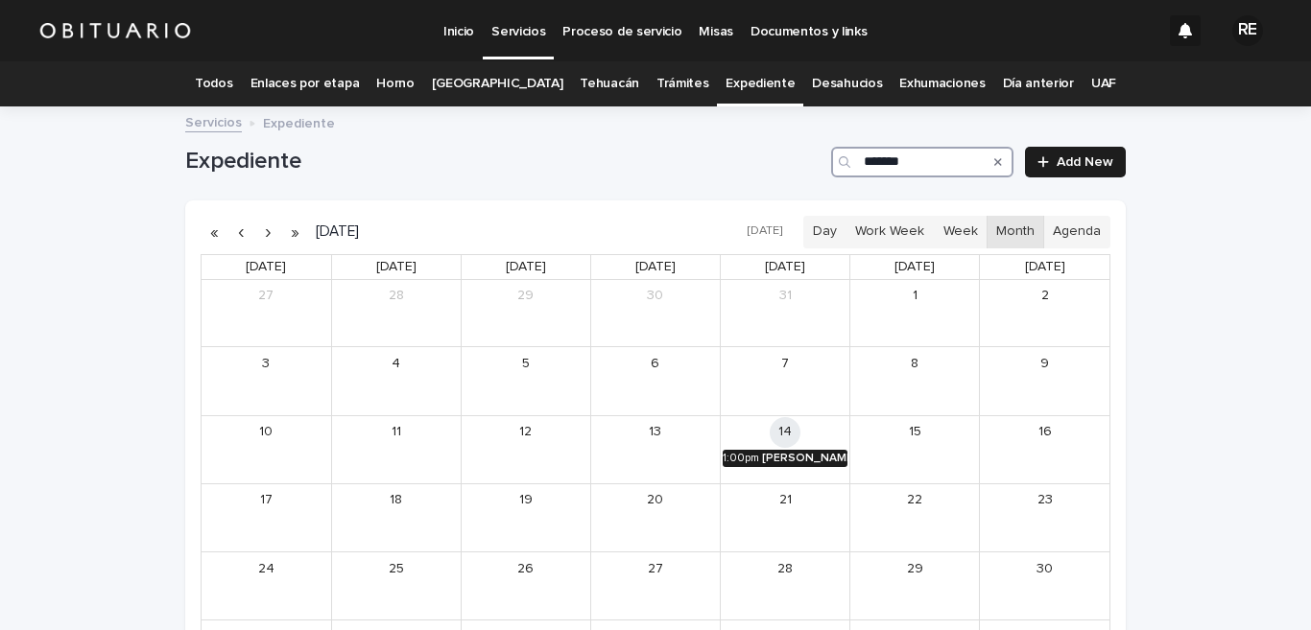
click at [737, 459] on div "1:00pm" at bounding box center [741, 458] width 36 height 13
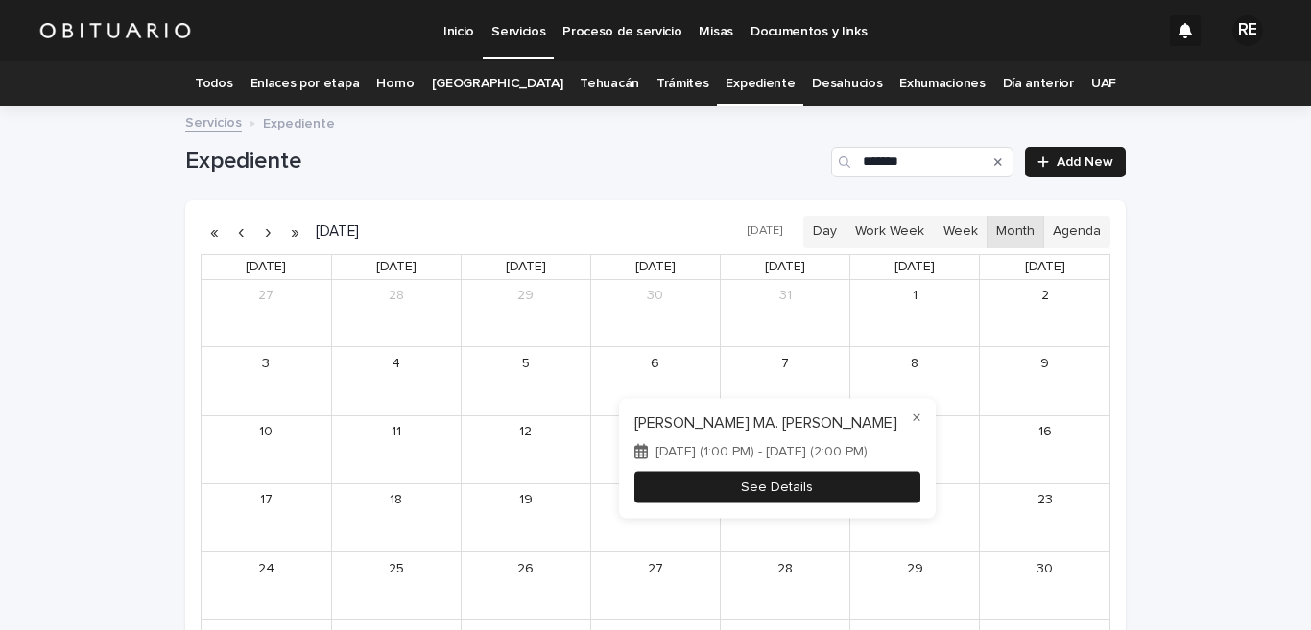
click at [732, 488] on button "See Details" at bounding box center [777, 487] width 286 height 32
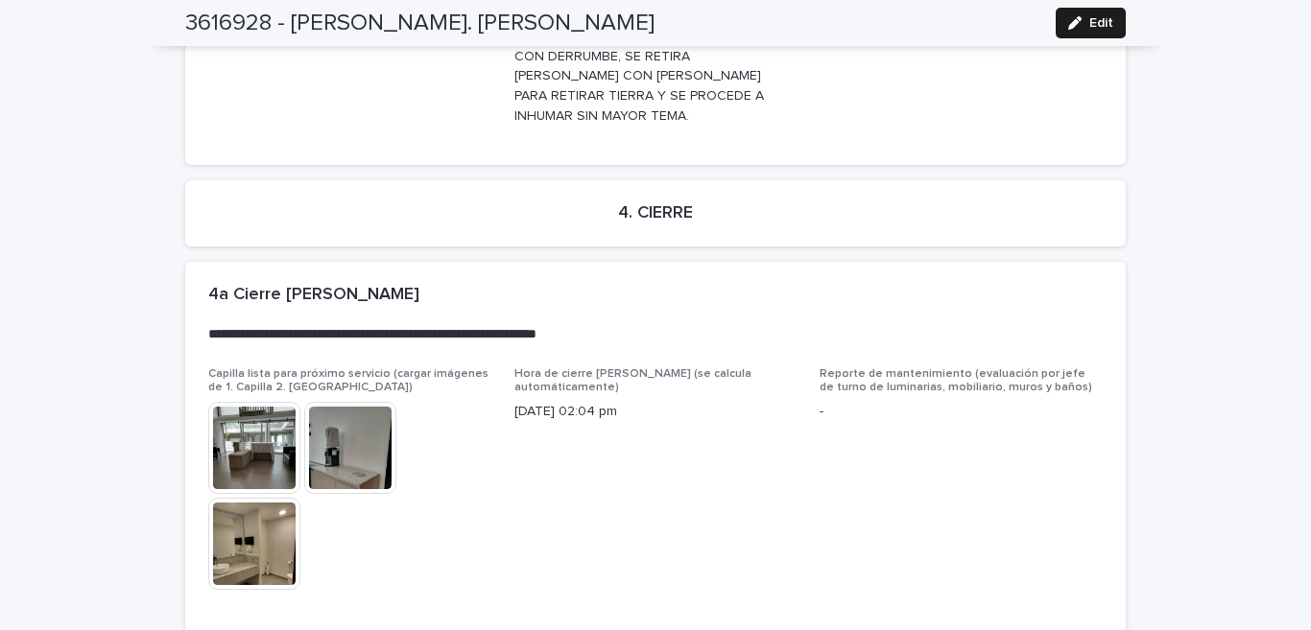
scroll to position [5683, 0]
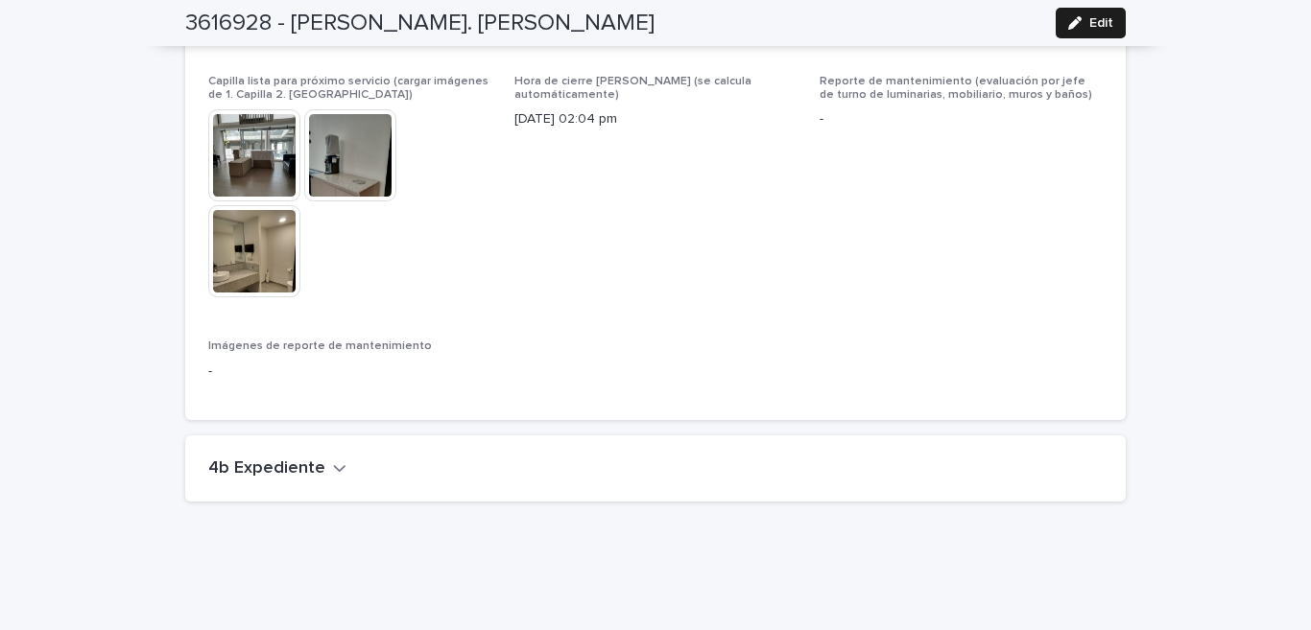
click at [333, 460] on icon "button" at bounding box center [339, 468] width 13 height 17
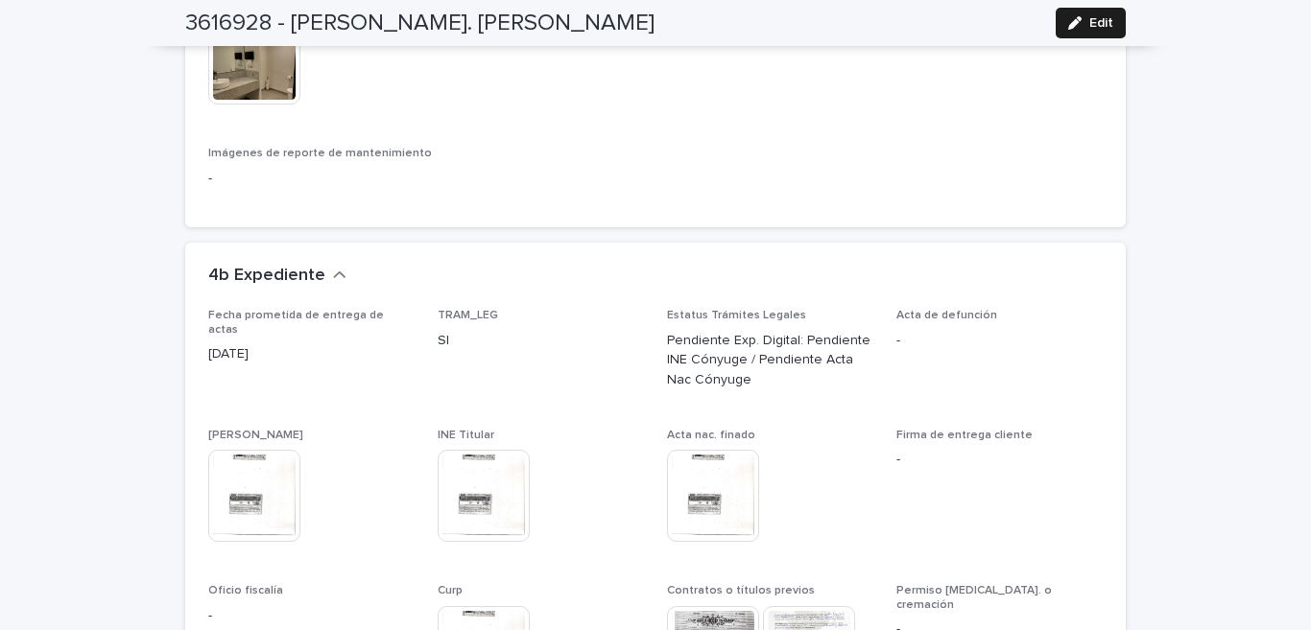
scroll to position [5782, 0]
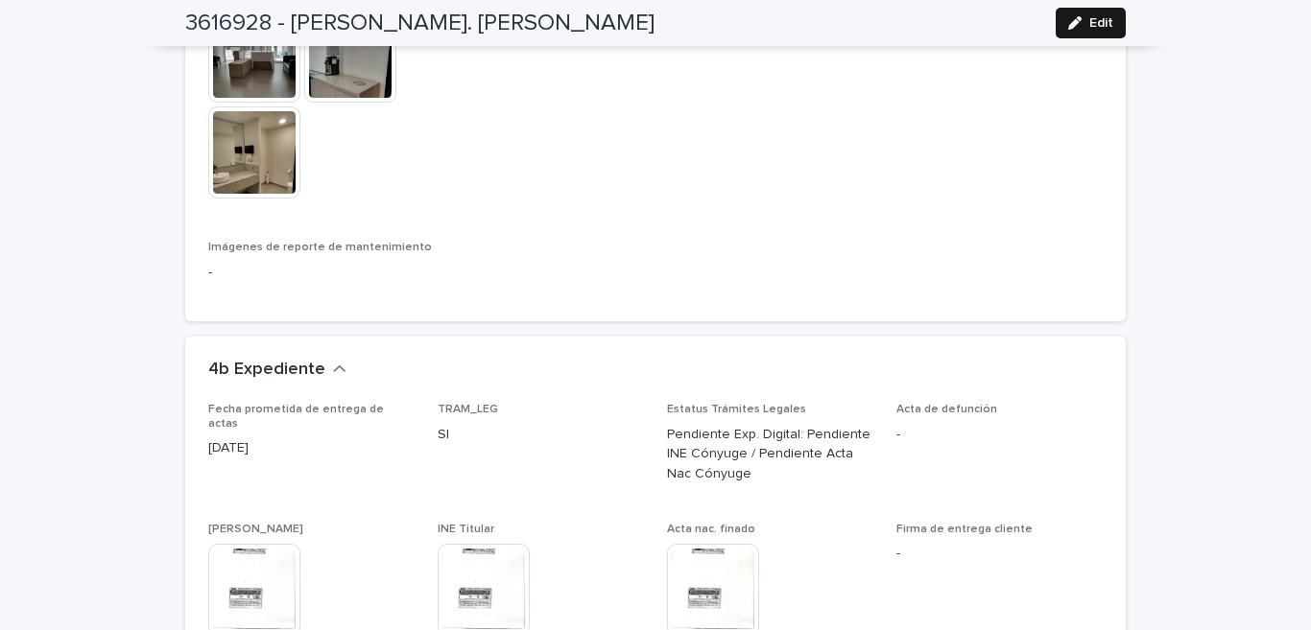
click at [1094, 12] on button "Edit" at bounding box center [1091, 23] width 70 height 31
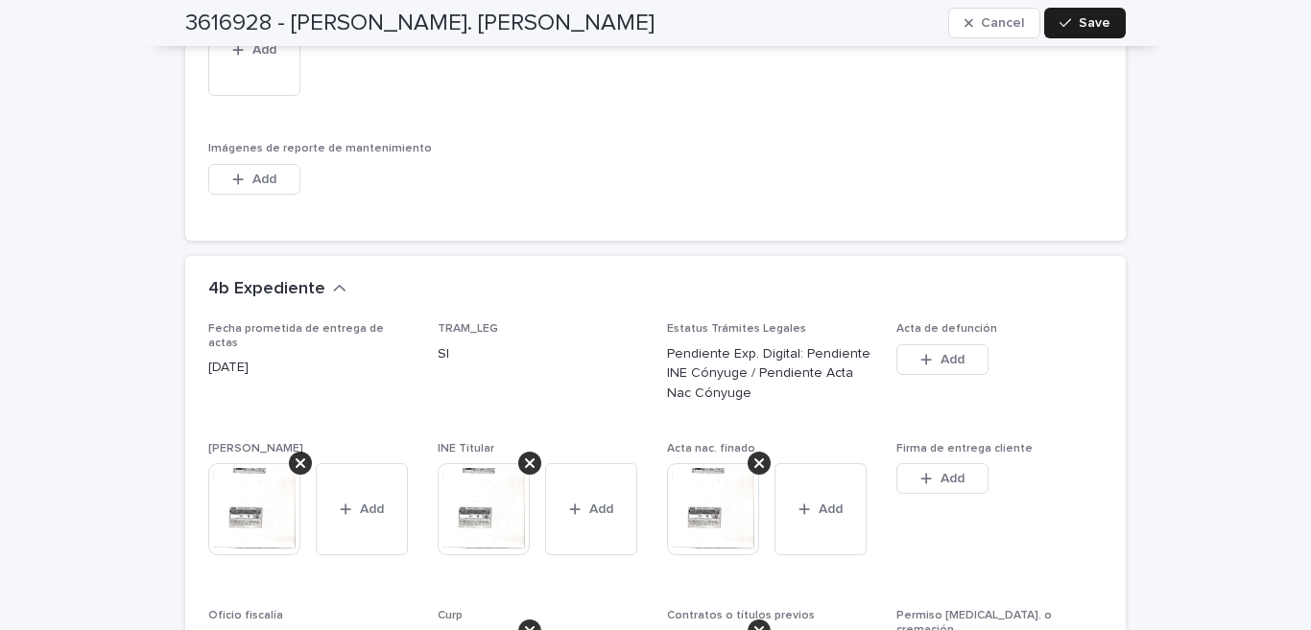
scroll to position [6727, 0]
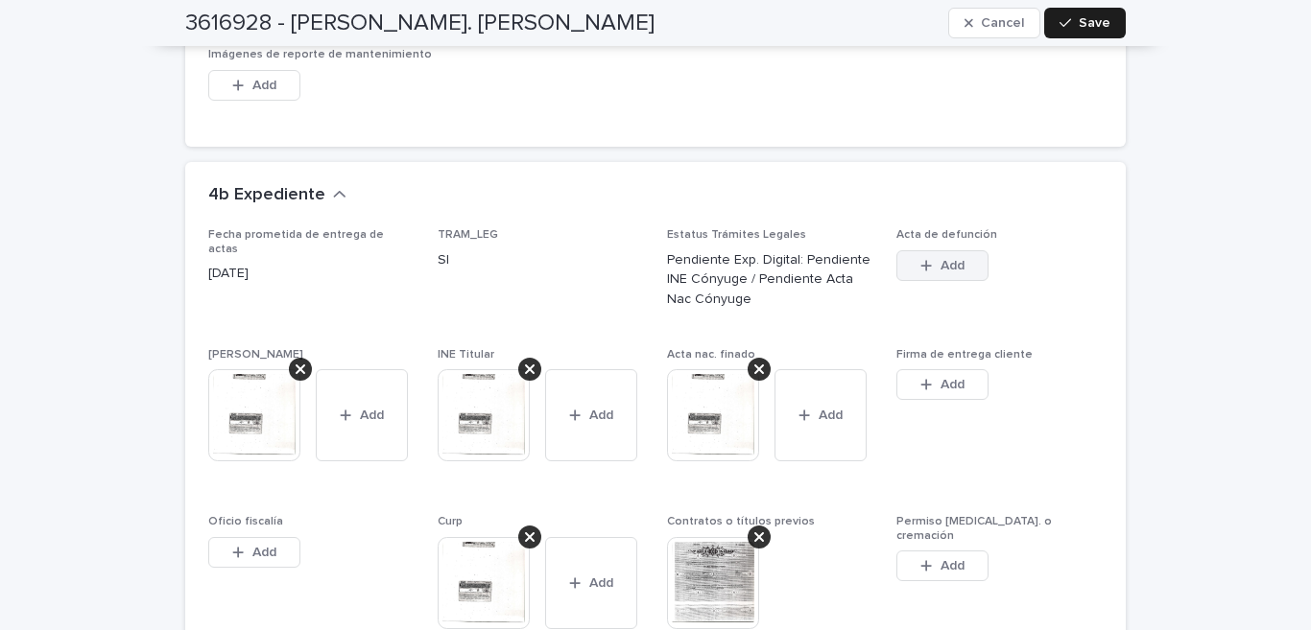
click at [922, 259] on icon "button" at bounding box center [926, 265] width 12 height 13
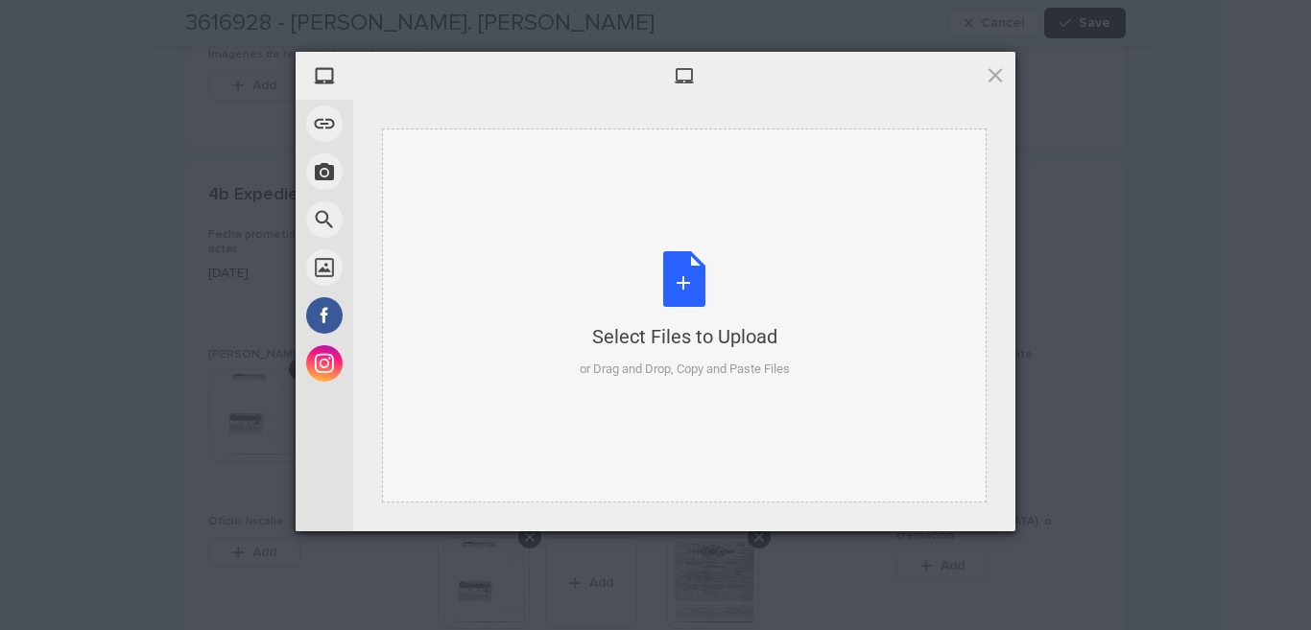
click at [687, 288] on div "Select Files to Upload or Drag and Drop, Copy and Paste Files" at bounding box center [685, 315] width 210 height 128
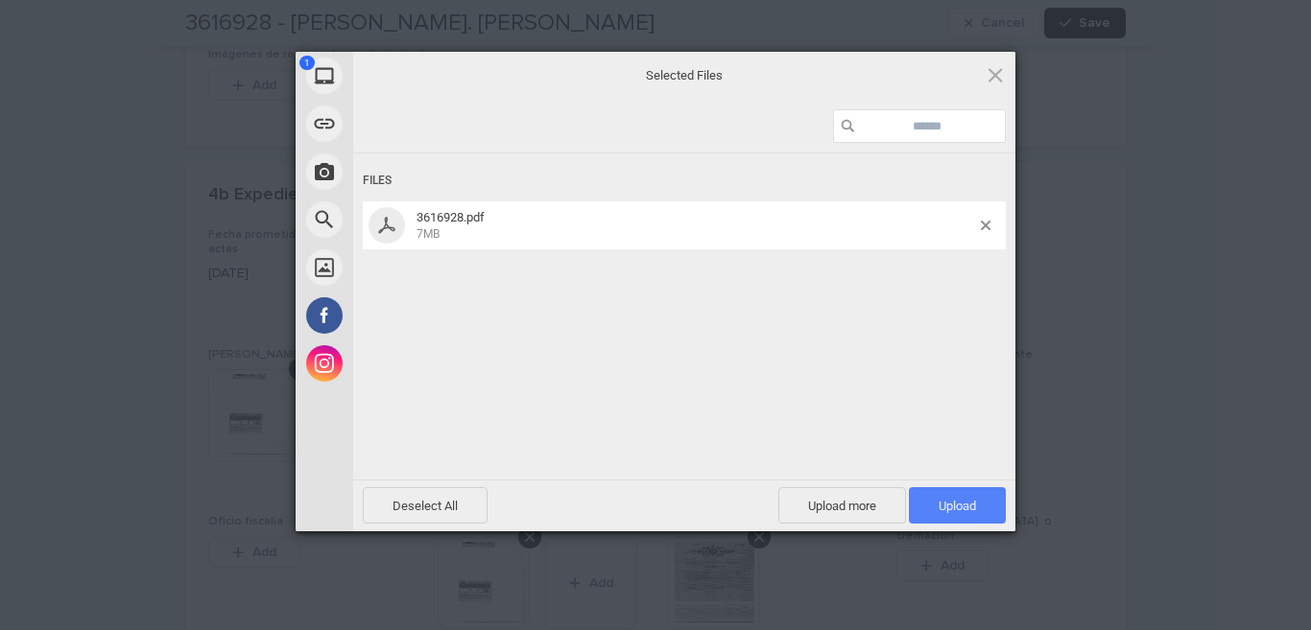
click at [971, 507] on font "Upload" at bounding box center [957, 506] width 37 height 14
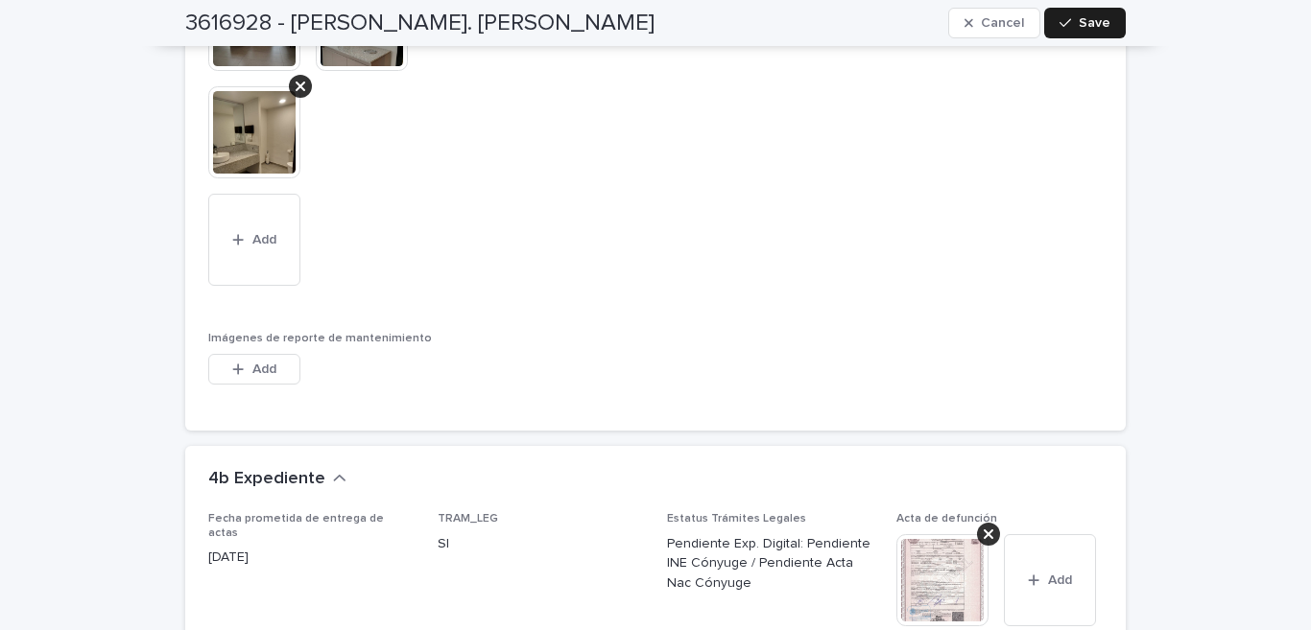
scroll to position [6633, 0]
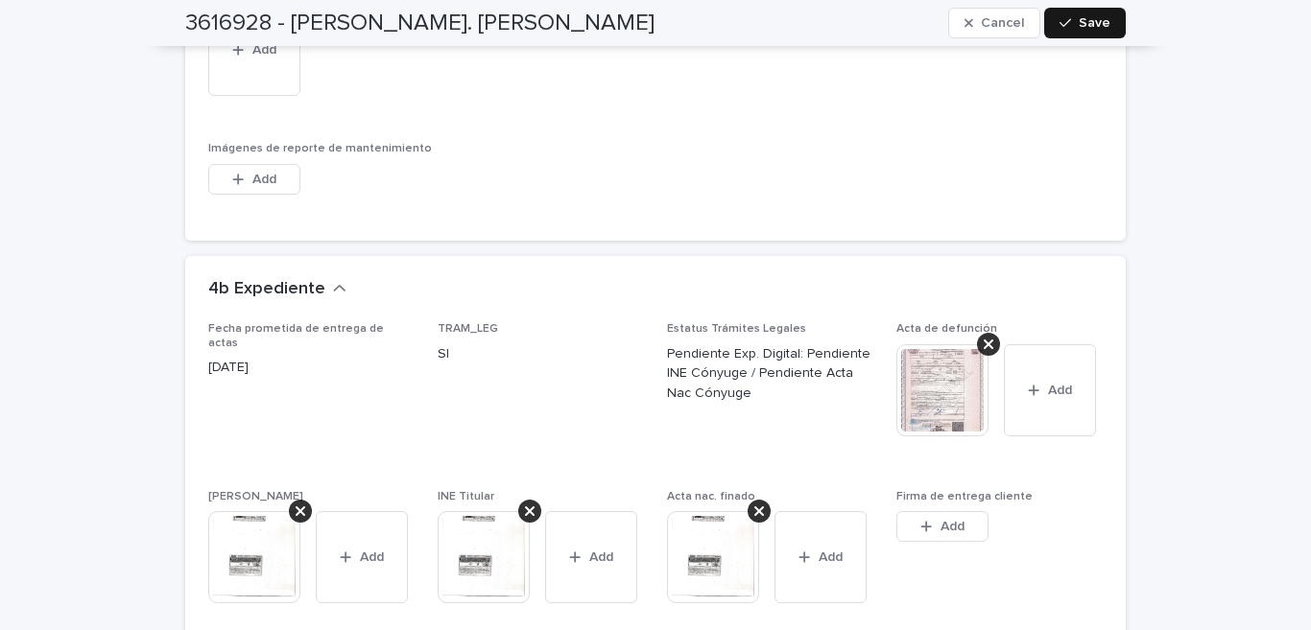
click at [1083, 24] on span "Save" at bounding box center [1095, 22] width 32 height 13
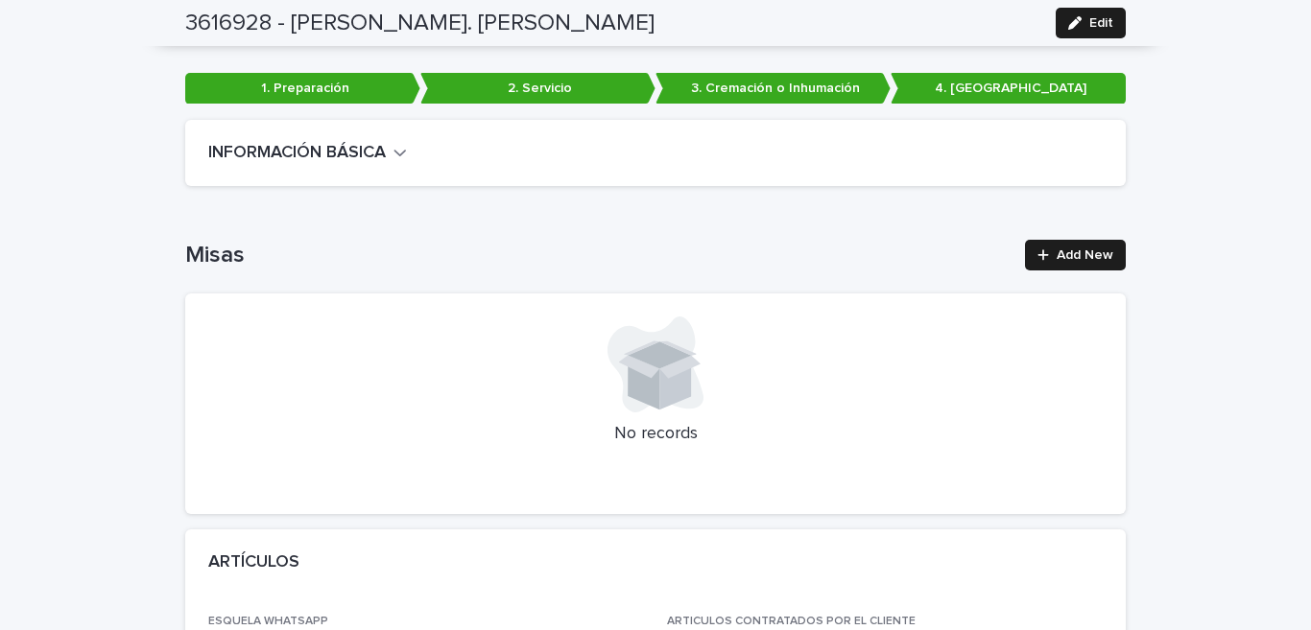
scroll to position [0, 0]
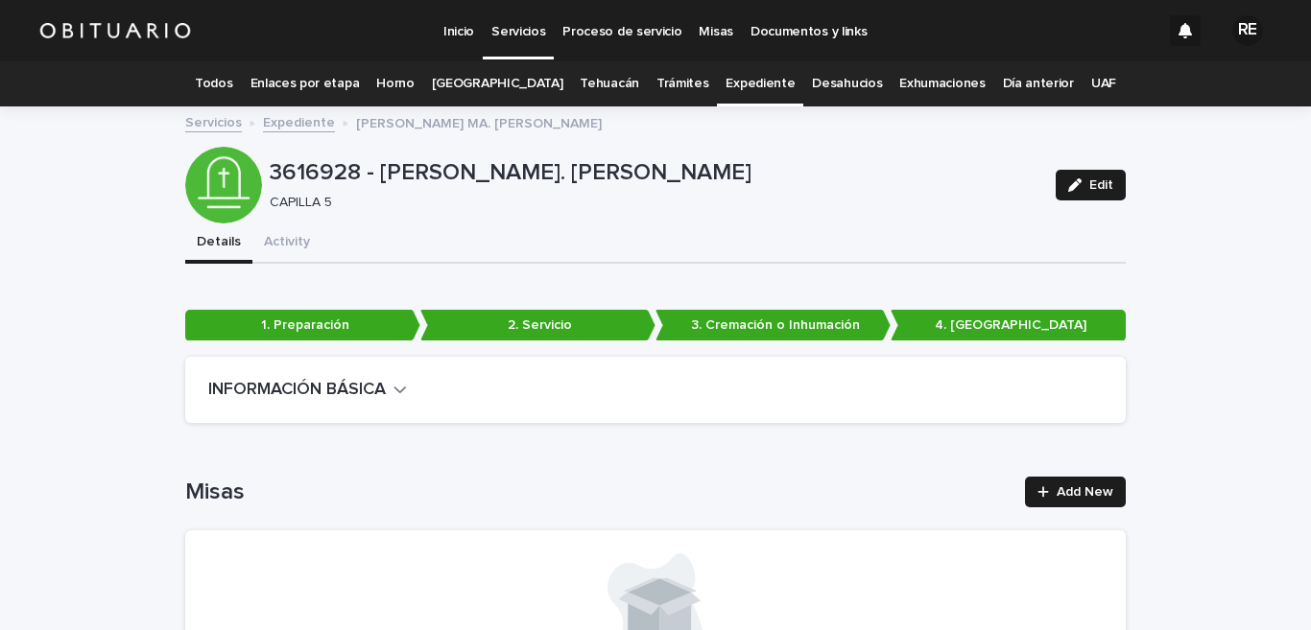
click at [725, 79] on link "Expediente" at bounding box center [759, 83] width 69 height 45
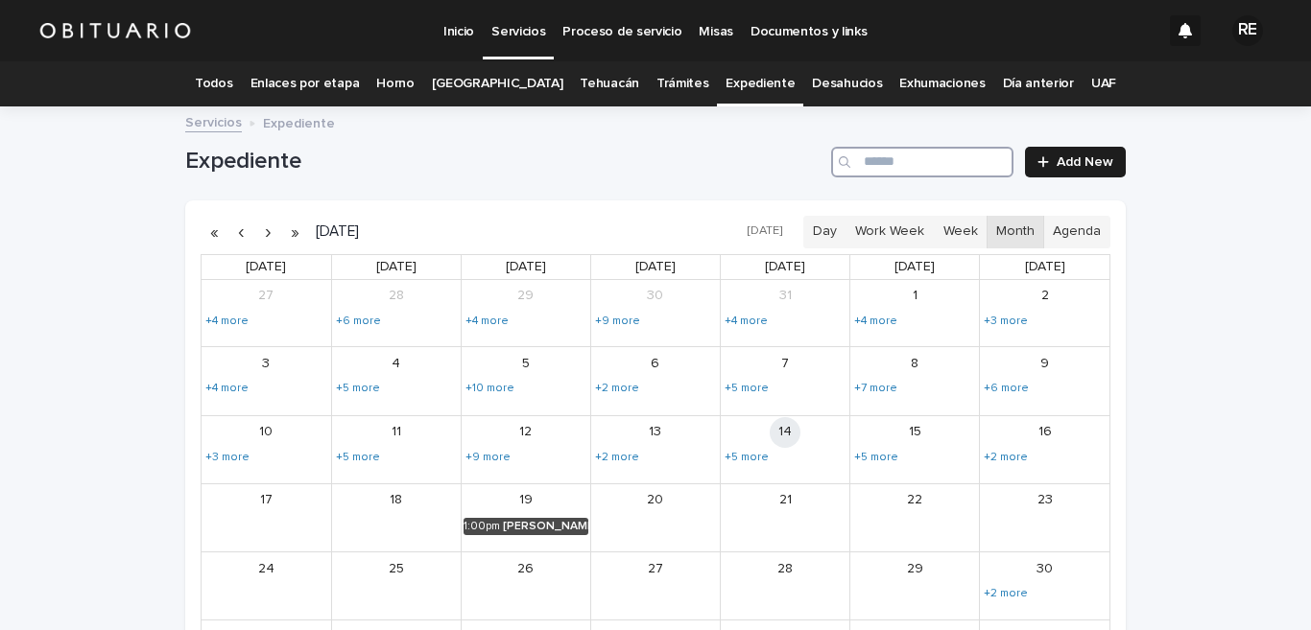
click at [915, 167] on input "Search" at bounding box center [922, 162] width 182 height 31
type input "*******"
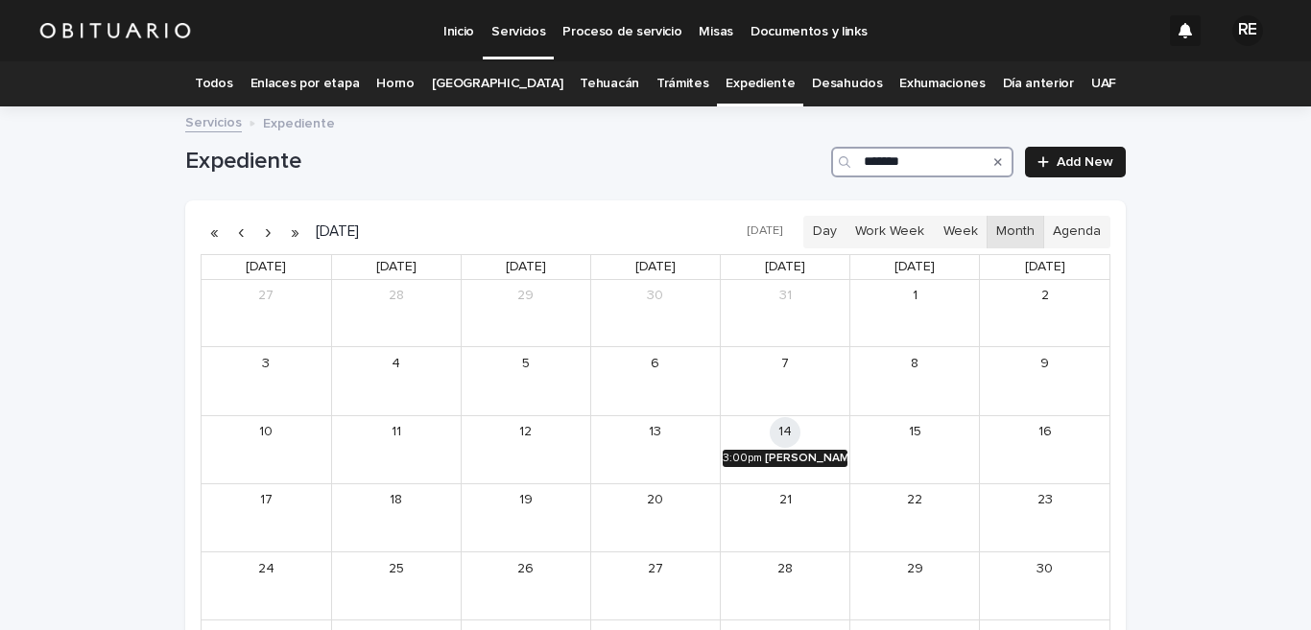
click at [765, 456] on div "[PERSON_NAME]" at bounding box center [806, 458] width 83 height 13
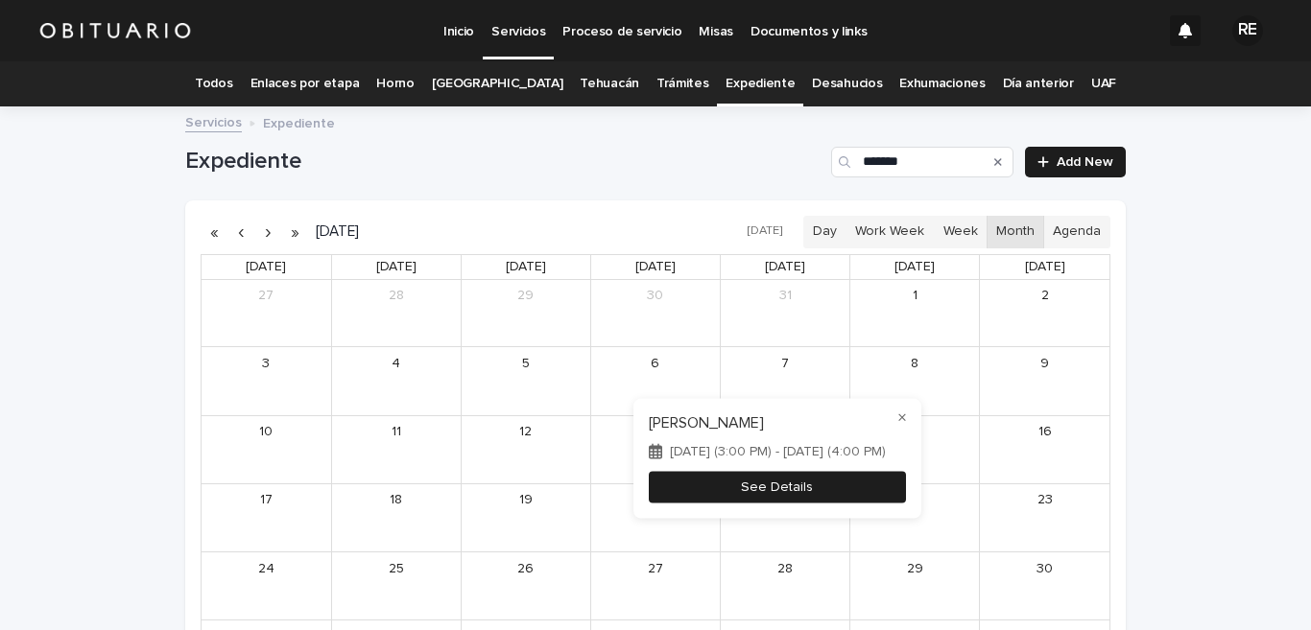
click at [700, 498] on button "See Details" at bounding box center [777, 487] width 257 height 32
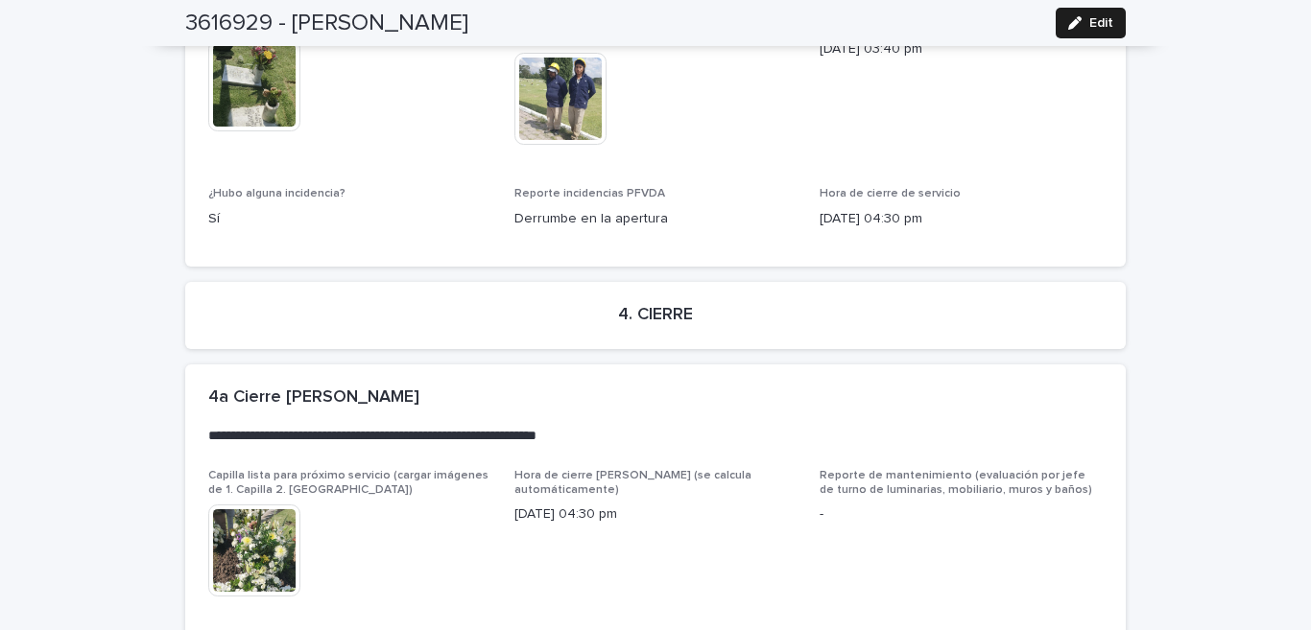
scroll to position [5216, 0]
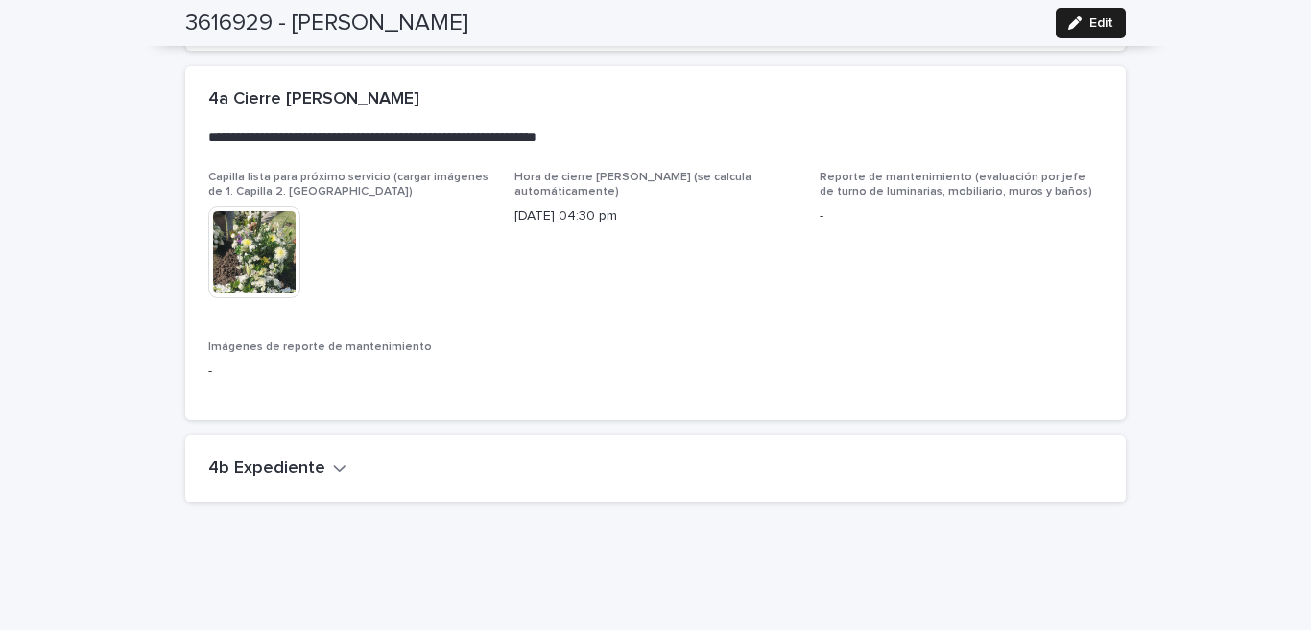
click at [333, 460] on icon "button" at bounding box center [339, 468] width 13 height 17
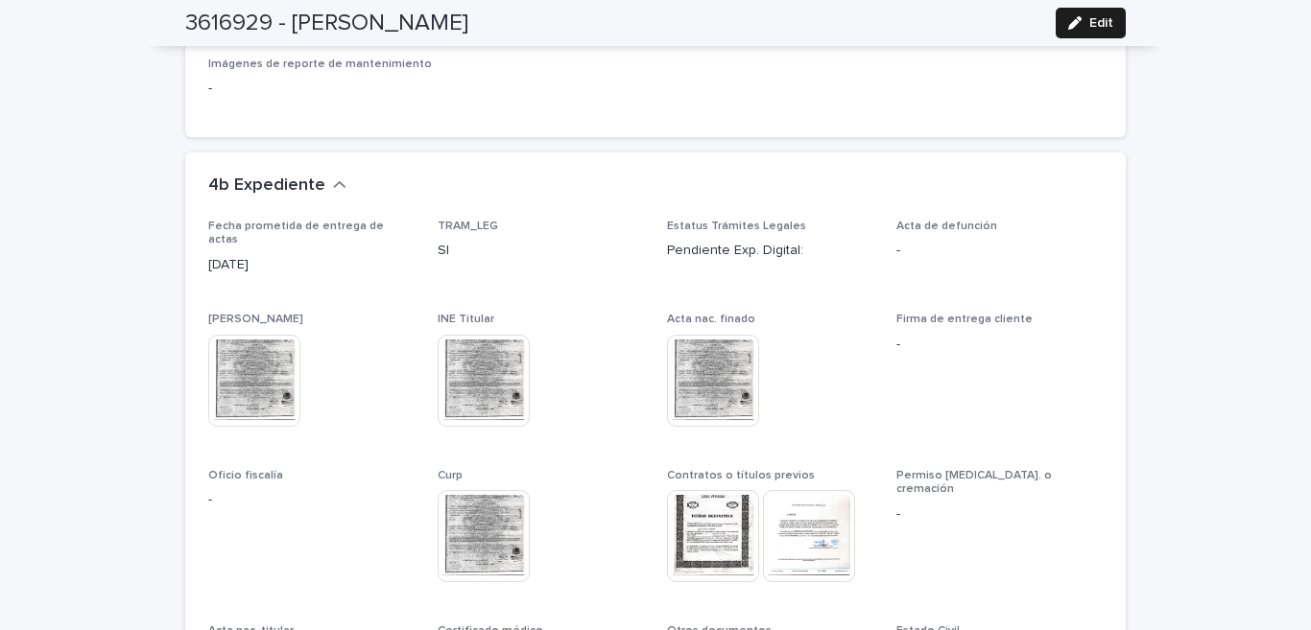
scroll to position [5594, 0]
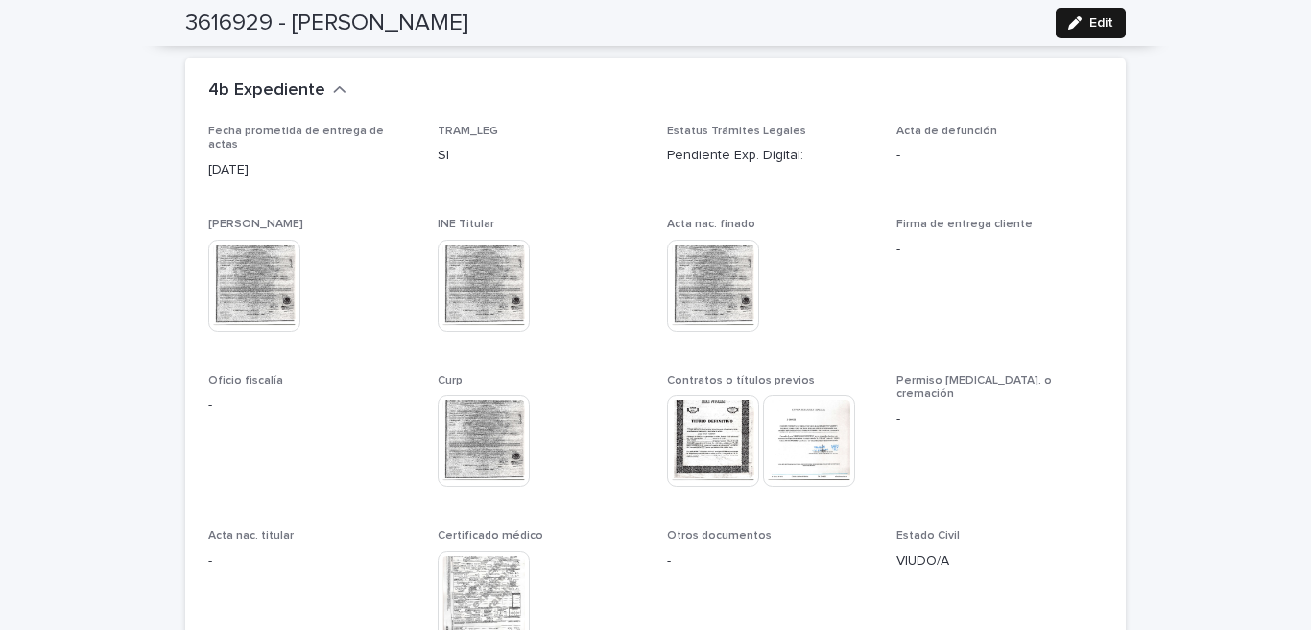
click at [1092, 24] on span "Edit" at bounding box center [1101, 22] width 24 height 13
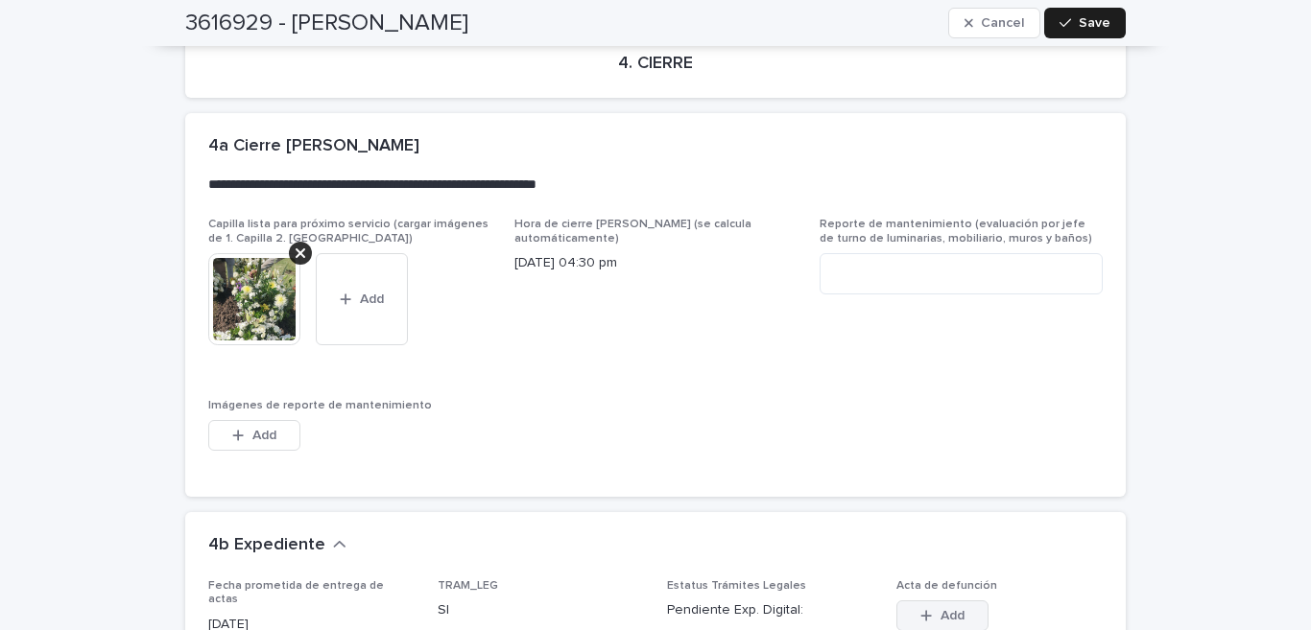
click at [939, 601] on button "Add" at bounding box center [942, 616] width 92 height 31
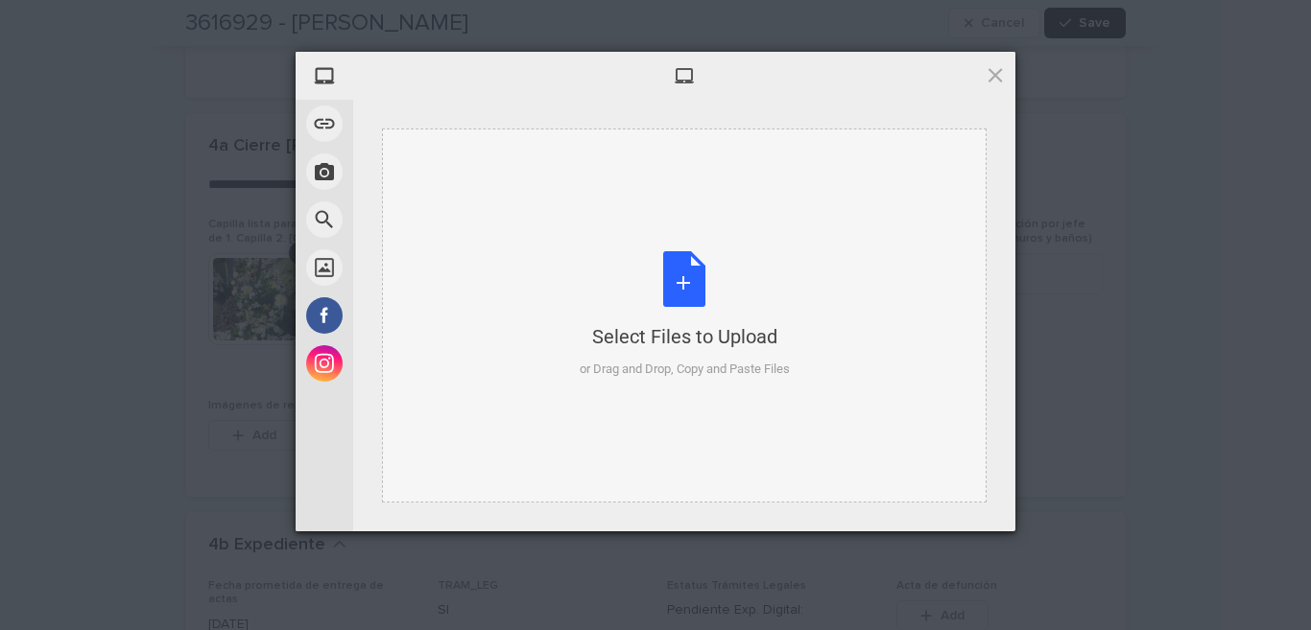
click at [675, 273] on div "Select Files to Upload or Drag and Drop, Copy and Paste Files" at bounding box center [685, 315] width 210 height 128
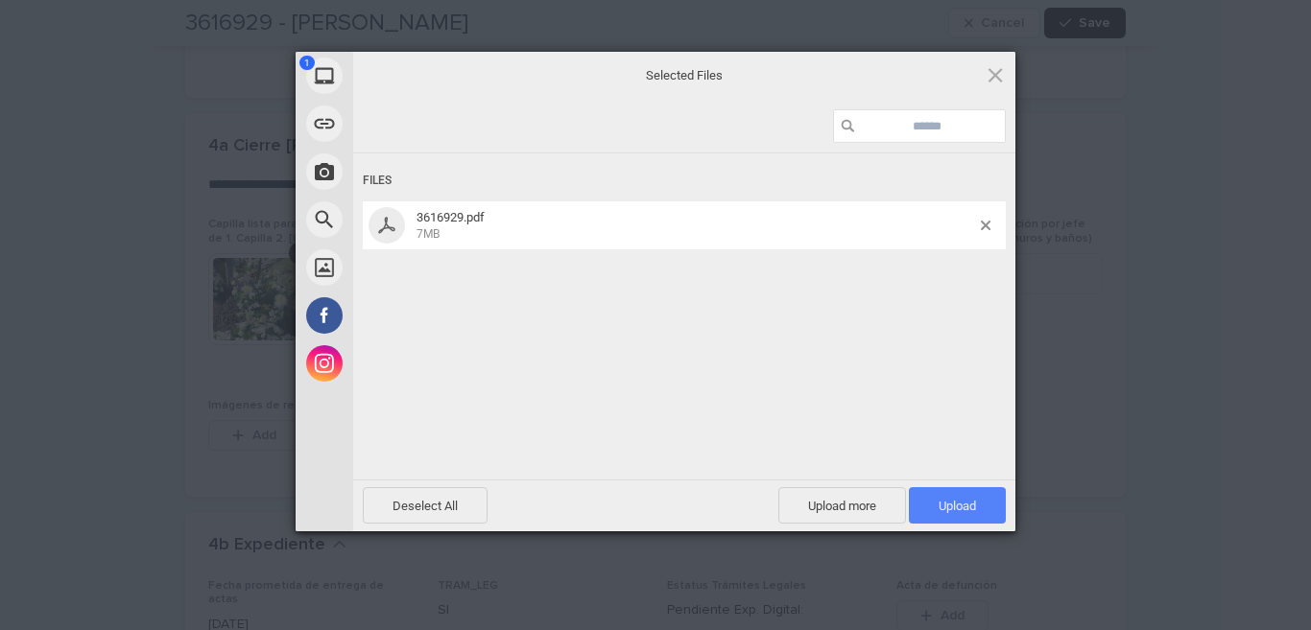
click at [951, 512] on font "Upload" at bounding box center [957, 506] width 37 height 14
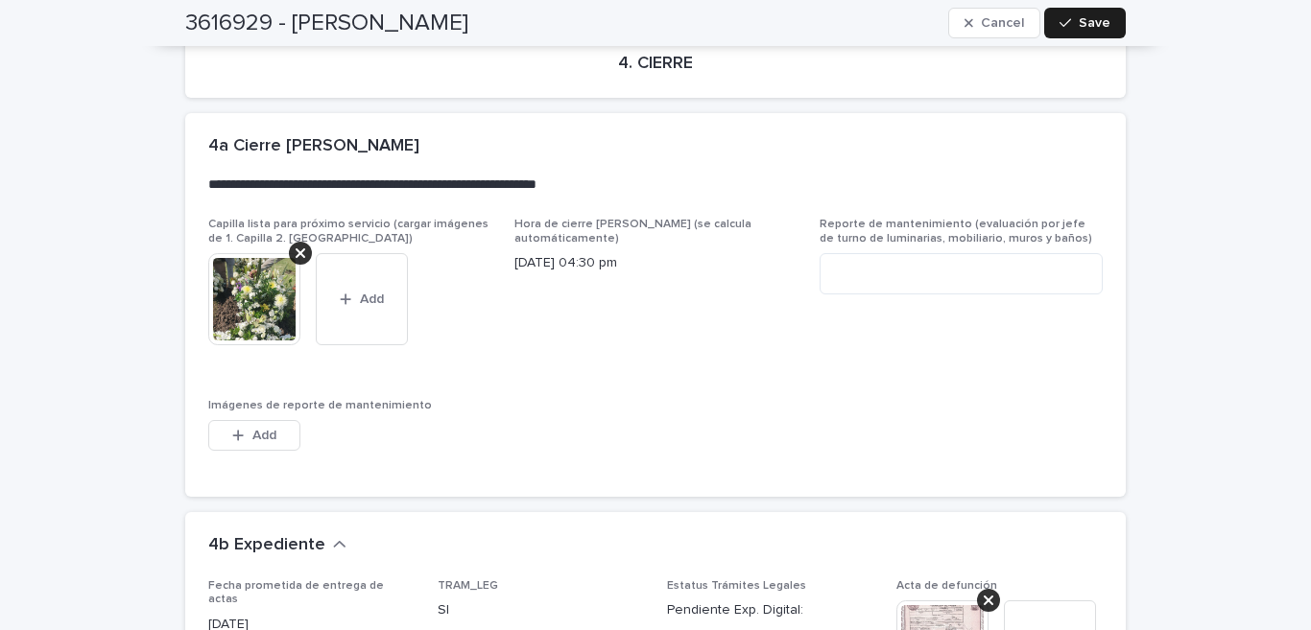
scroll to position [5783, 0]
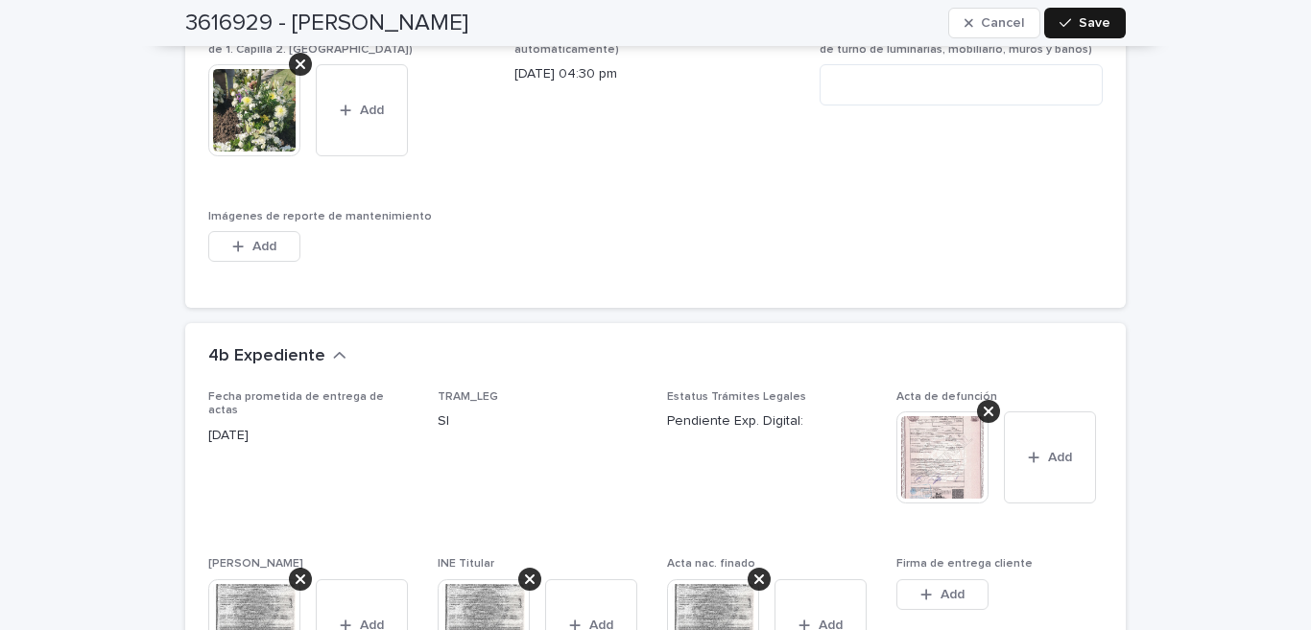
click at [1095, 34] on button "Save" at bounding box center [1085, 23] width 82 height 31
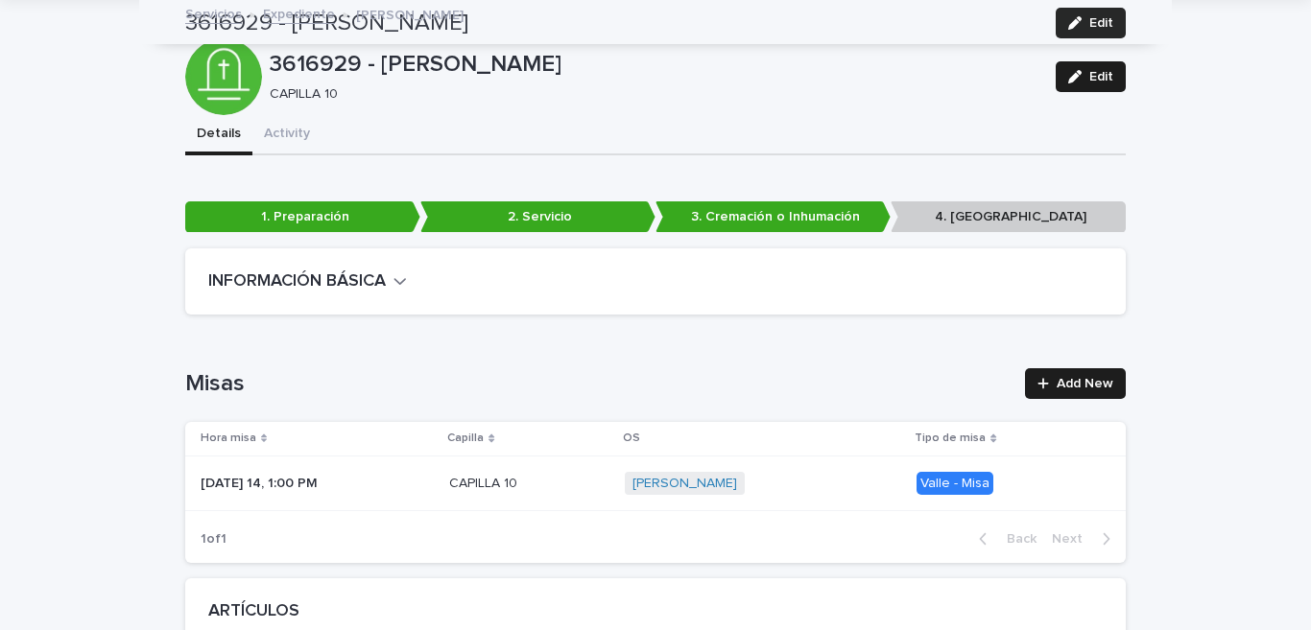
scroll to position [0, 0]
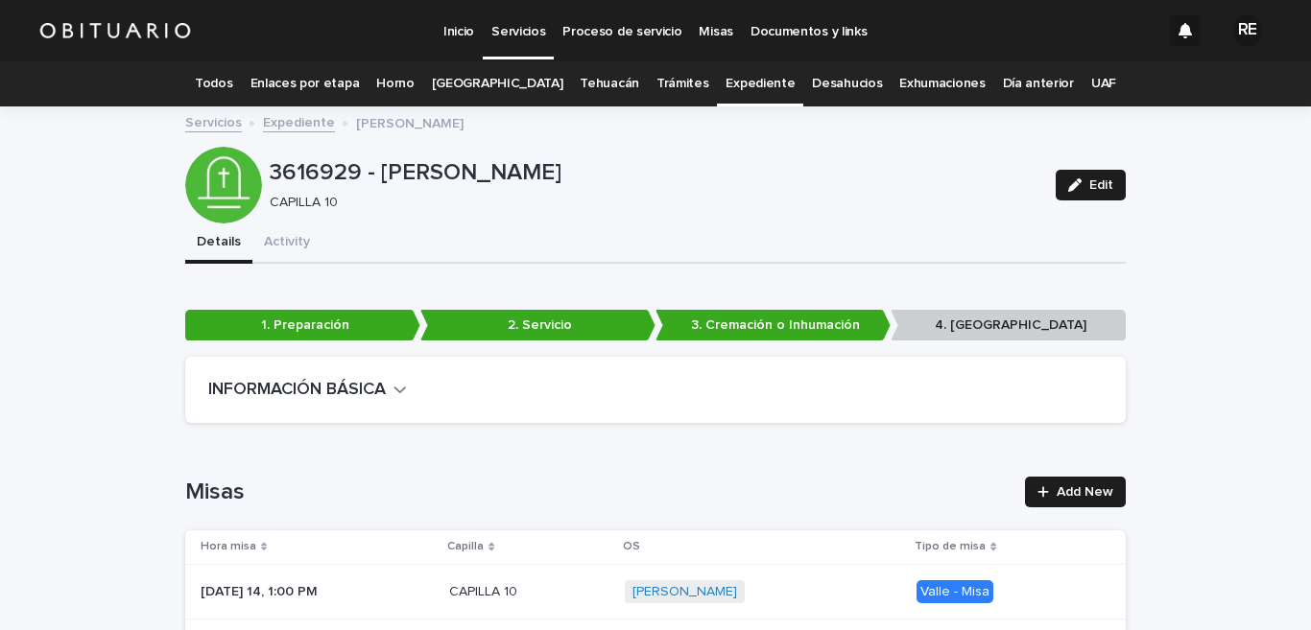
click at [739, 81] on link "Expediente" at bounding box center [759, 83] width 69 height 45
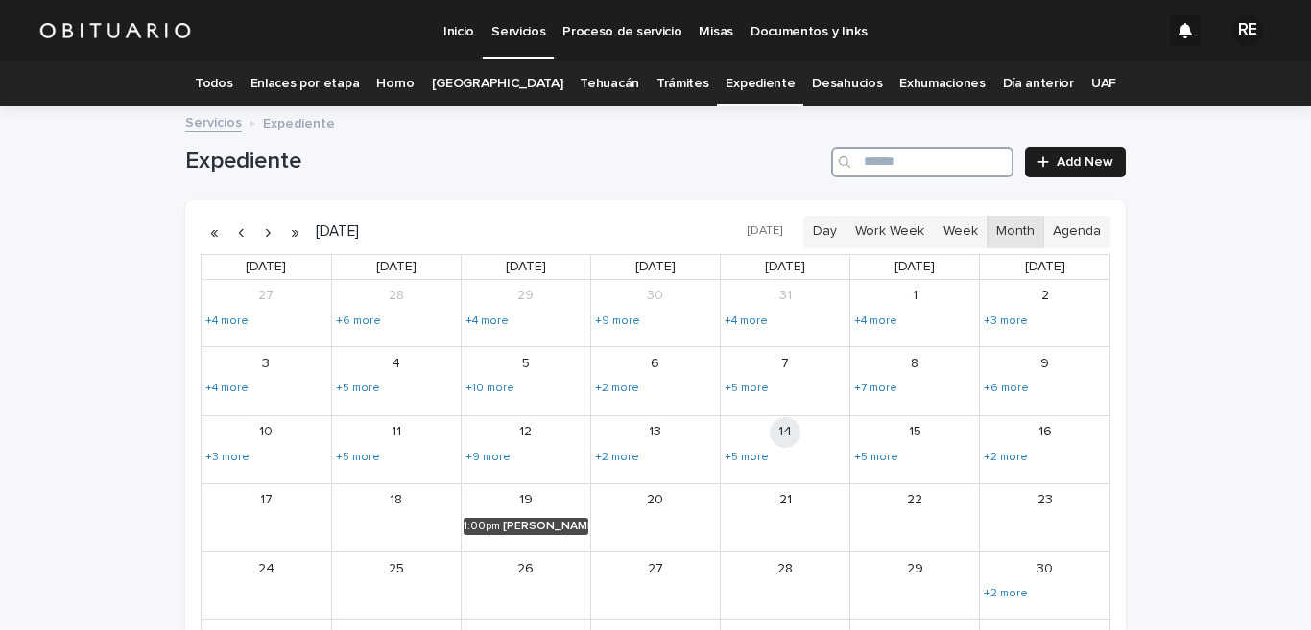
click at [891, 172] on input "Search" at bounding box center [922, 162] width 182 height 31
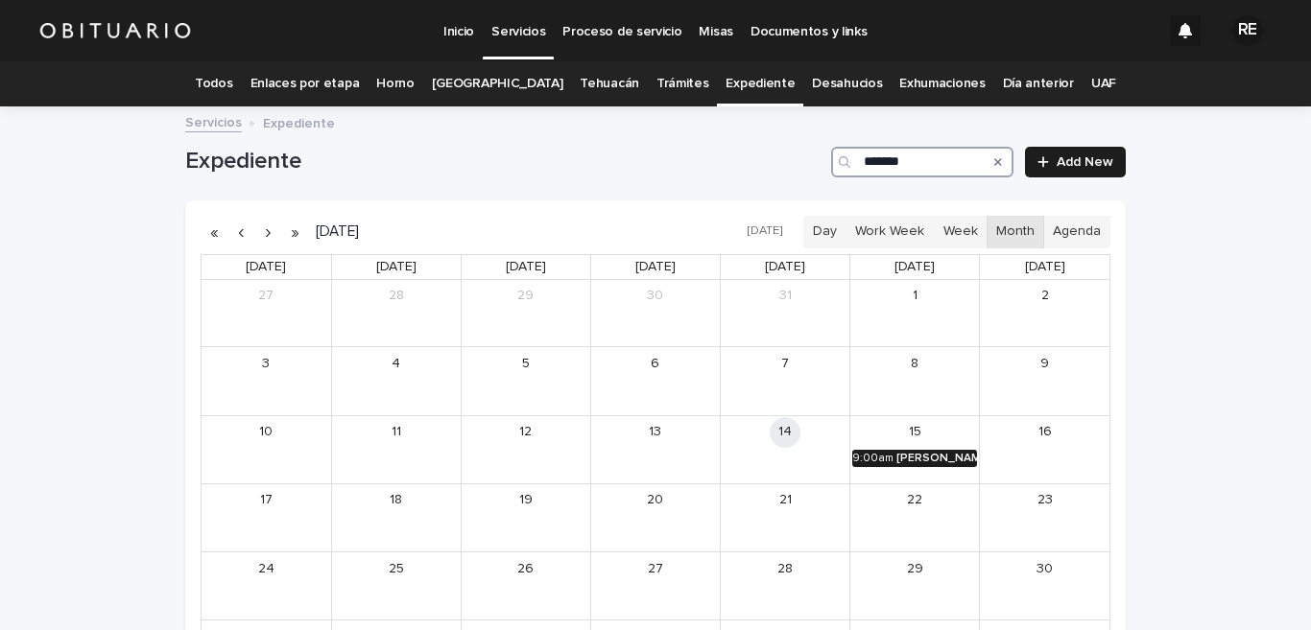
click at [946, 456] on div "[PERSON_NAME] AMERICA" at bounding box center [936, 458] width 81 height 13
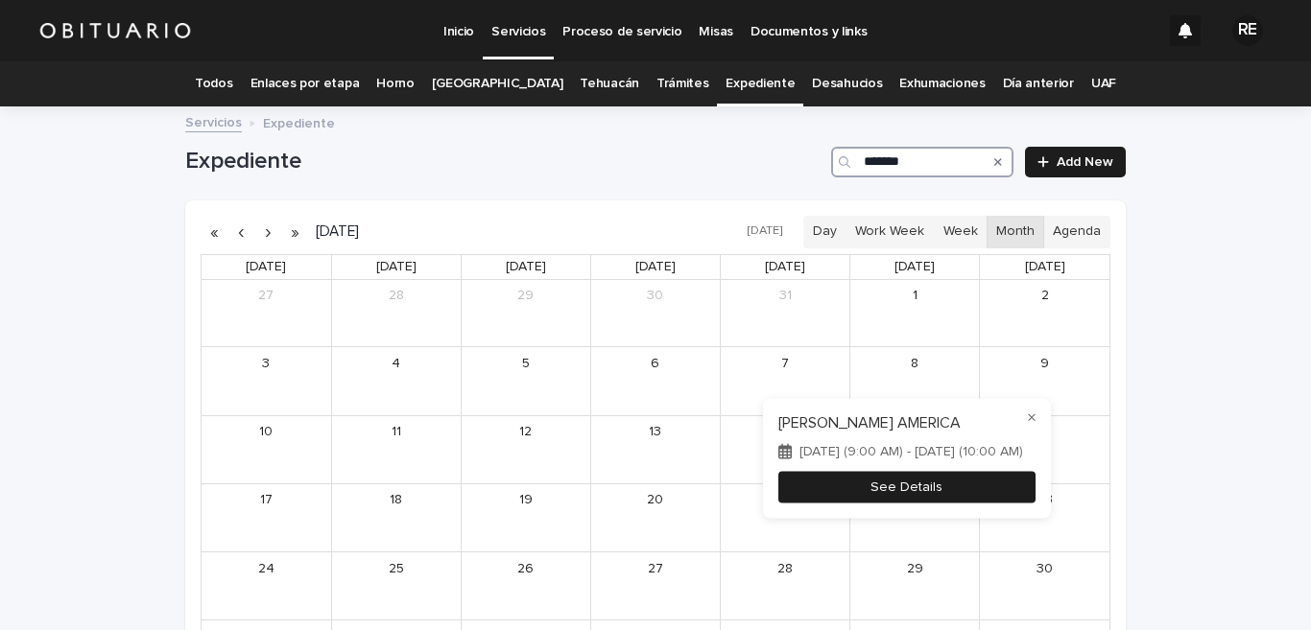
type input "*******"
click at [932, 480] on button "See Details" at bounding box center [906, 487] width 257 height 32
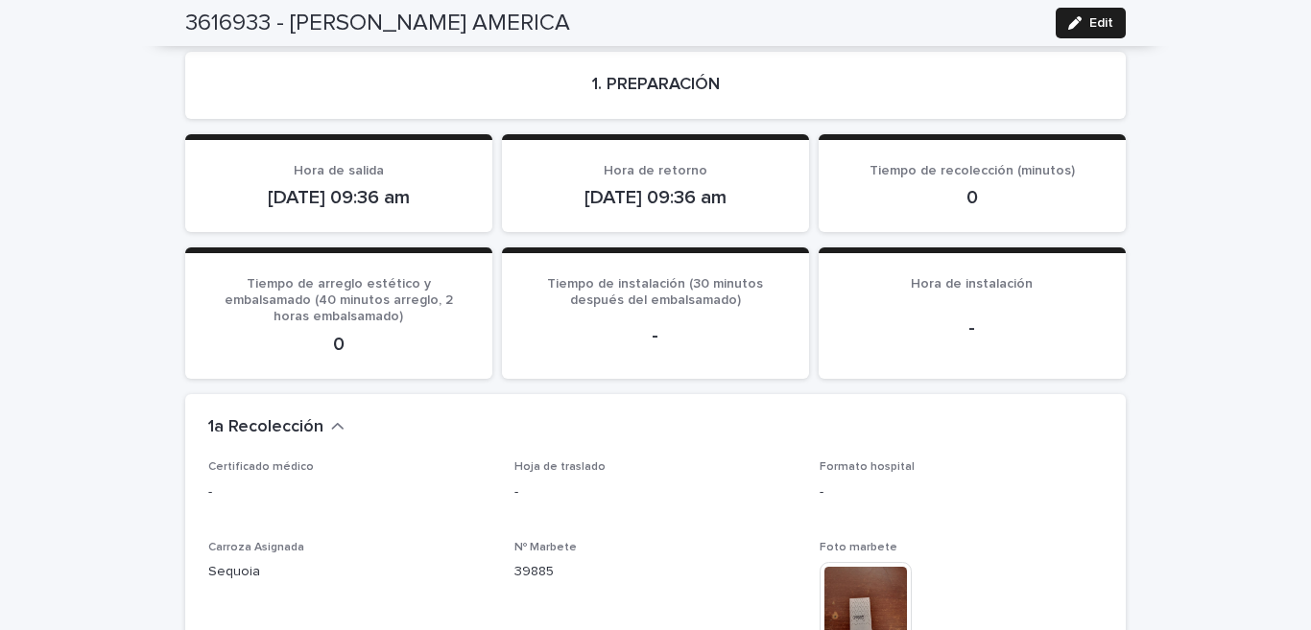
scroll to position [2270, 0]
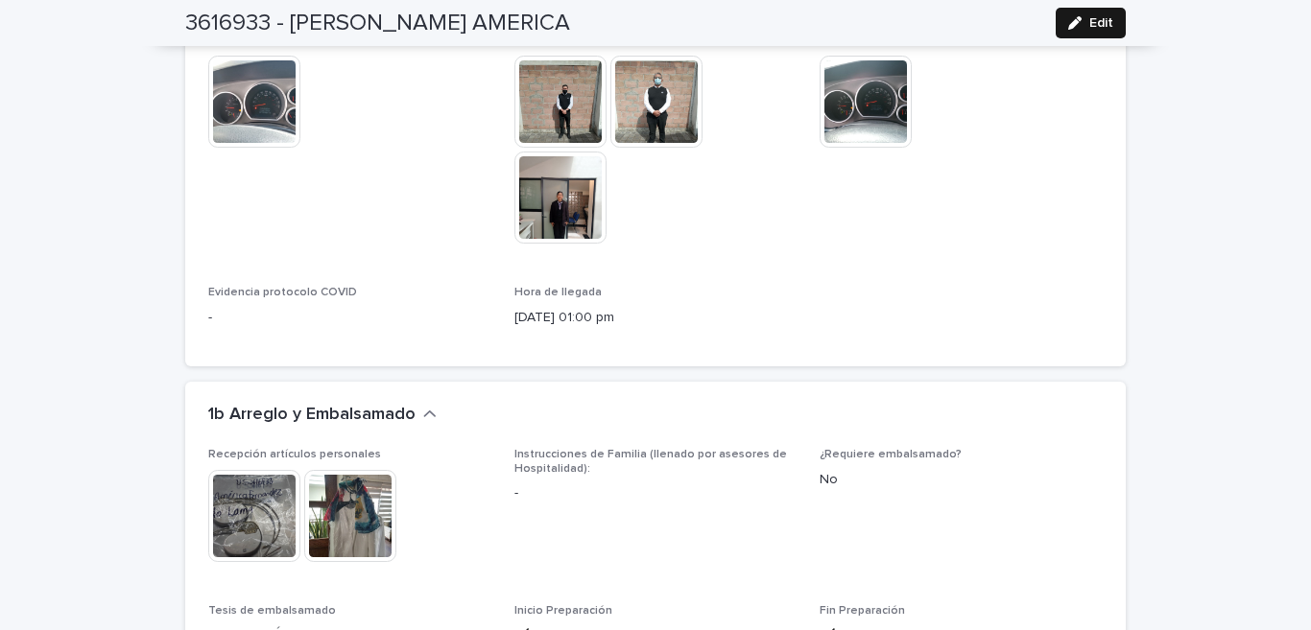
click at [1068, 17] on icon "button" at bounding box center [1074, 22] width 13 height 13
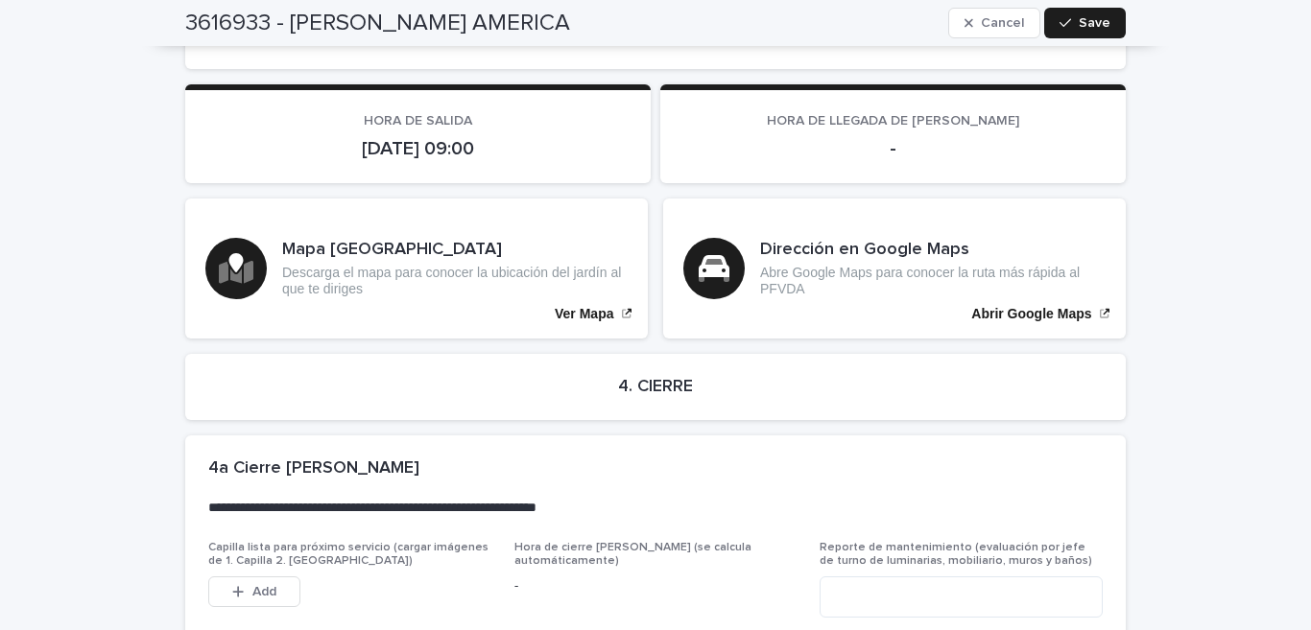
scroll to position [4790, 0]
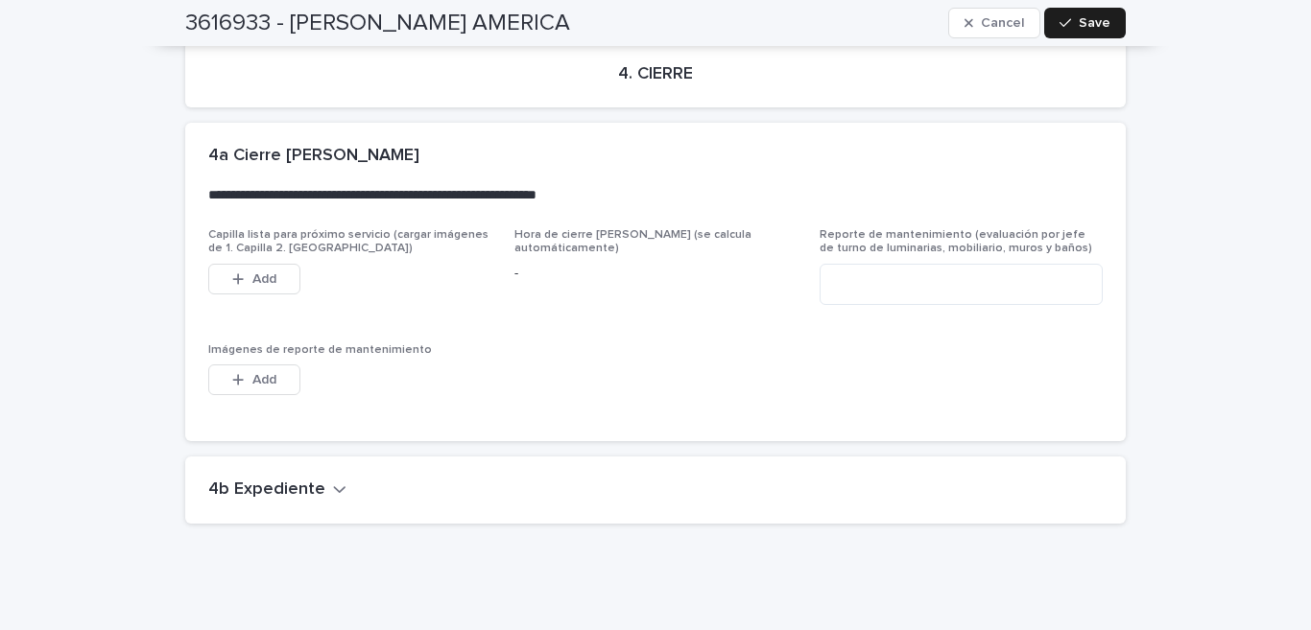
click at [334, 487] on icon "button" at bounding box center [340, 490] width 12 height 7
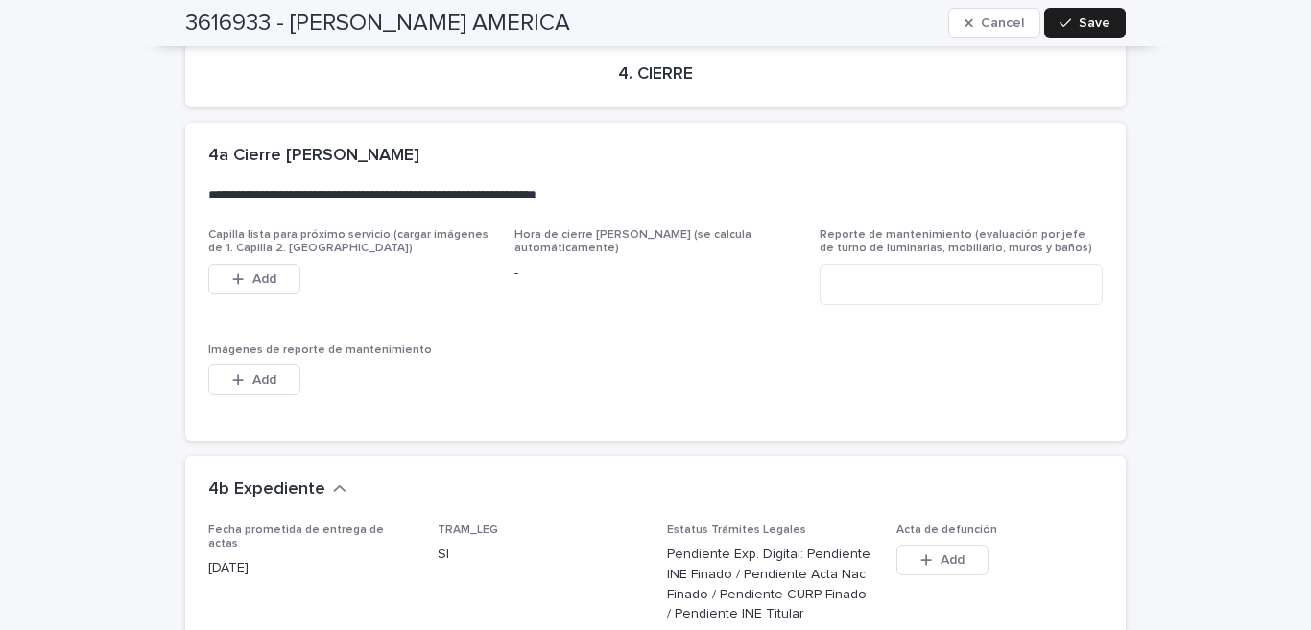
scroll to position [4979, 0]
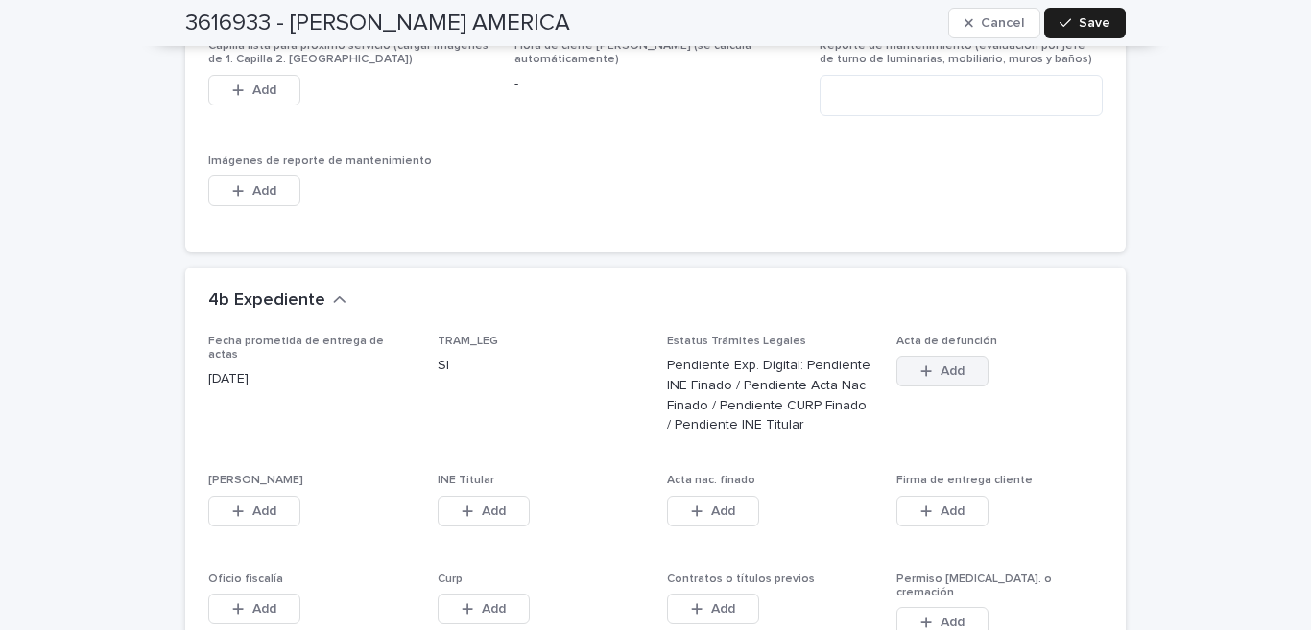
click at [970, 356] on button "Add" at bounding box center [942, 371] width 92 height 31
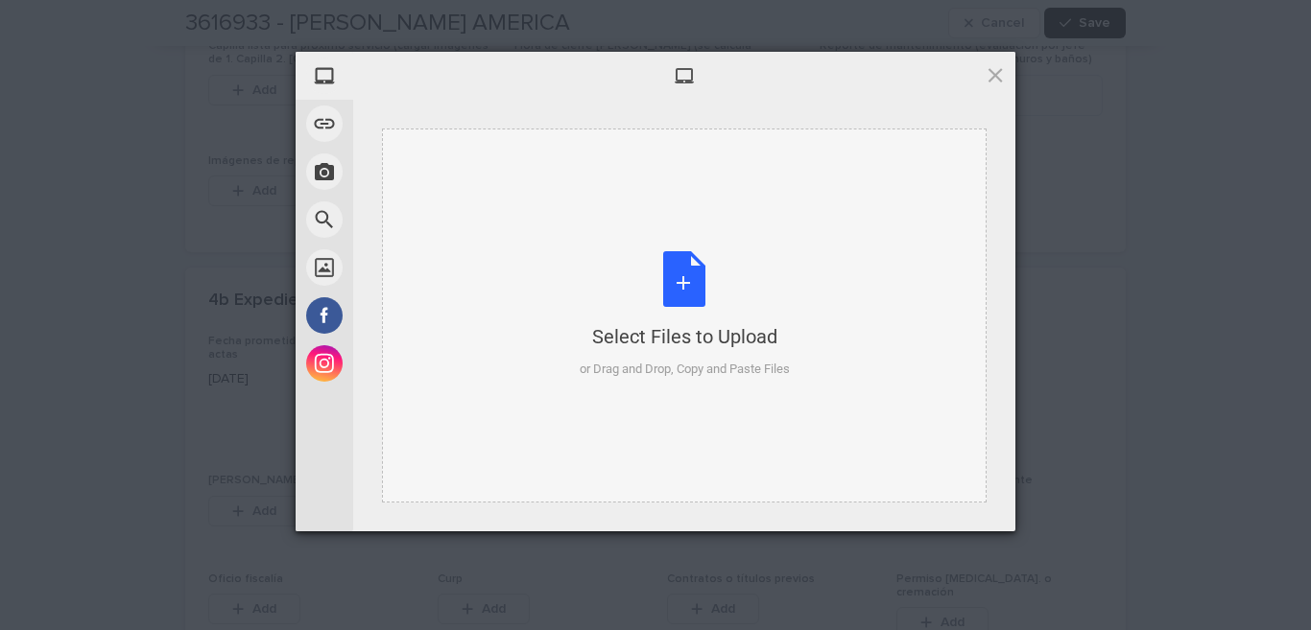
click at [672, 256] on div "Select Files to Upload or Drag and Drop, Copy and Paste Files" at bounding box center [685, 315] width 210 height 128
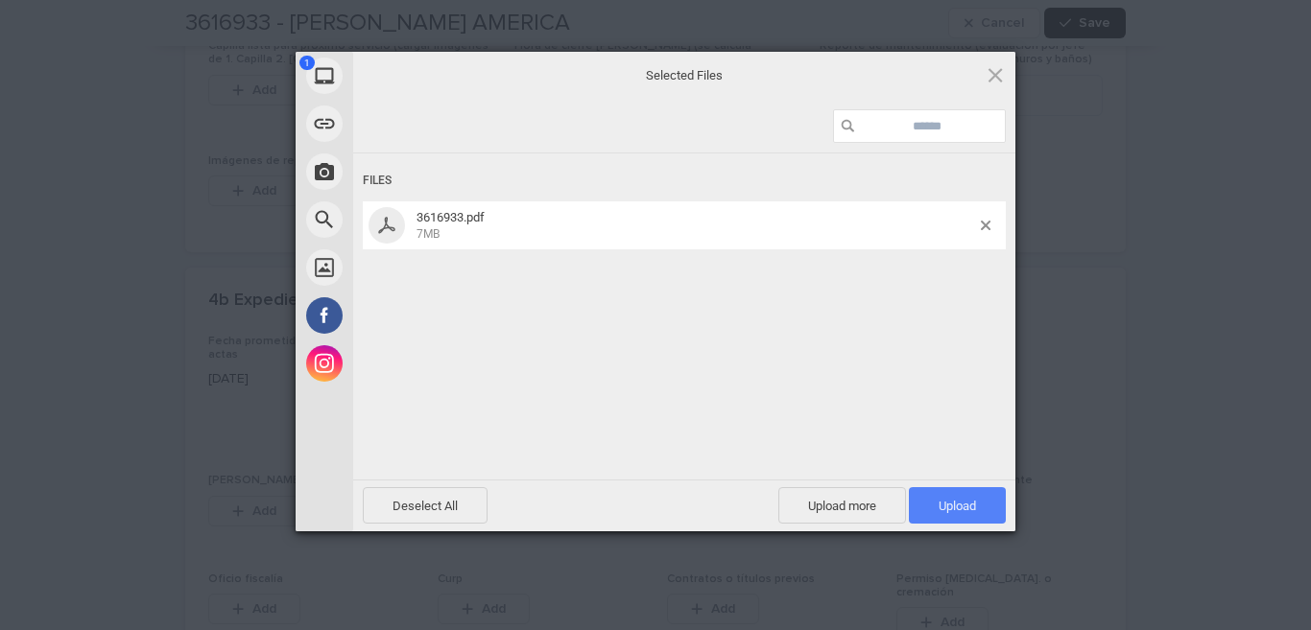
click at [998, 495] on span "Upload 1" at bounding box center [957, 505] width 97 height 36
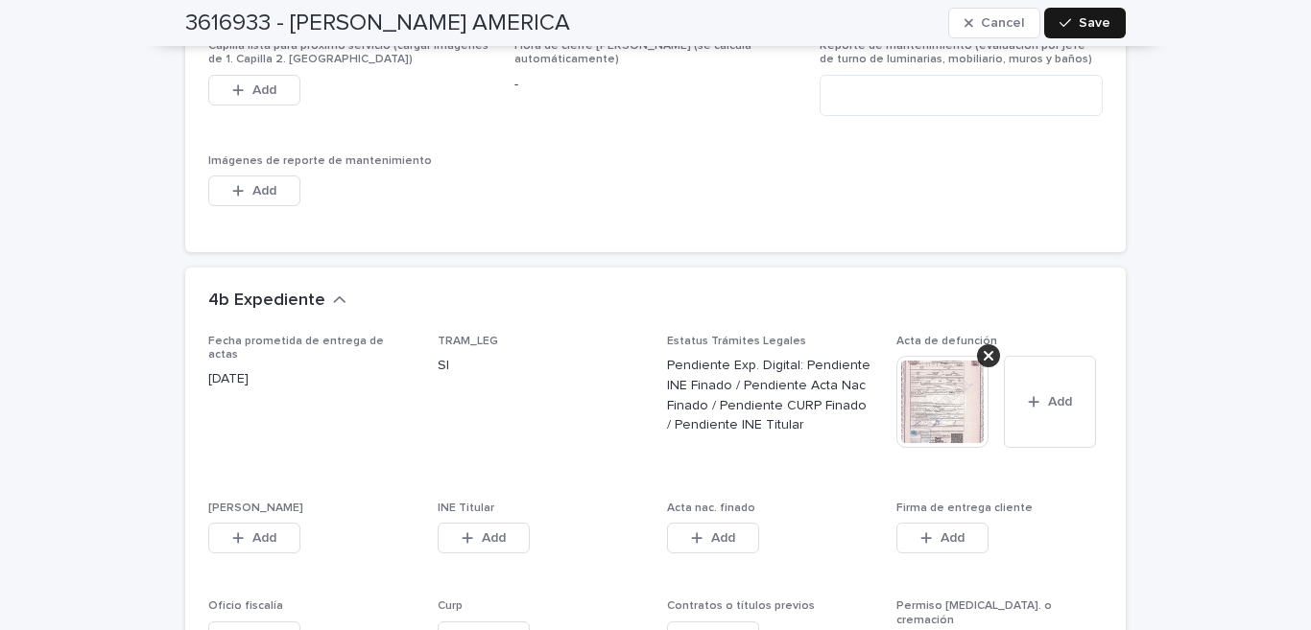
click at [1081, 17] on span "Save" at bounding box center [1095, 22] width 32 height 13
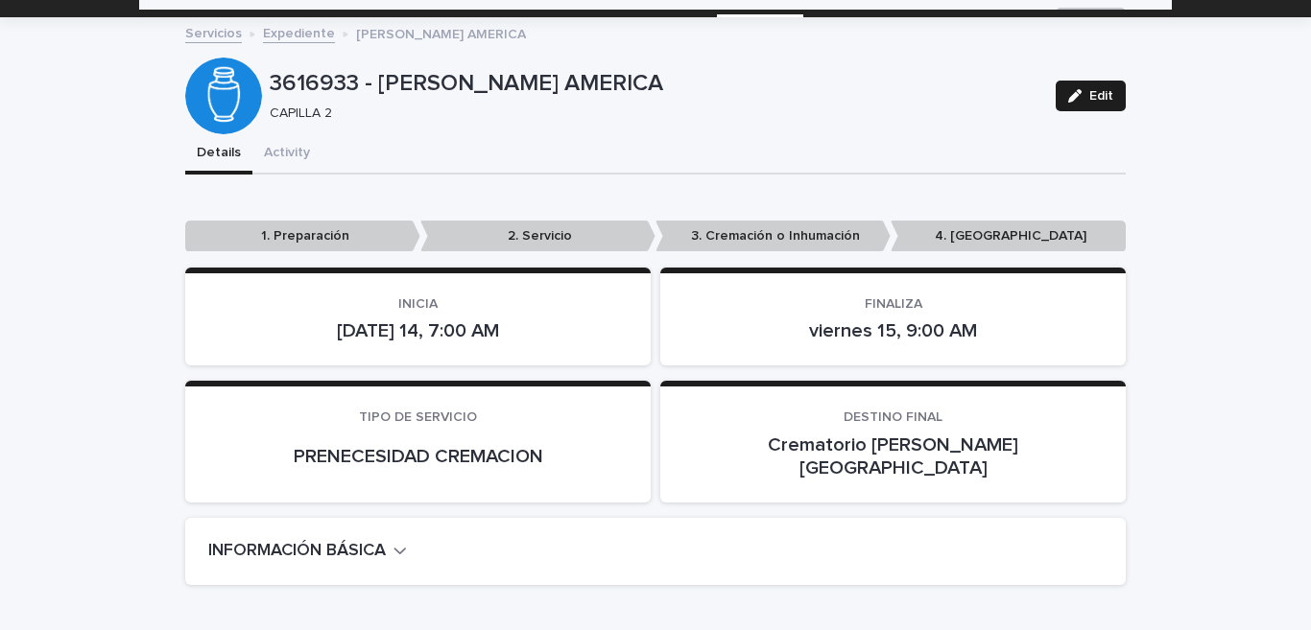
scroll to position [0, 0]
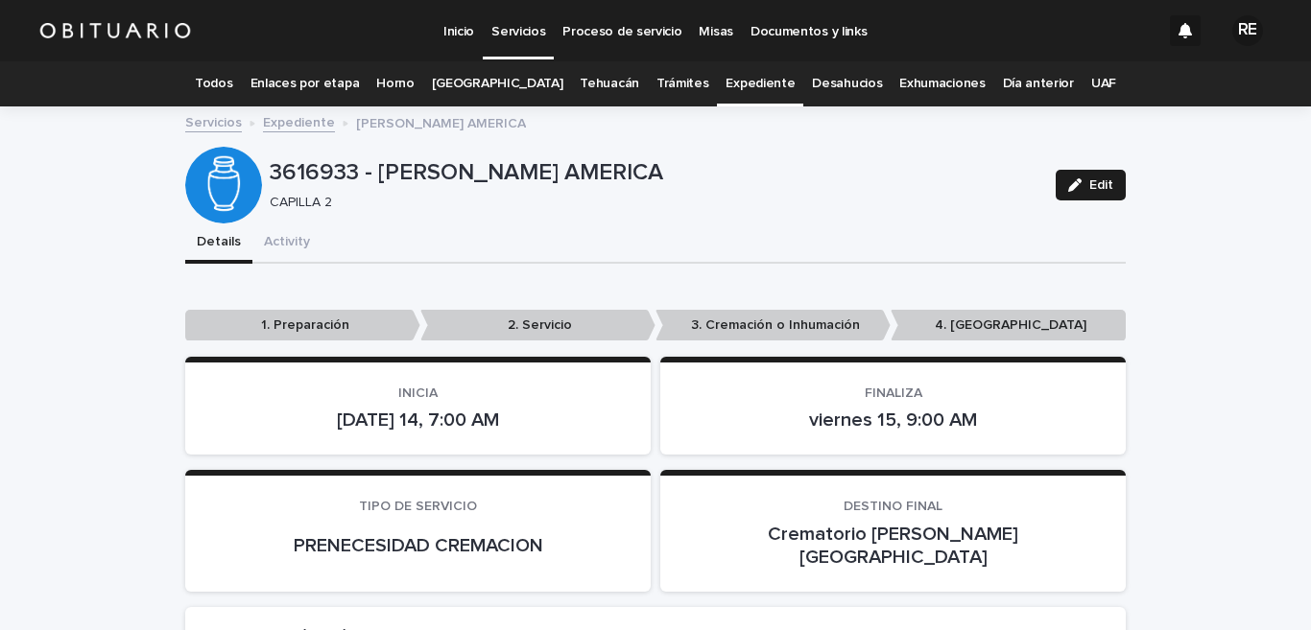
click at [740, 87] on link "Expediente" at bounding box center [759, 83] width 69 height 45
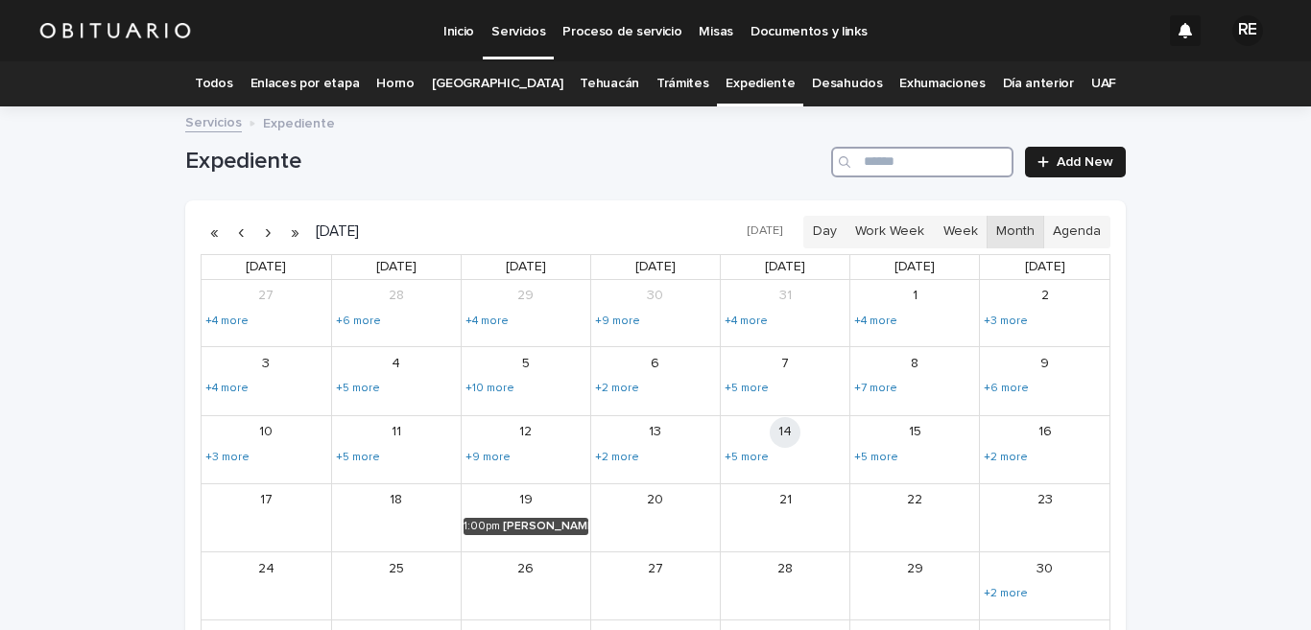
click at [902, 154] on input "Search" at bounding box center [922, 162] width 182 height 31
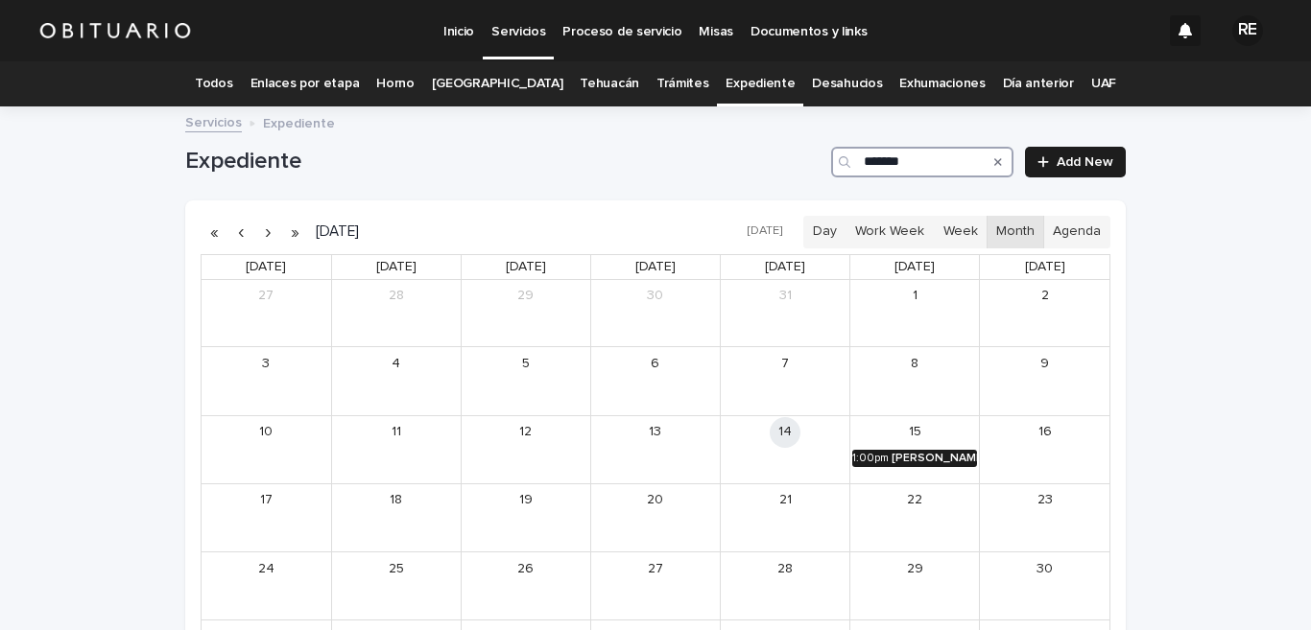
click at [914, 459] on div "[PERSON_NAME] [PERSON_NAME]" at bounding box center [933, 458] width 85 height 13
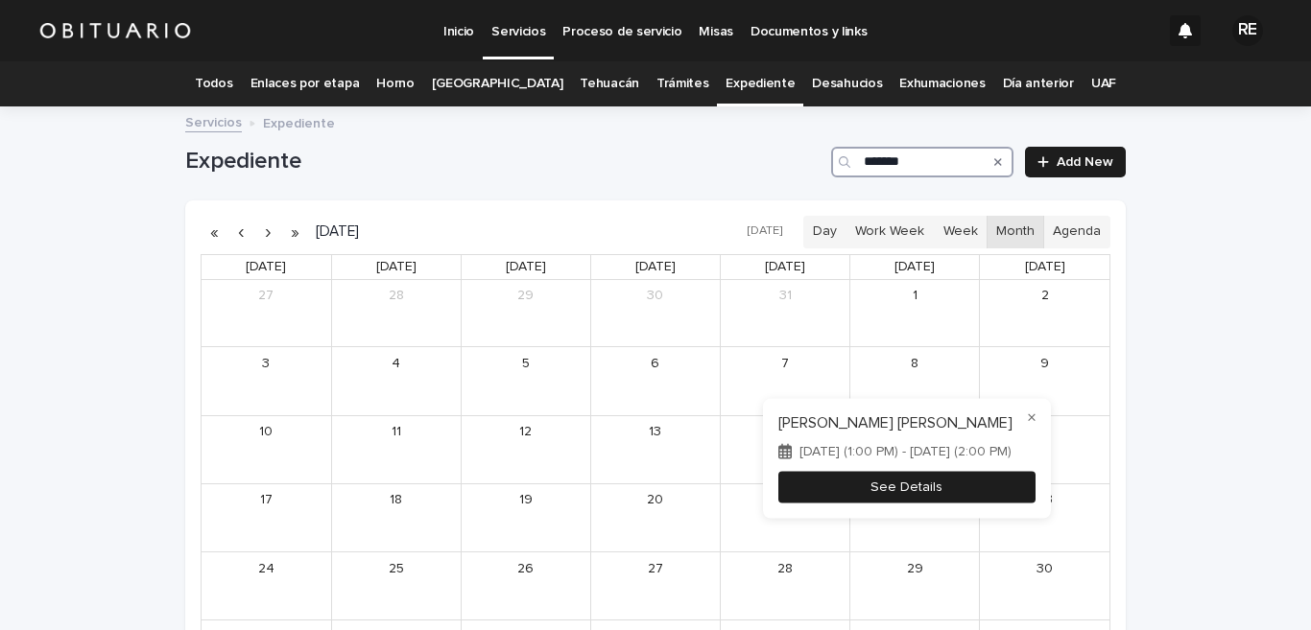
type input "*******"
click at [914, 483] on button "See Details" at bounding box center [906, 487] width 257 height 32
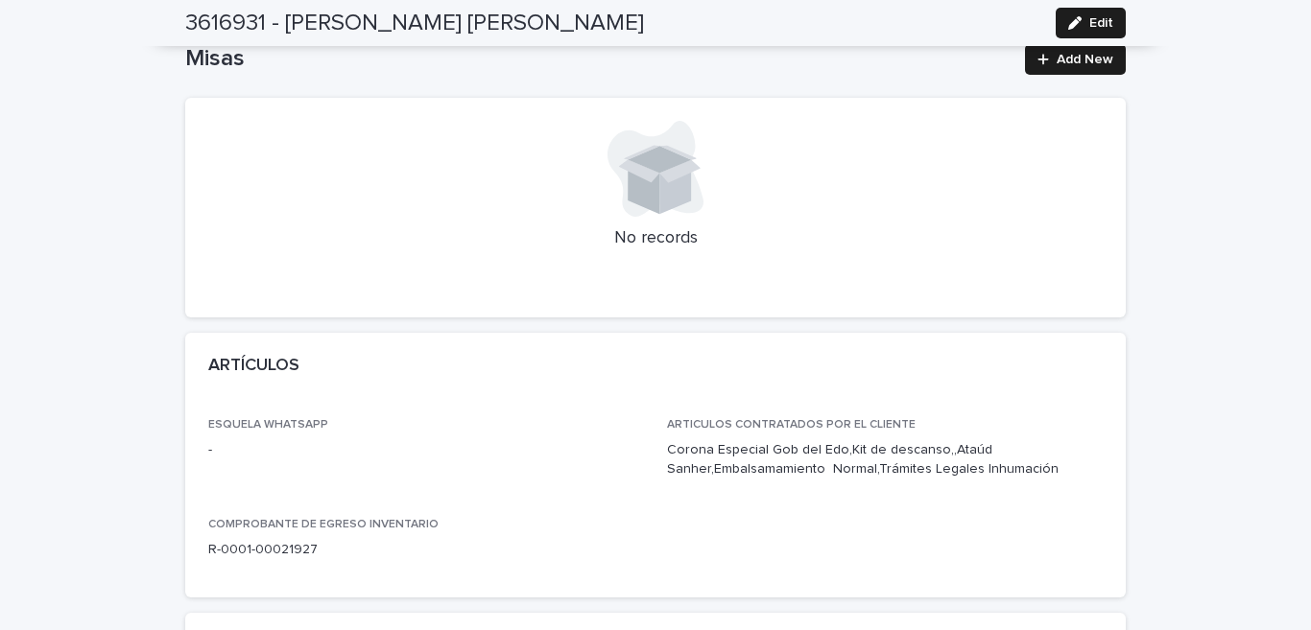
scroll to position [945, 0]
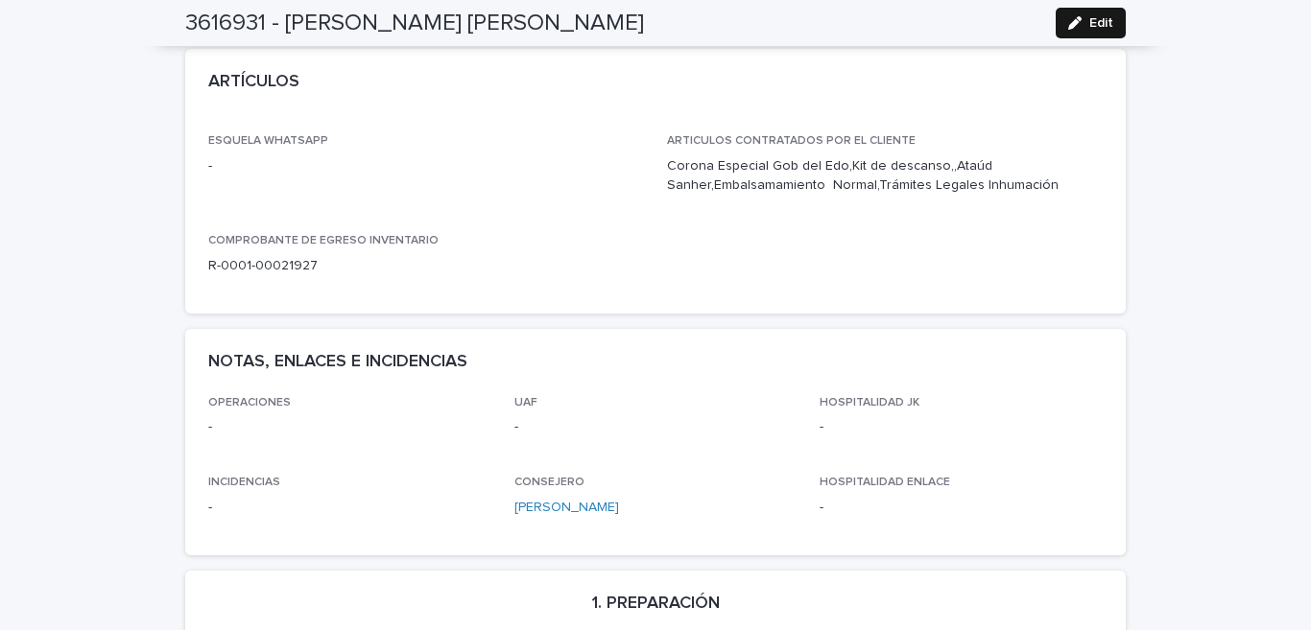
click at [1073, 30] on button "Edit" at bounding box center [1091, 23] width 70 height 31
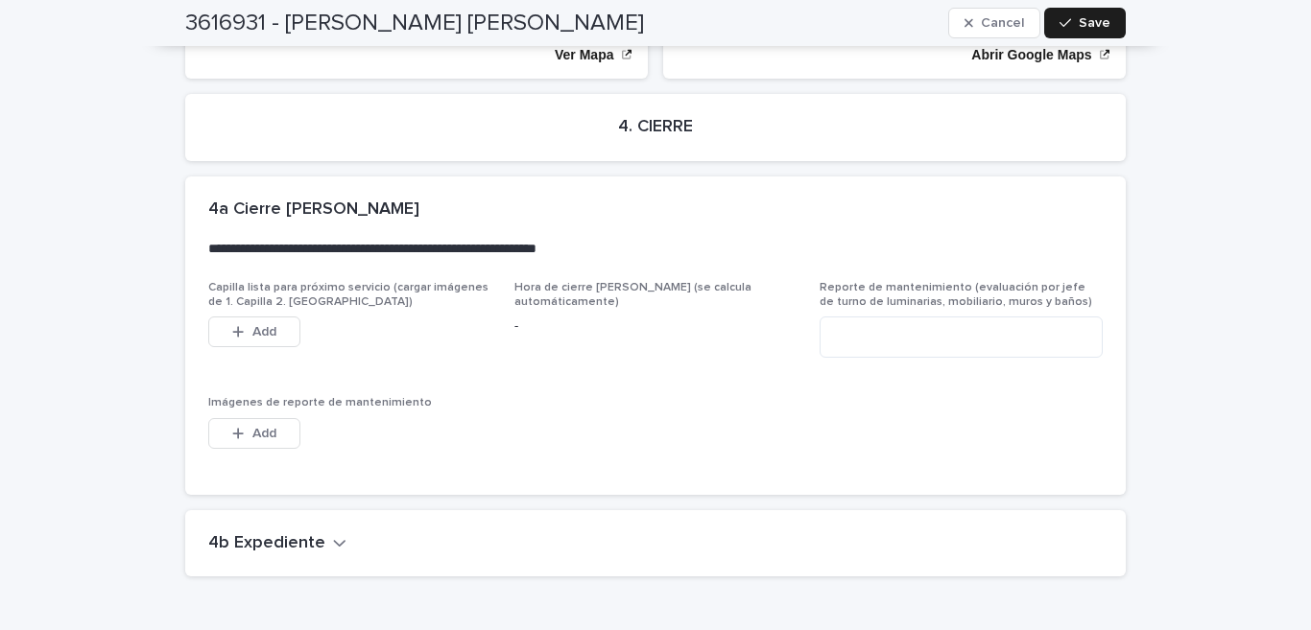
scroll to position [4635, 0]
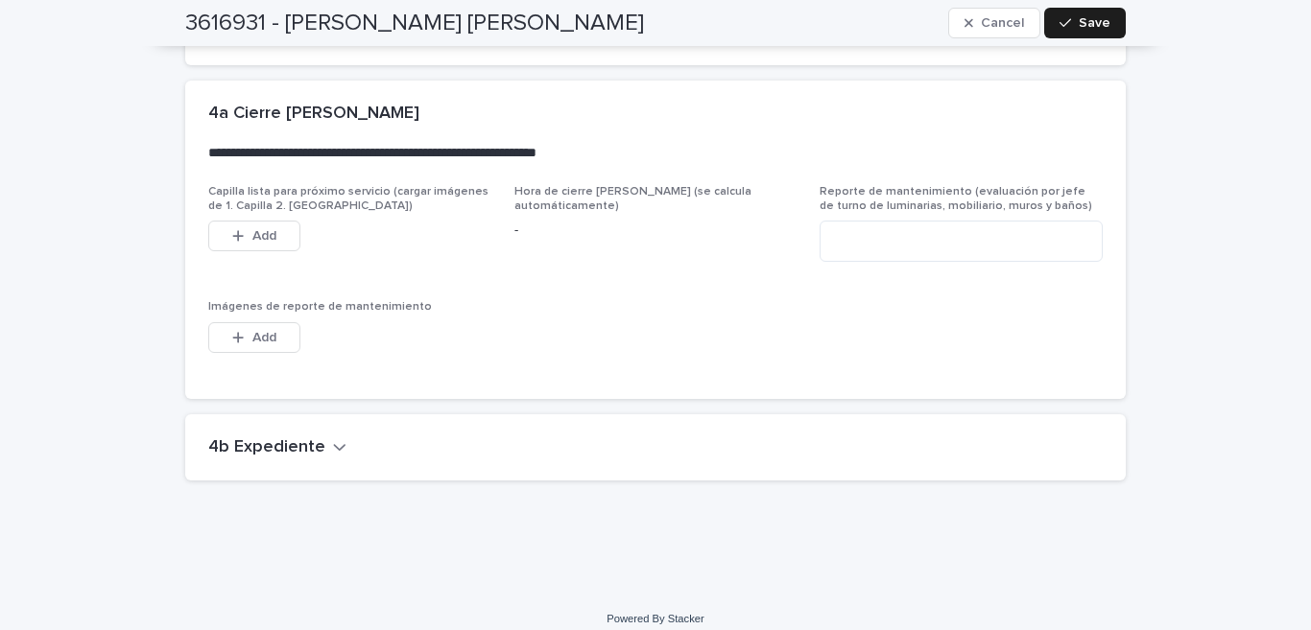
click at [333, 439] on icon "button" at bounding box center [339, 447] width 13 height 17
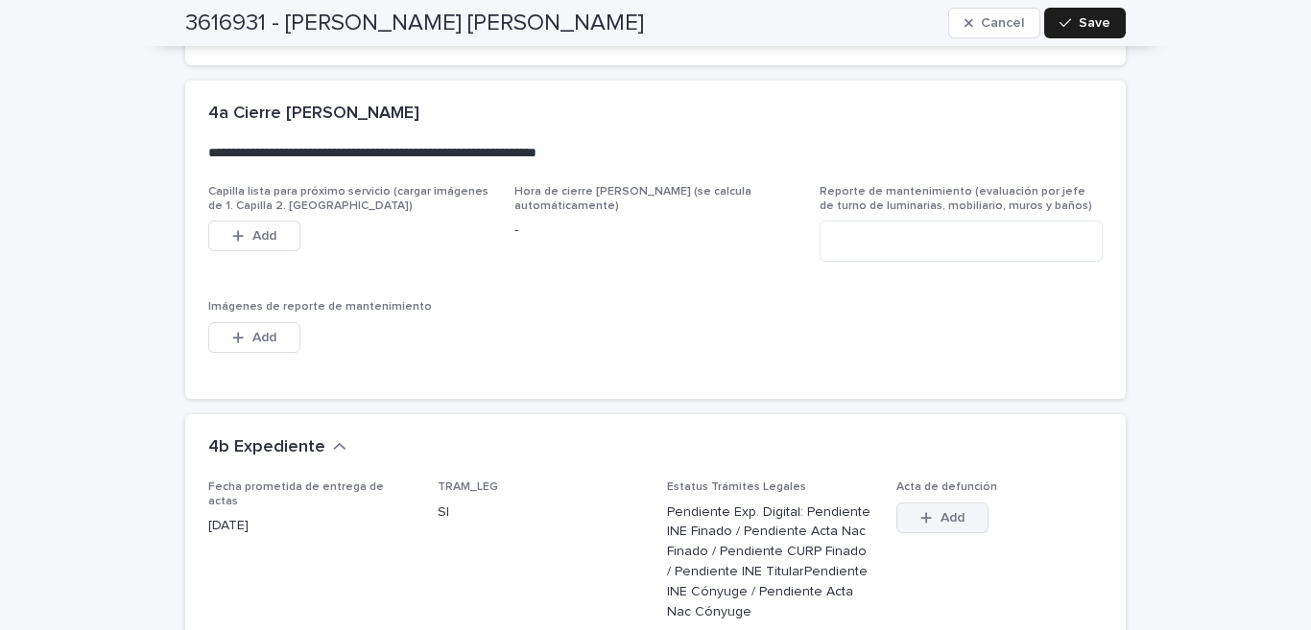
click at [929, 503] on button "Add" at bounding box center [942, 518] width 92 height 31
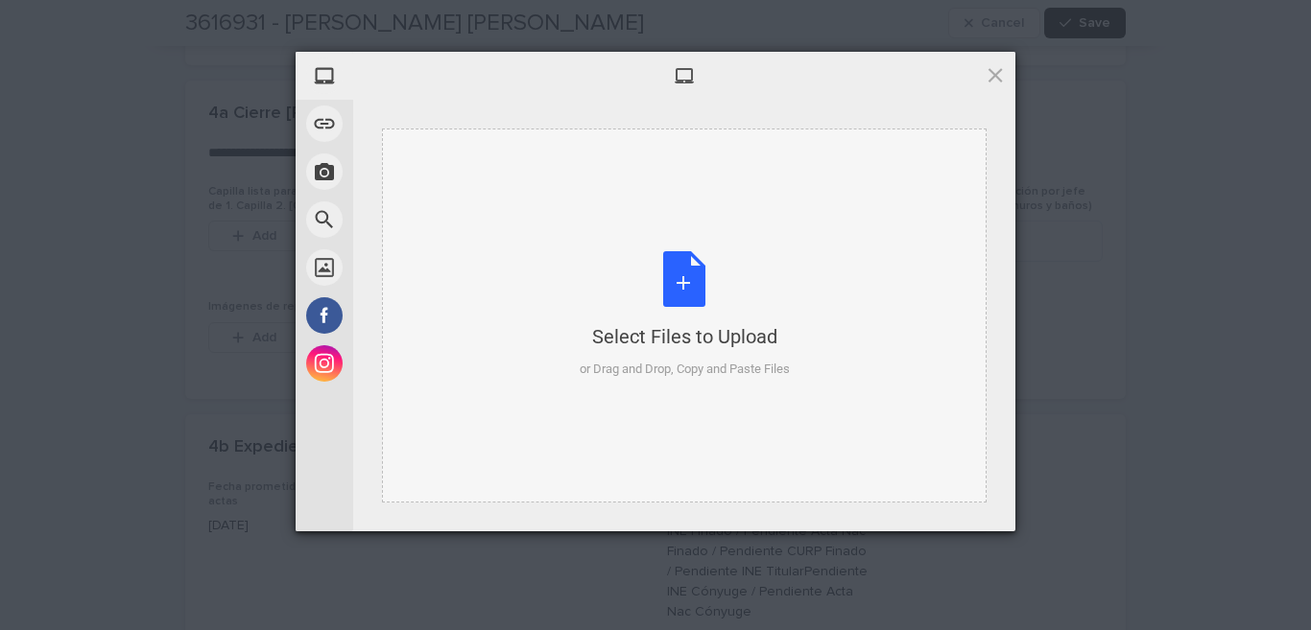
click at [684, 273] on div "Select Files to Upload or Drag and Drop, Copy and Paste Files" at bounding box center [685, 315] width 210 height 128
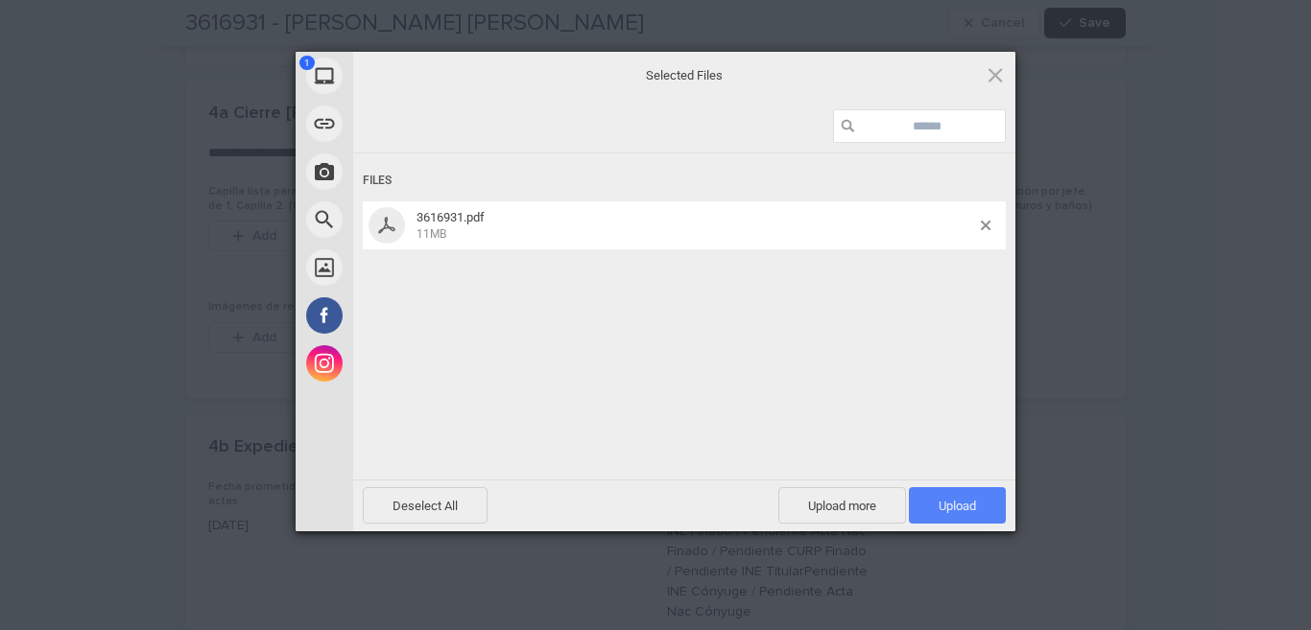
click at [963, 508] on font "Upload" at bounding box center [957, 506] width 37 height 14
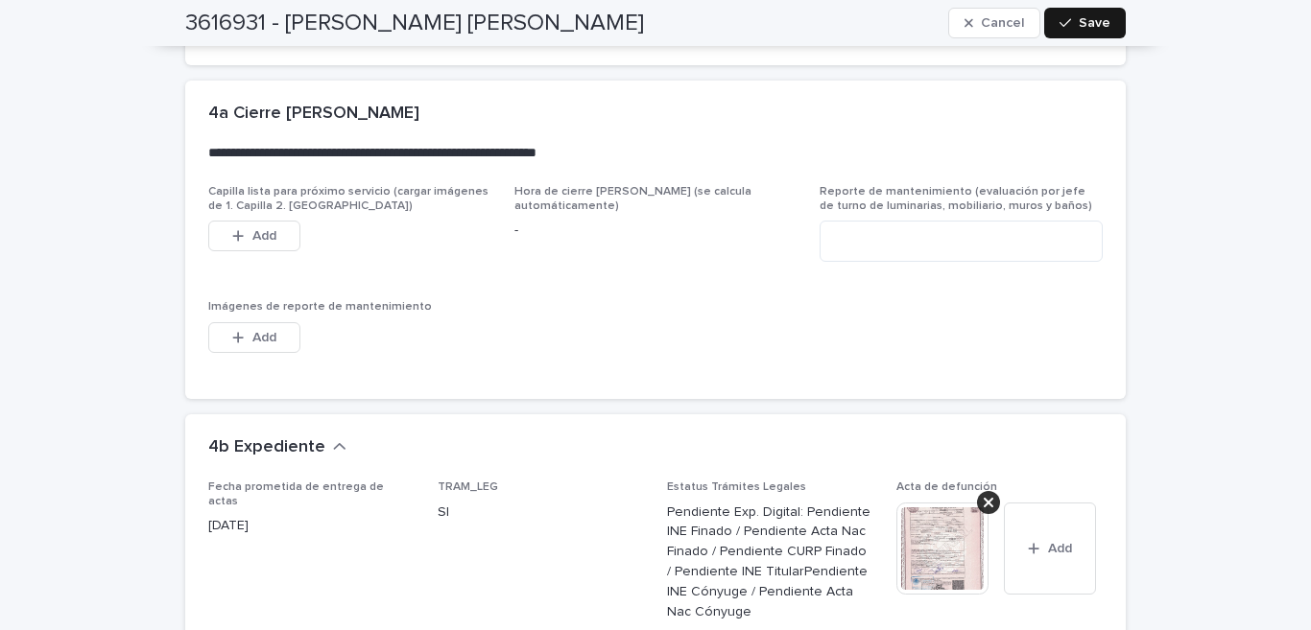
click at [1089, 32] on button "Save" at bounding box center [1085, 23] width 82 height 31
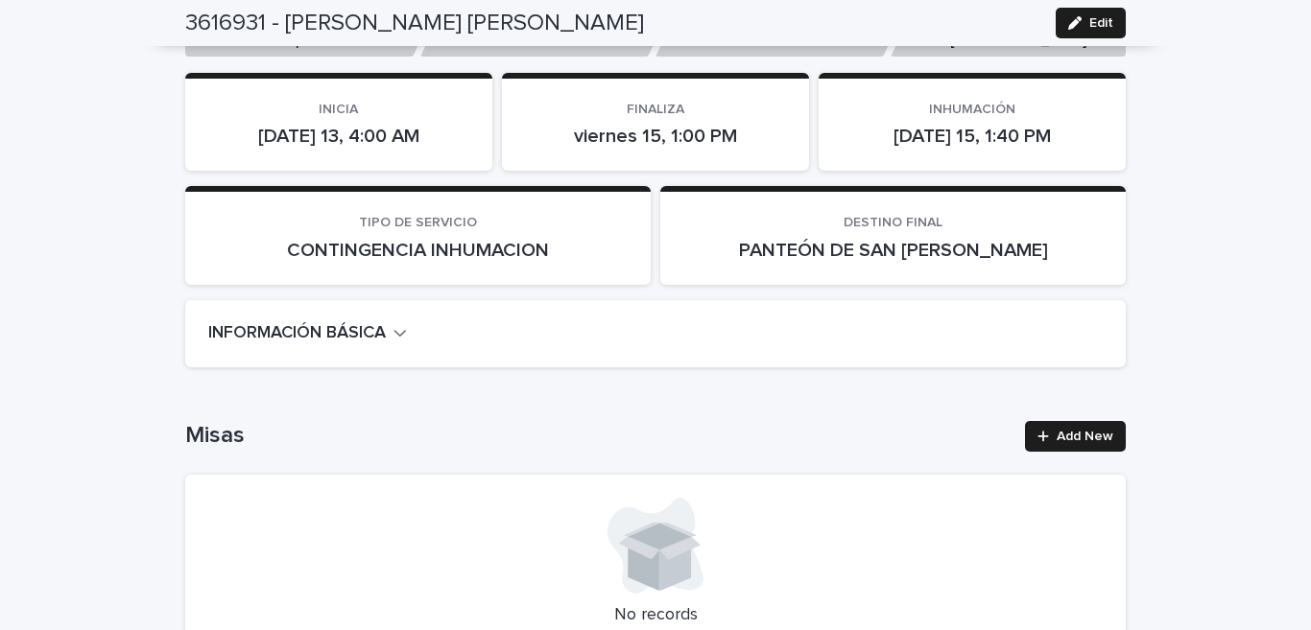
scroll to position [0, 0]
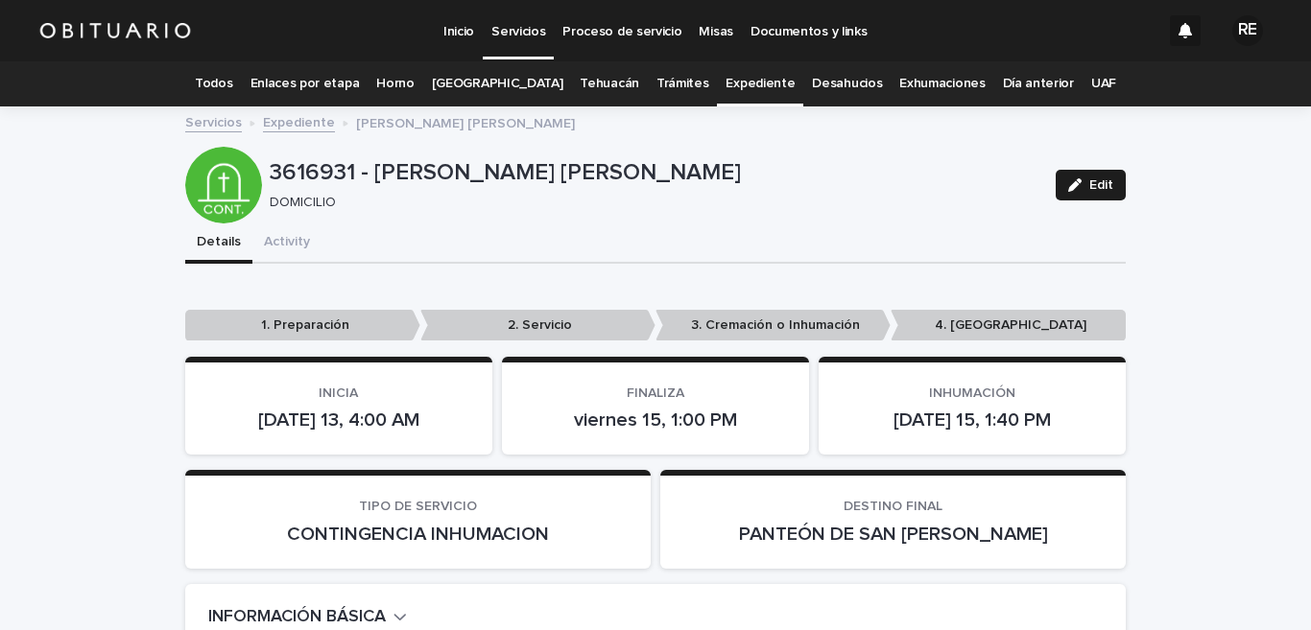
click at [232, 87] on link "Todos" at bounding box center [213, 83] width 37 height 45
